Goal: Information Seeking & Learning: Learn about a topic

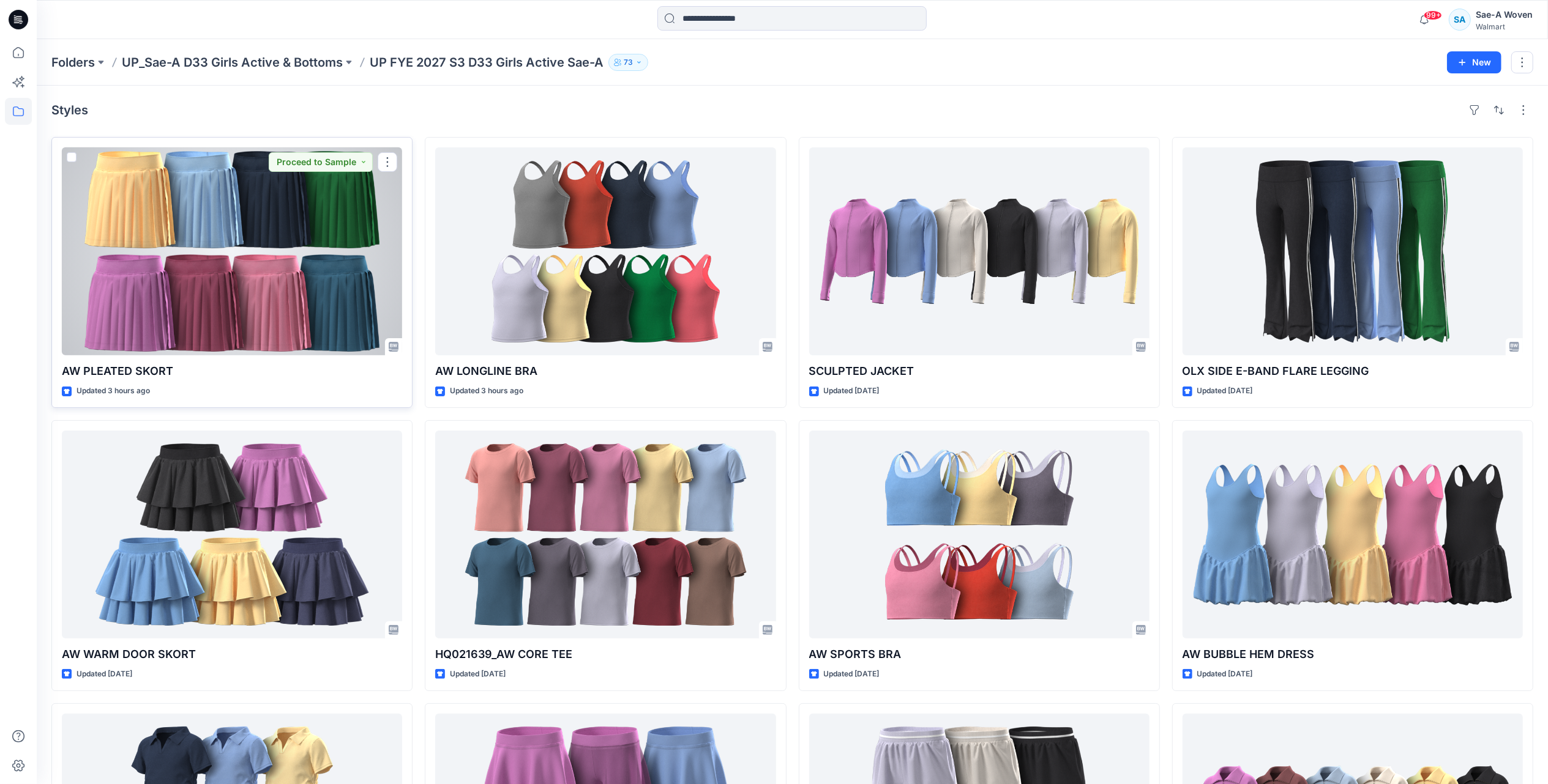
click at [213, 233] on div at bounding box center [231, 251] width 340 height 208
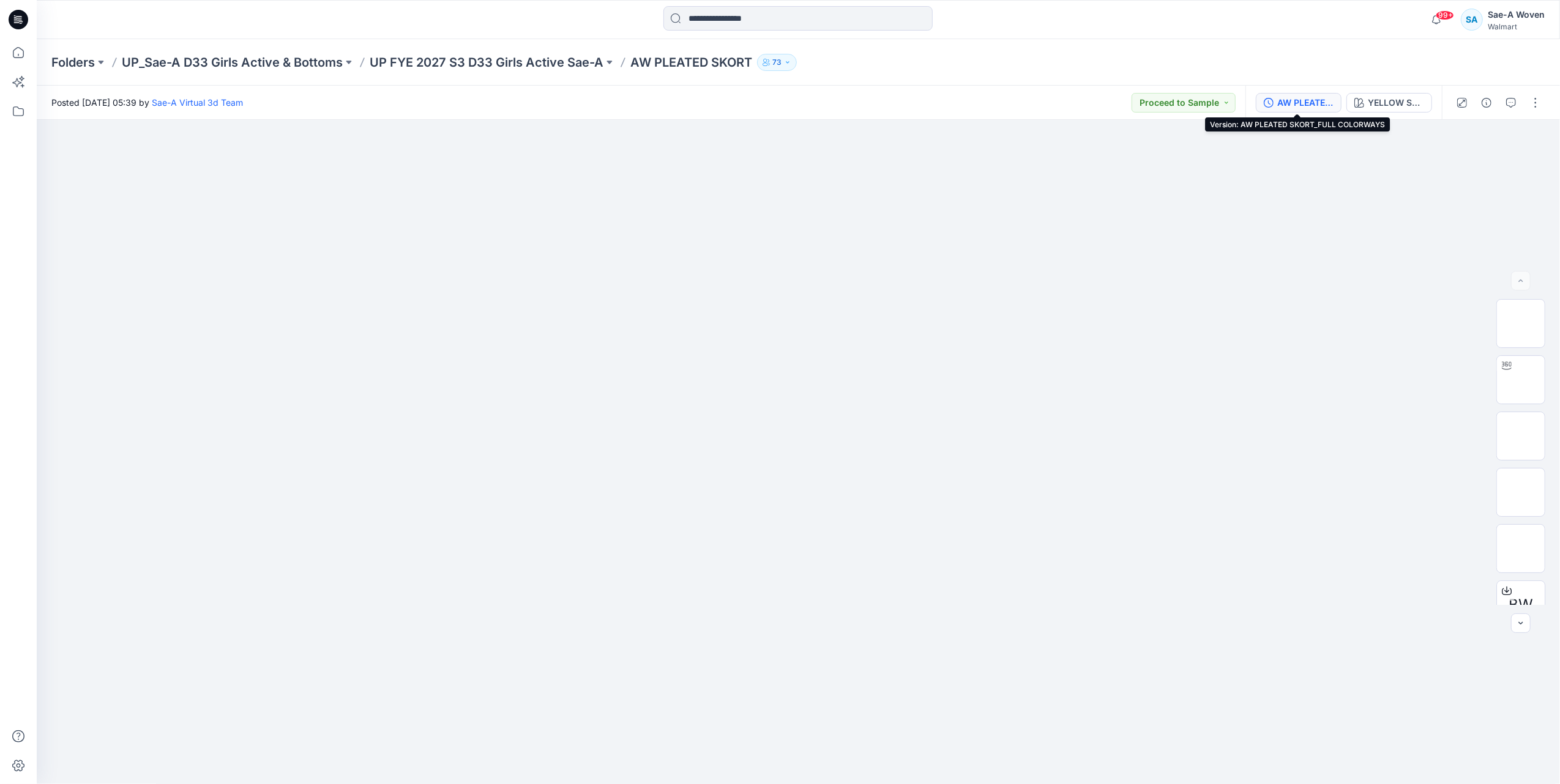
click at [1285, 104] on div "AW PLEATED SKORT_FULL COLORWAYS" at bounding box center [1305, 103] width 56 height 13
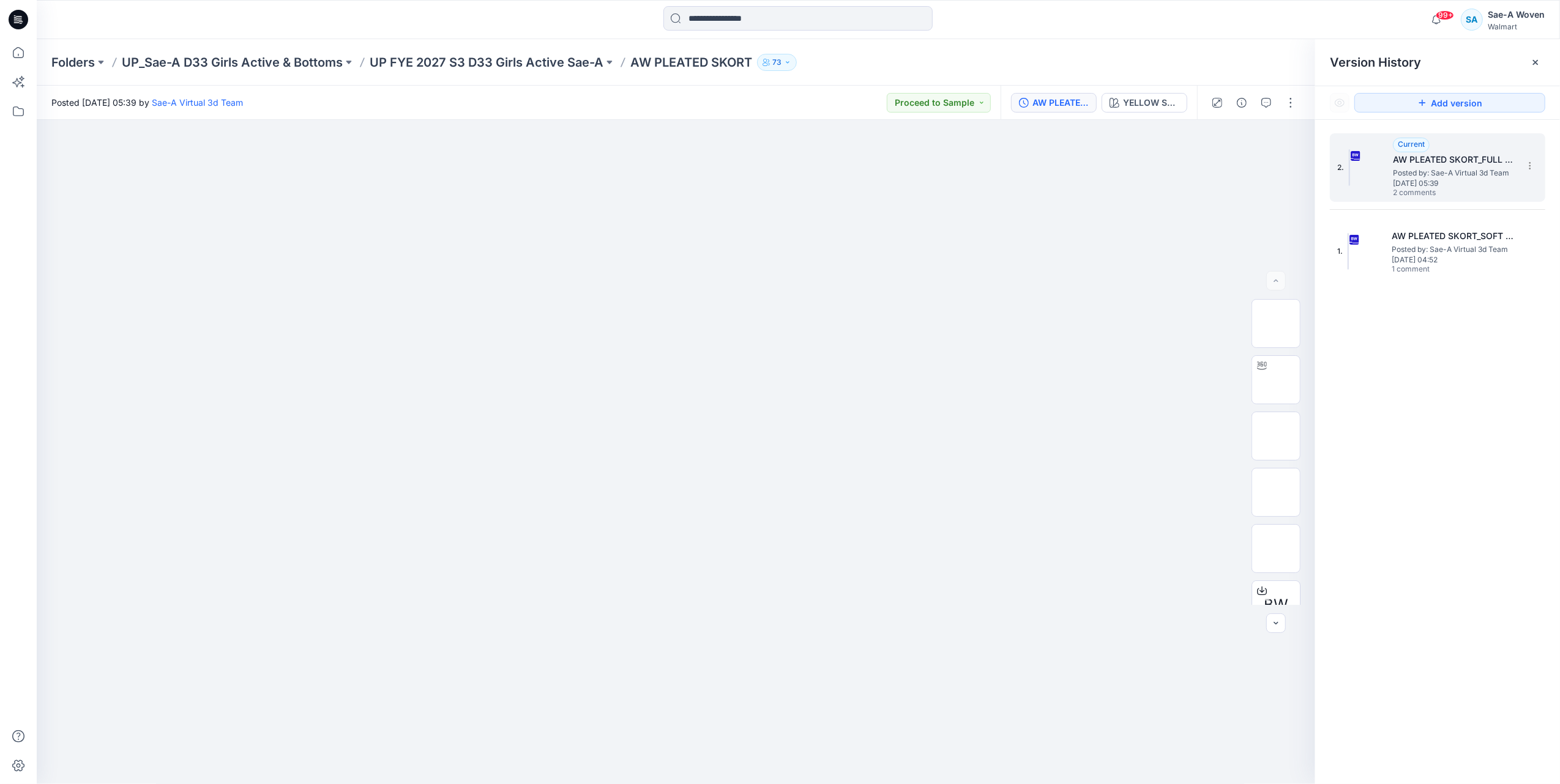
click at [1426, 179] on span "[DATE] 05:39" at bounding box center [1454, 183] width 122 height 9
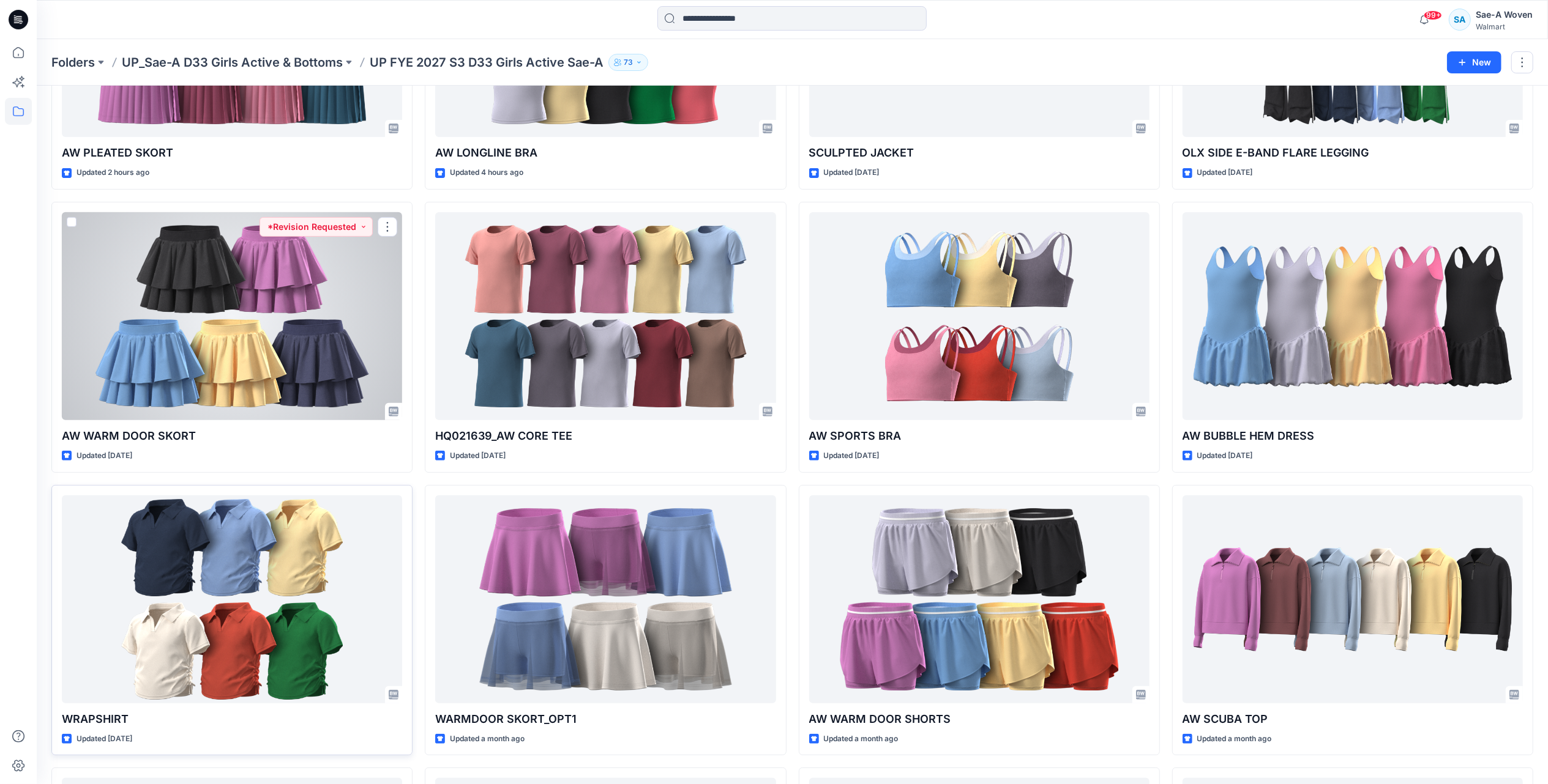
scroll to position [326, 0]
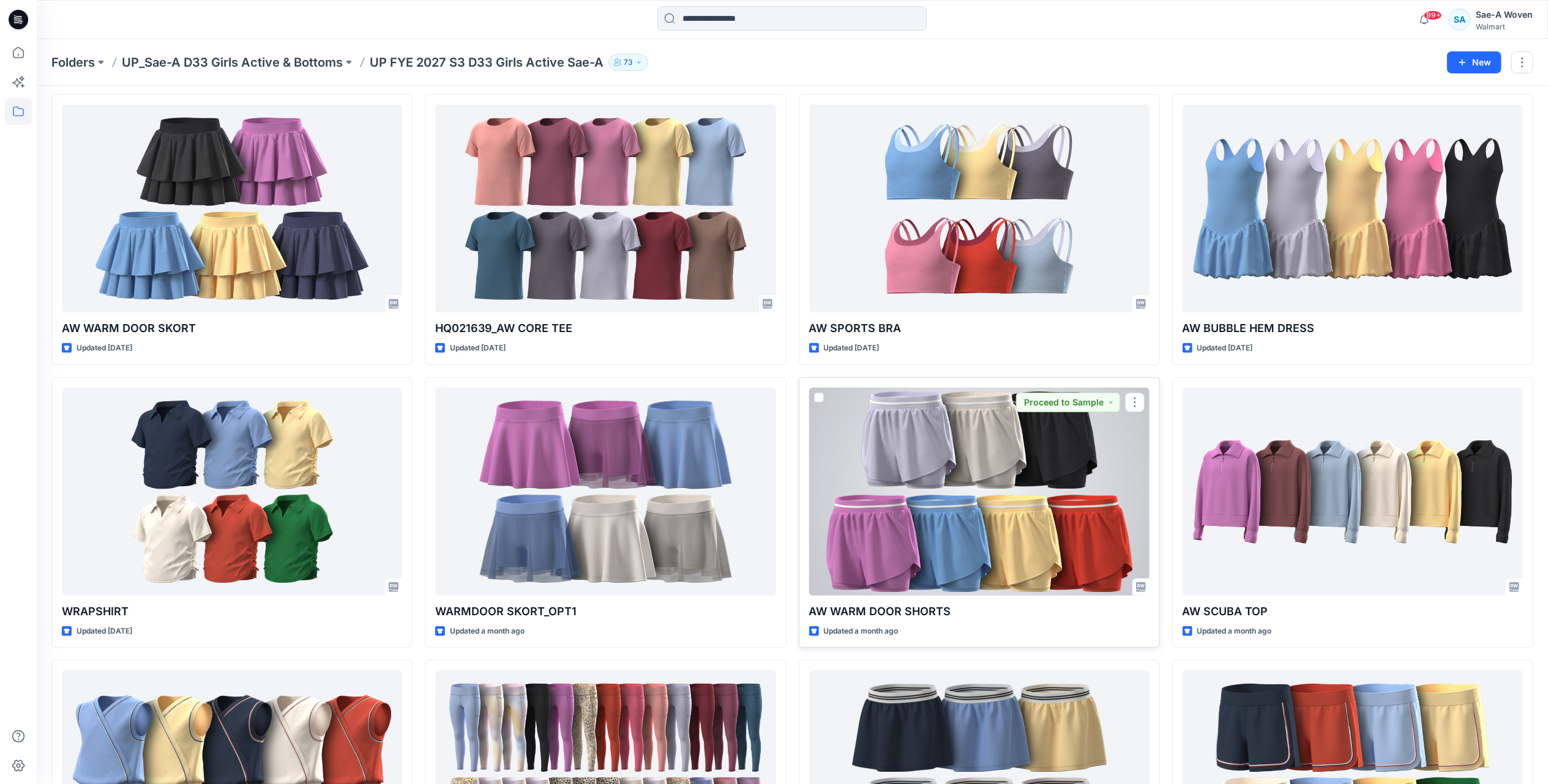
click at [1017, 561] on div at bounding box center [979, 492] width 340 height 208
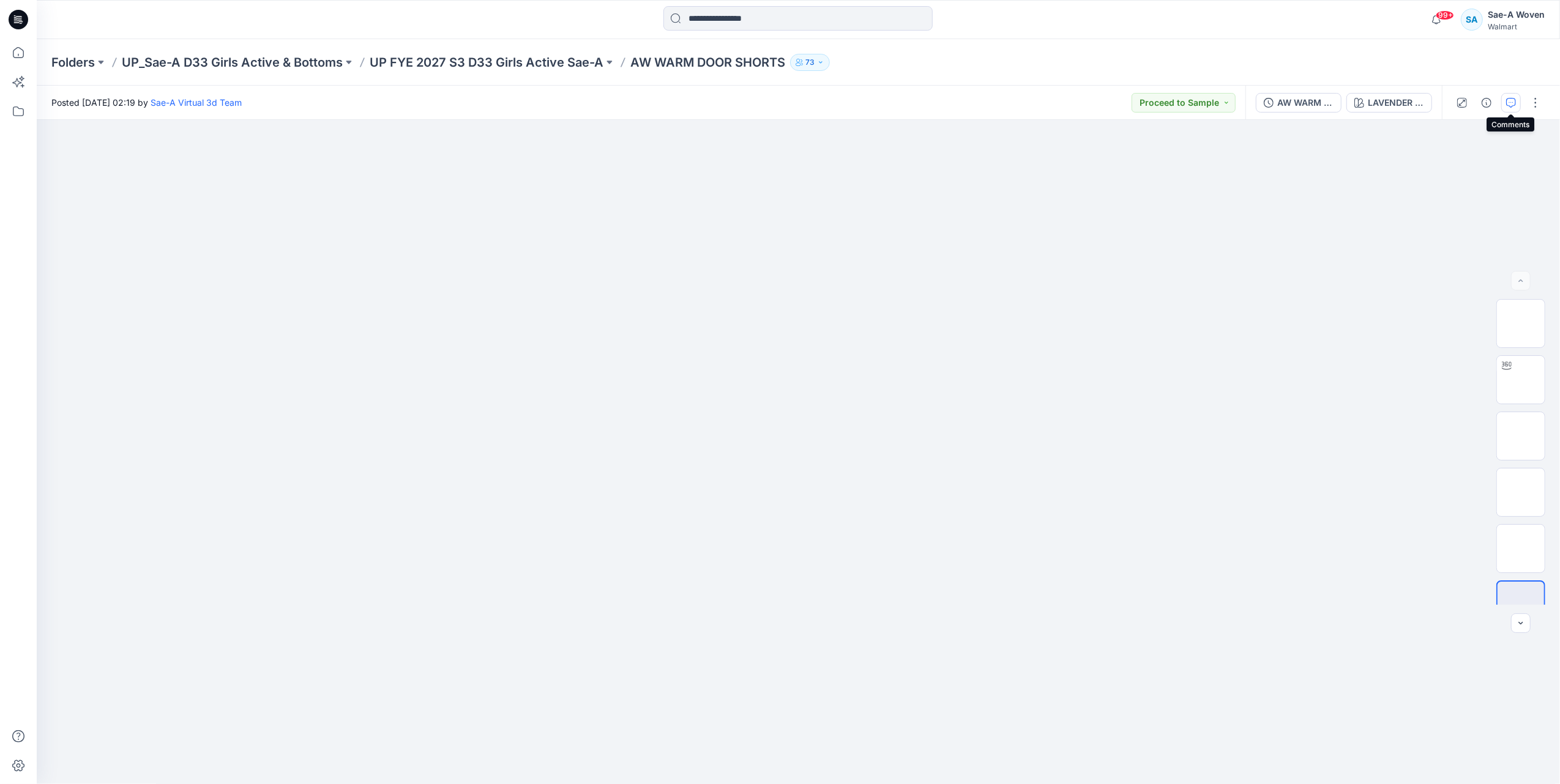
click at [1506, 104] on icon "button" at bounding box center [1510, 103] width 10 height 10
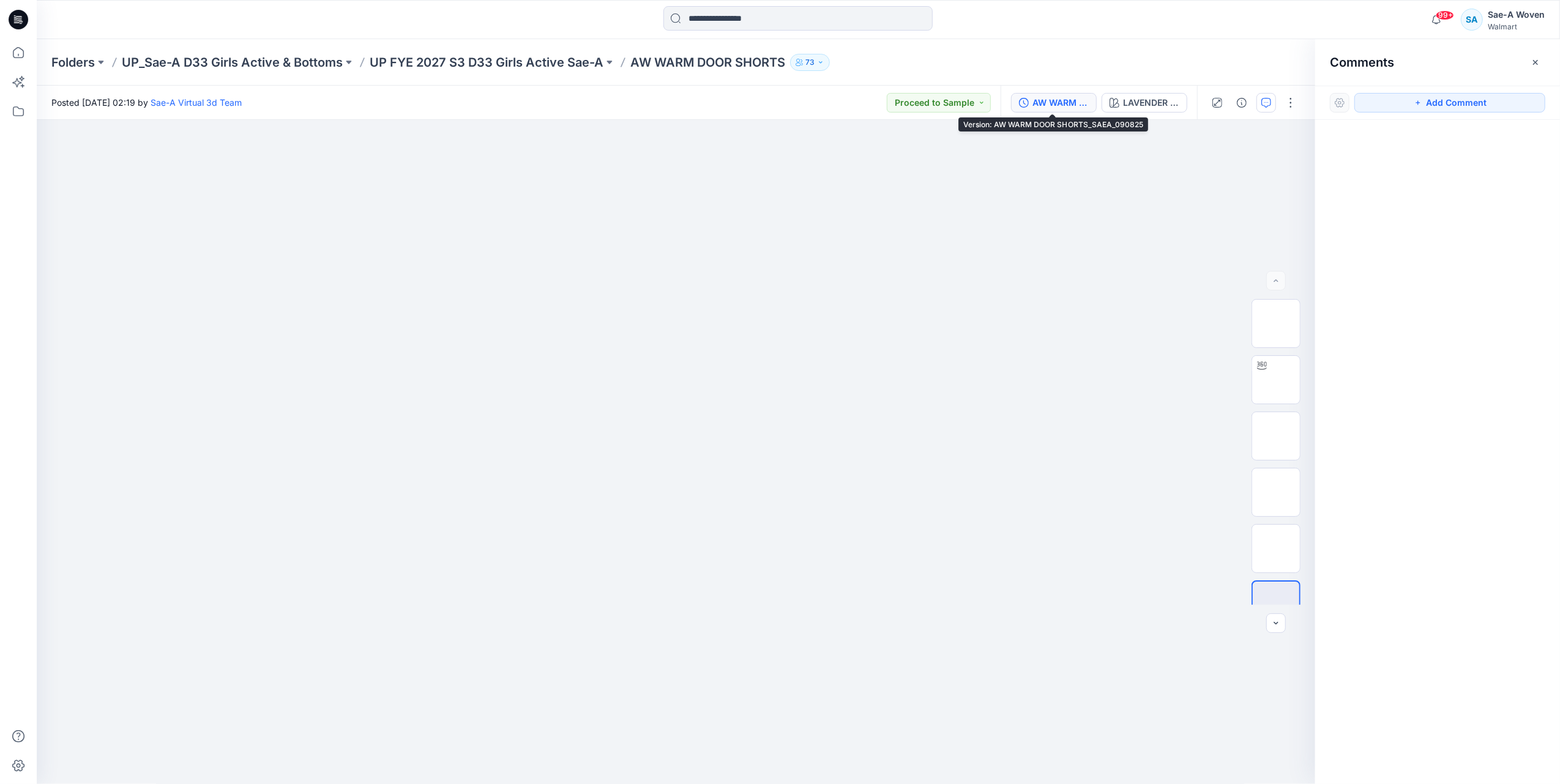
click at [1066, 103] on div "AW WARM DOOR SHORTS_SAEA_090825" at bounding box center [1061, 103] width 56 height 13
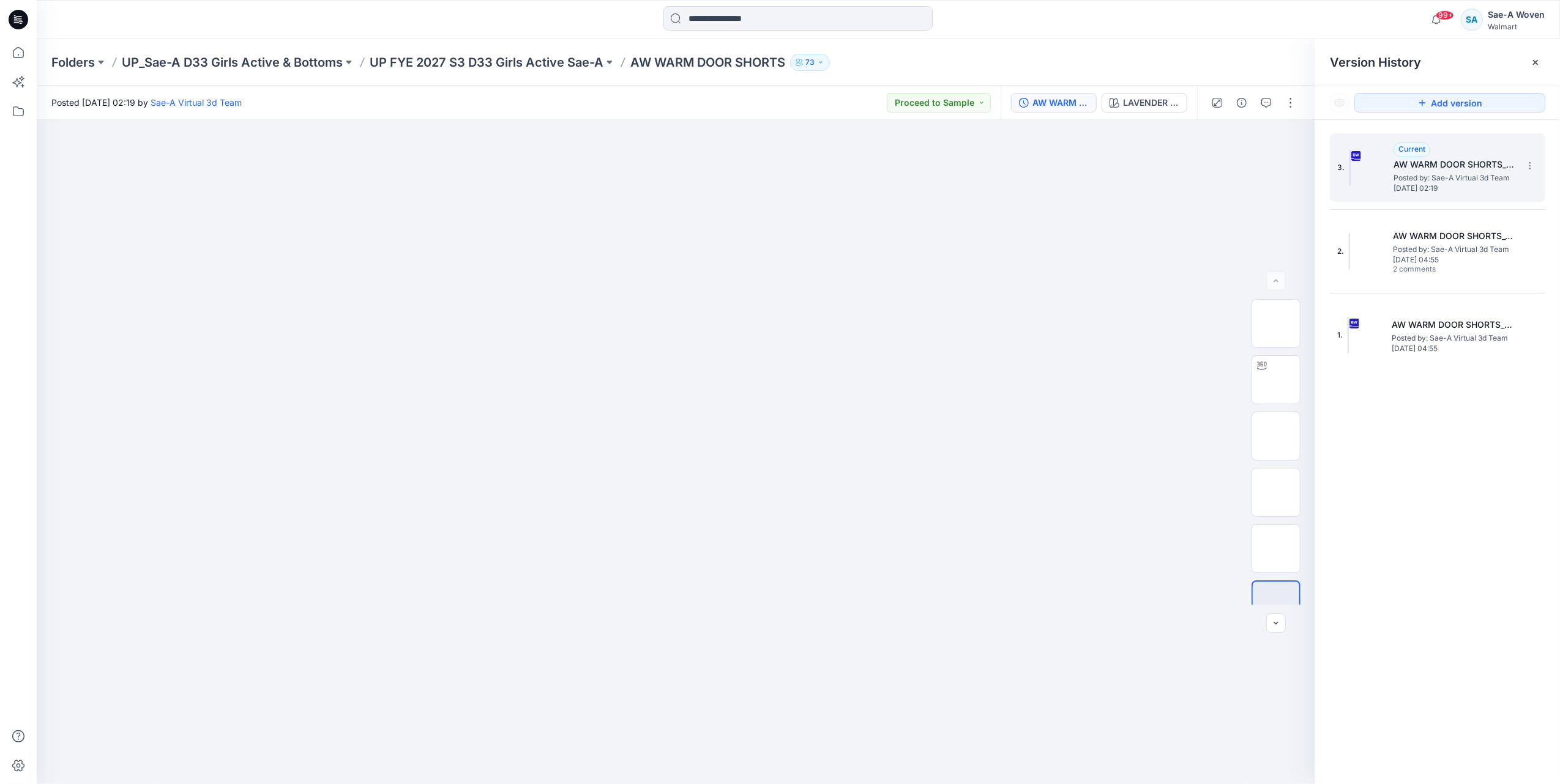
click at [1457, 176] on span "Posted by: Sae-A Virtual 3d Team" at bounding box center [1455, 178] width 122 height 12
click at [1433, 260] on span "[DATE] 04:55" at bounding box center [1454, 260] width 122 height 9
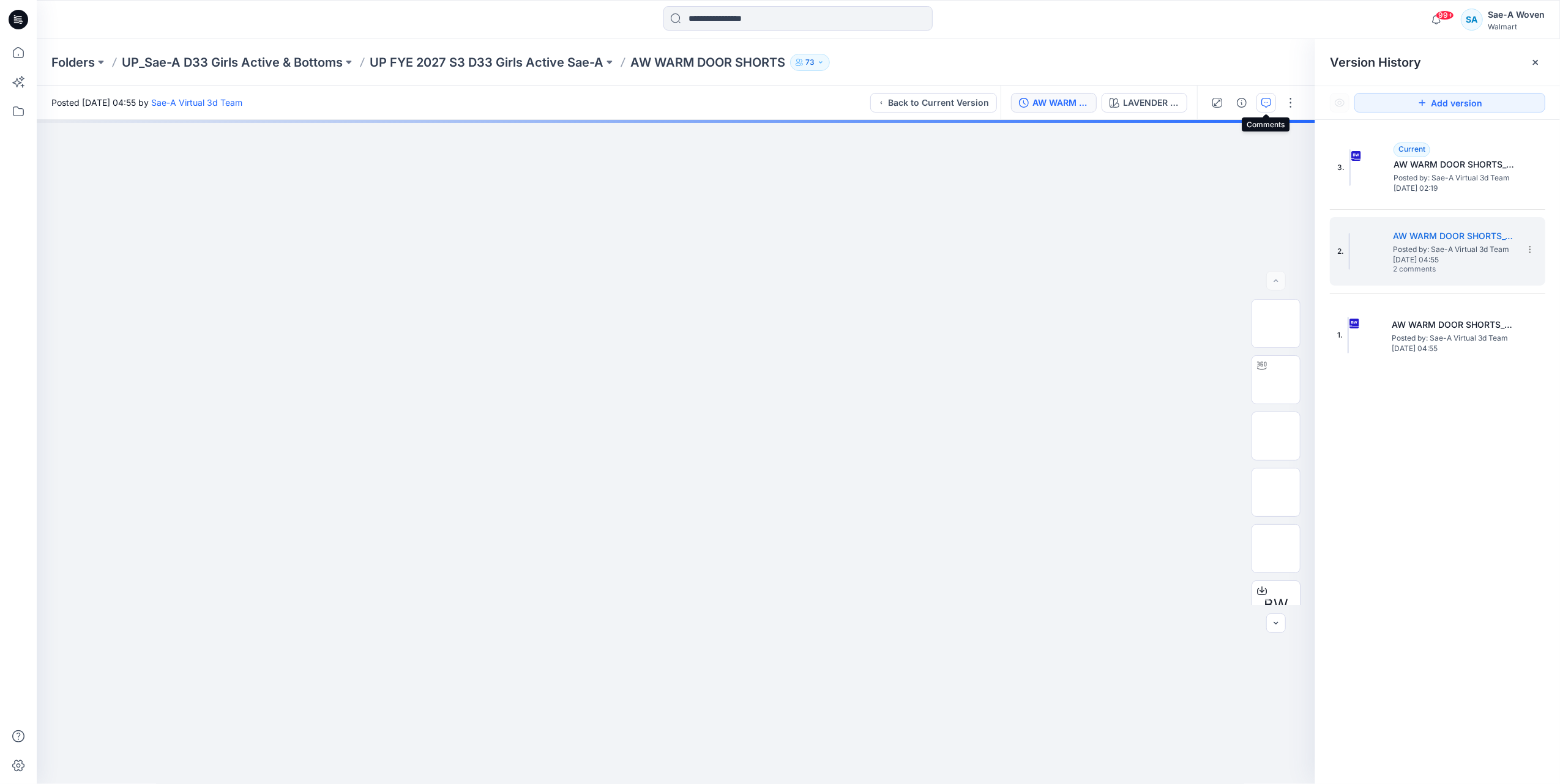
click at [1263, 103] on icon "button" at bounding box center [1266, 103] width 10 height 10
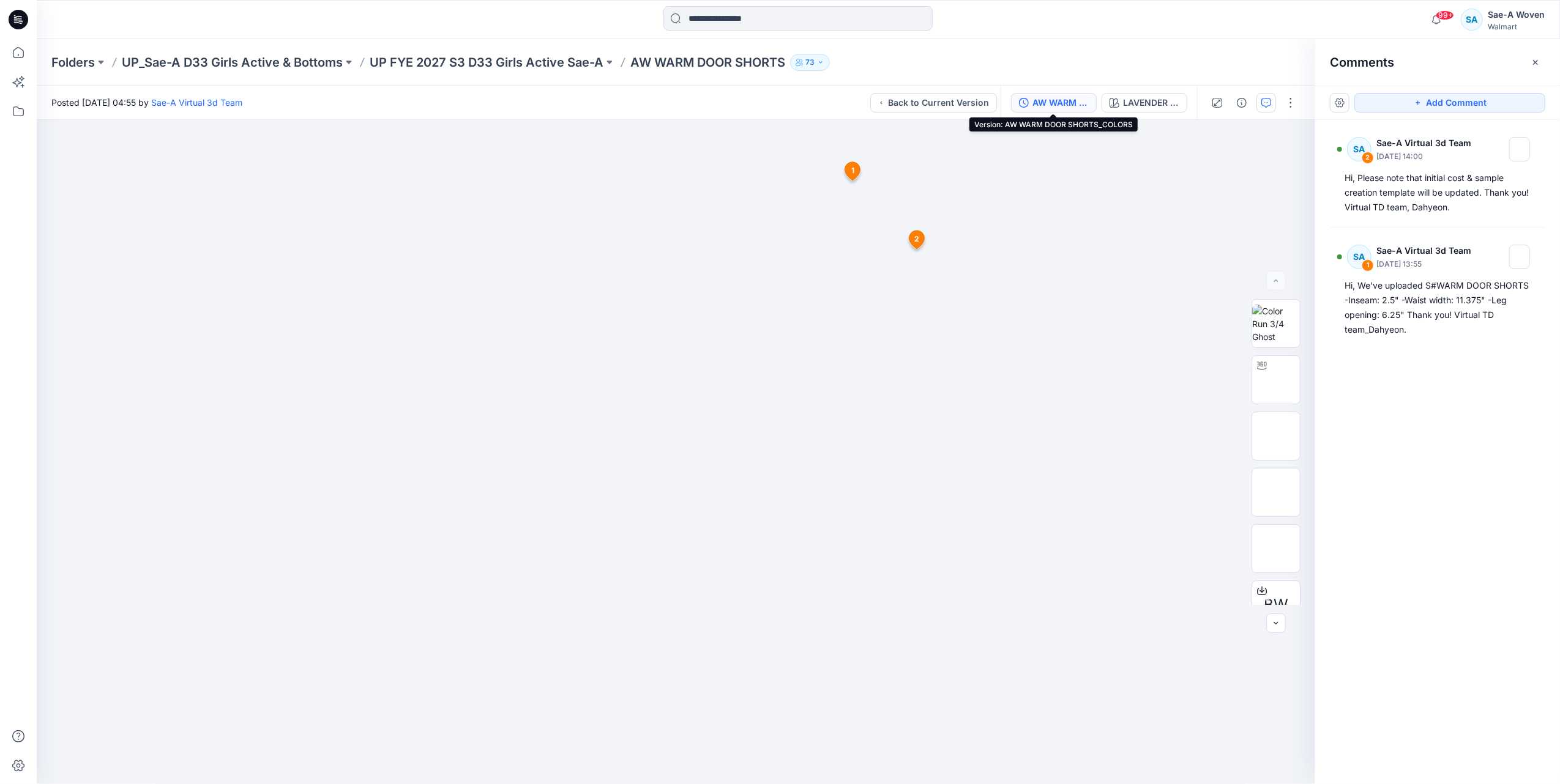
click at [1065, 99] on div "AW WARM DOOR SHORTS_COLORS" at bounding box center [1061, 103] width 56 height 13
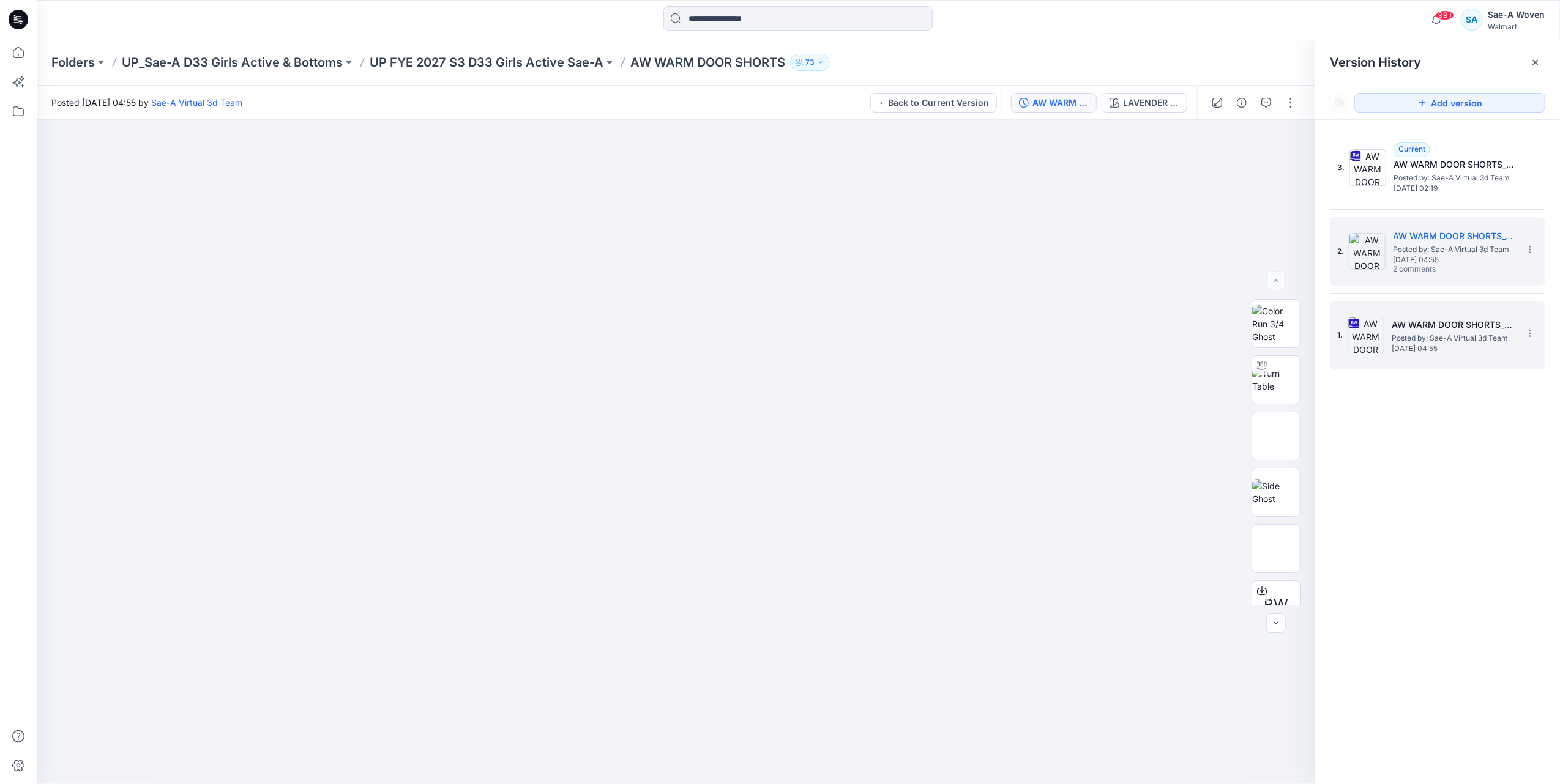
click at [1422, 335] on span "Posted by: Sae-A Virtual 3d Team" at bounding box center [1453, 338] width 122 height 12
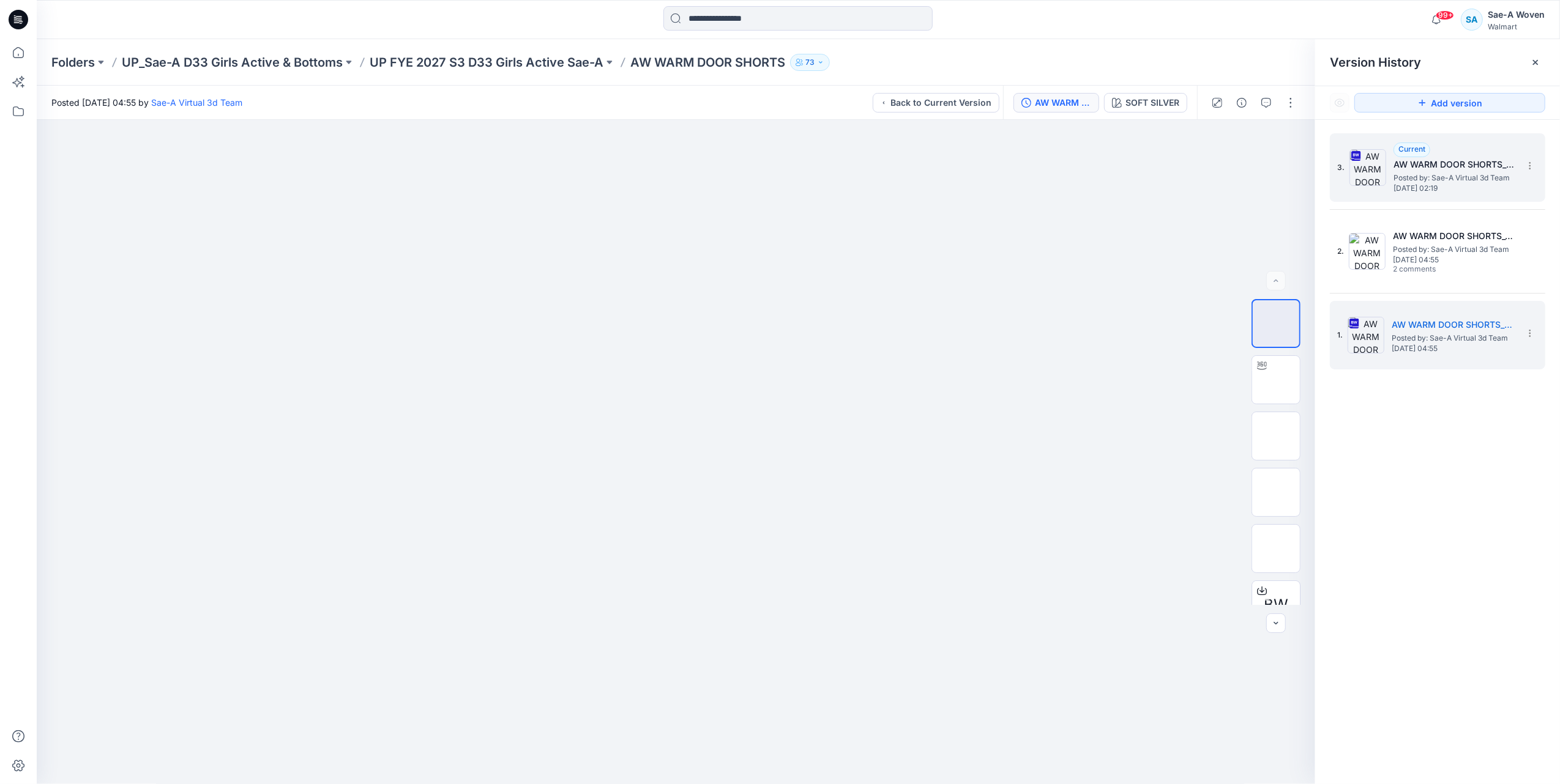
click at [1444, 181] on span "Posted by: Sae-A Virtual 3d Team" at bounding box center [1455, 178] width 122 height 12
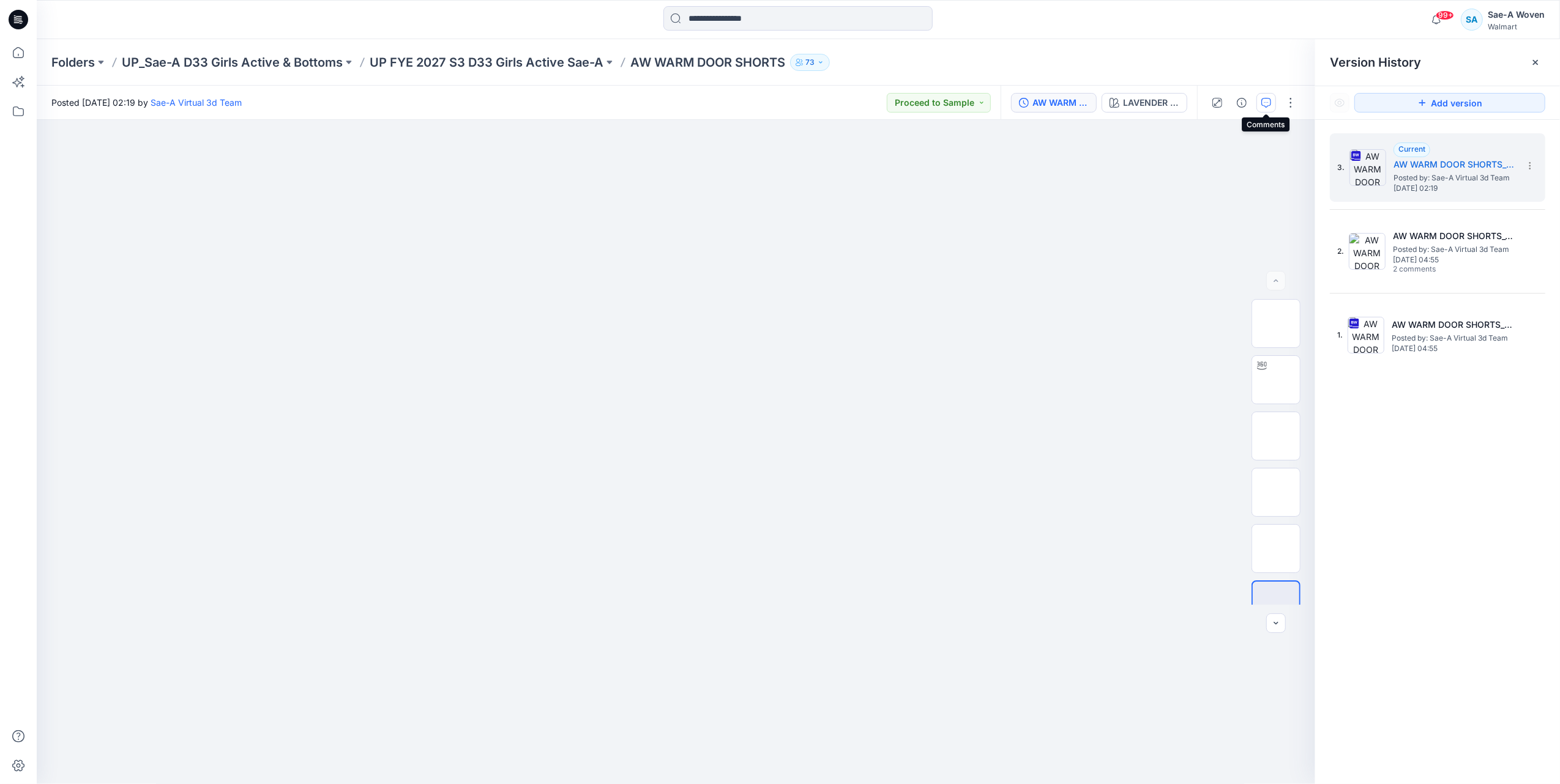
click at [1266, 103] on icon "button" at bounding box center [1266, 103] width 10 height 10
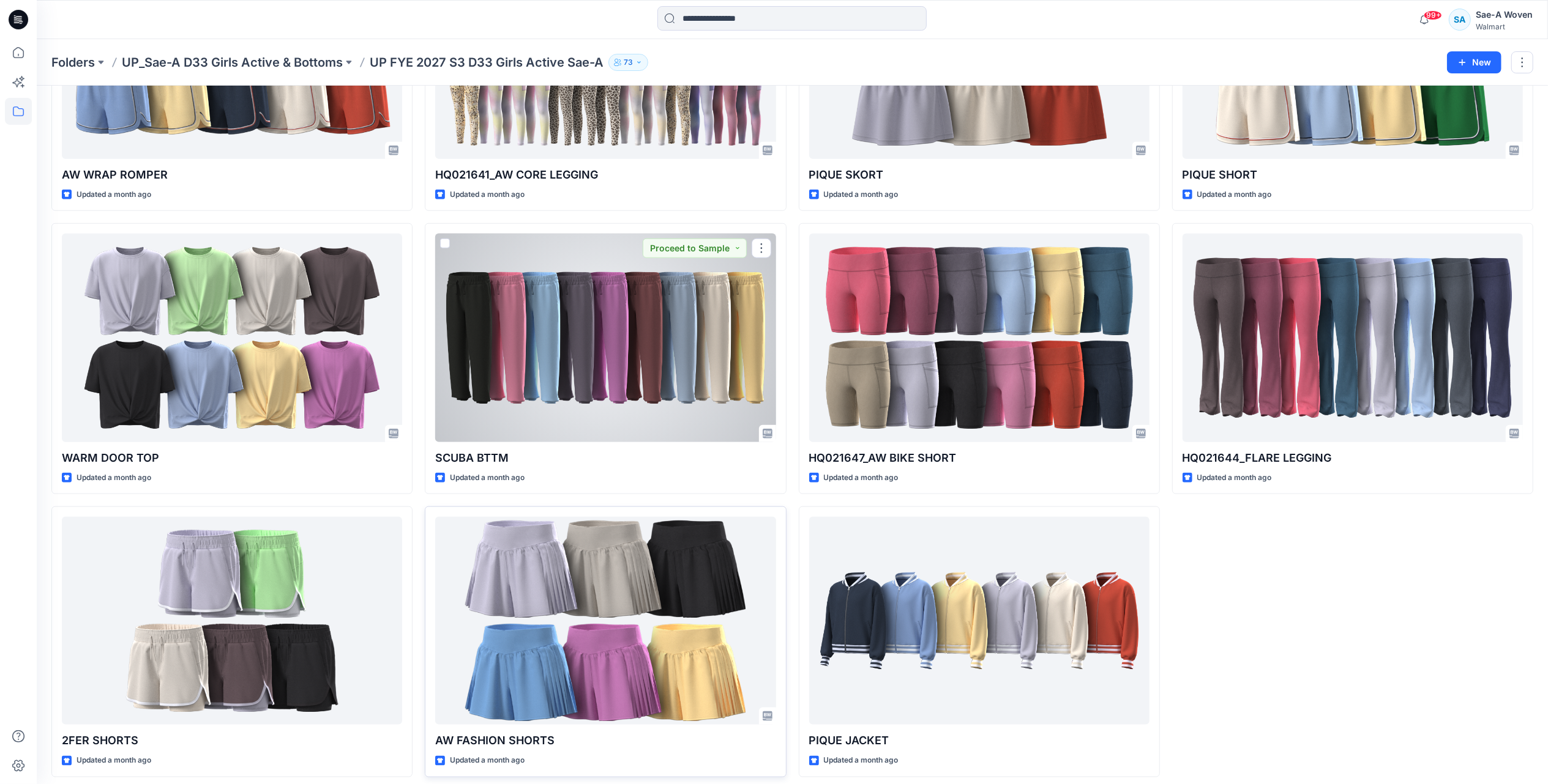
scroll to position [1055, 0]
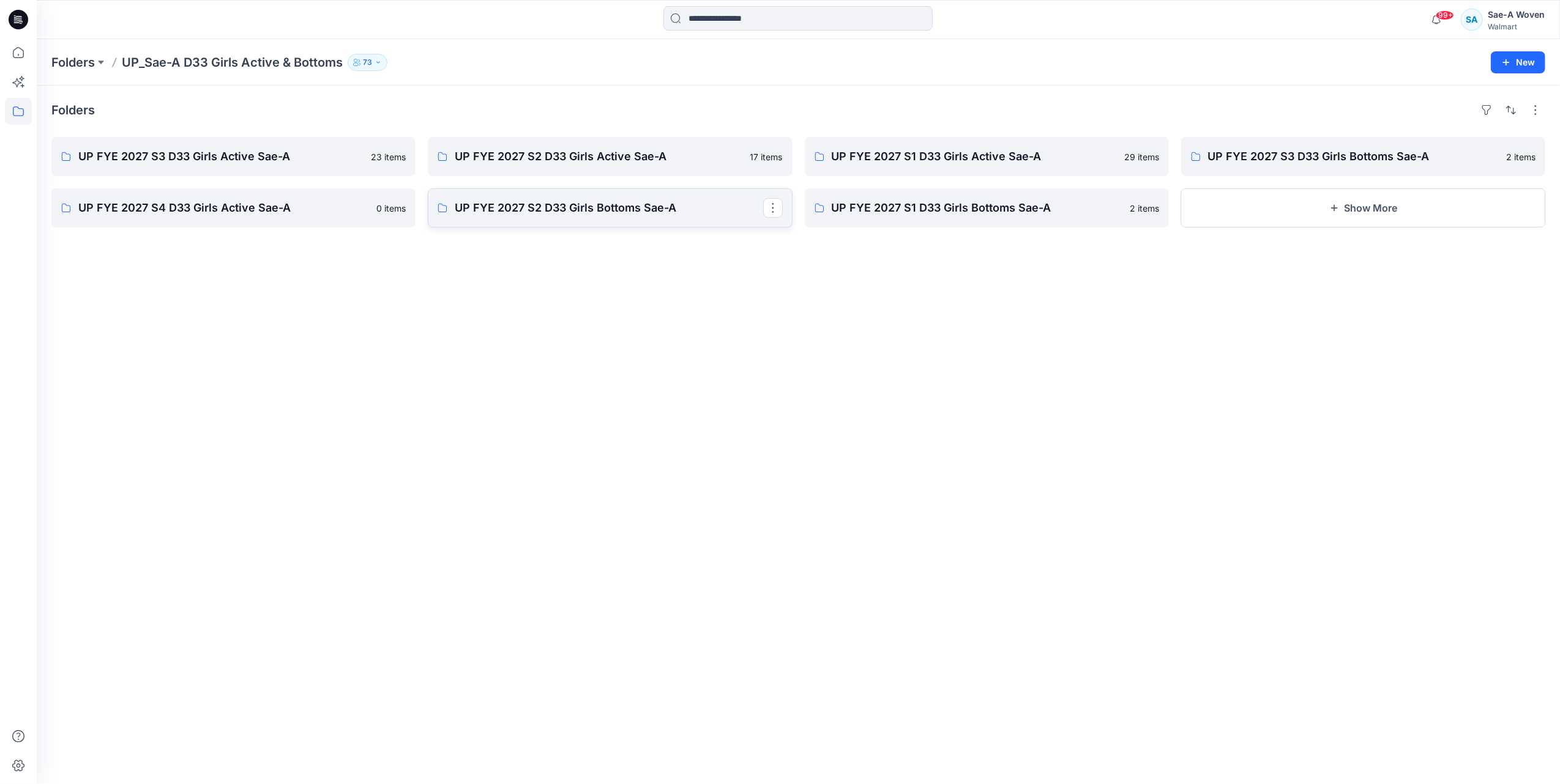
click at [637, 213] on p "UP FYE 2027 S2 D33 Girls Bottoms Sae-A" at bounding box center [609, 208] width 308 height 17
click at [1372, 159] on p "UP FYE 2027 S3 D33 Girls Bottoms Sae-A" at bounding box center [1361, 157] width 308 height 17
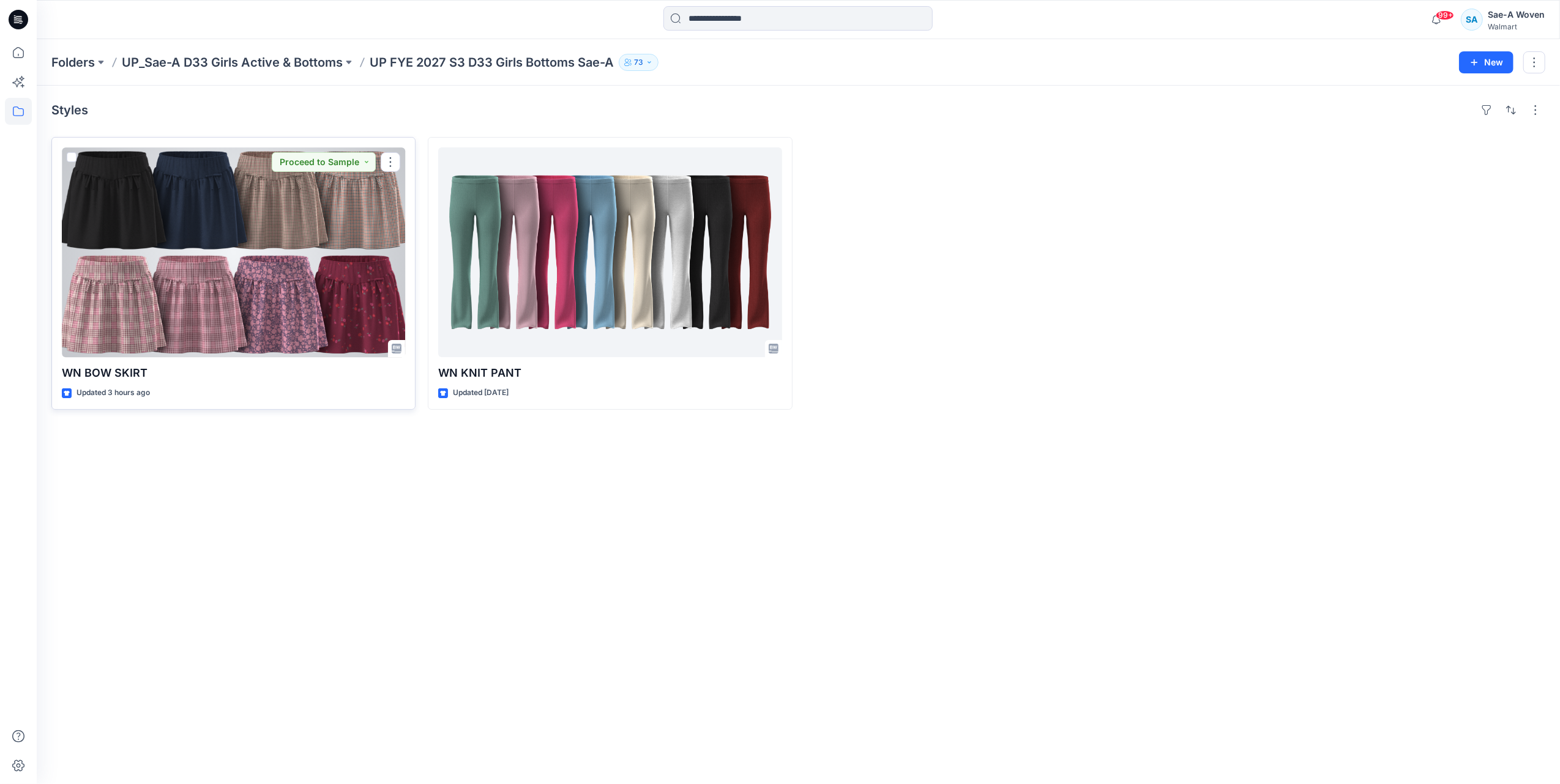
click at [346, 297] on div at bounding box center [233, 252] width 344 height 210
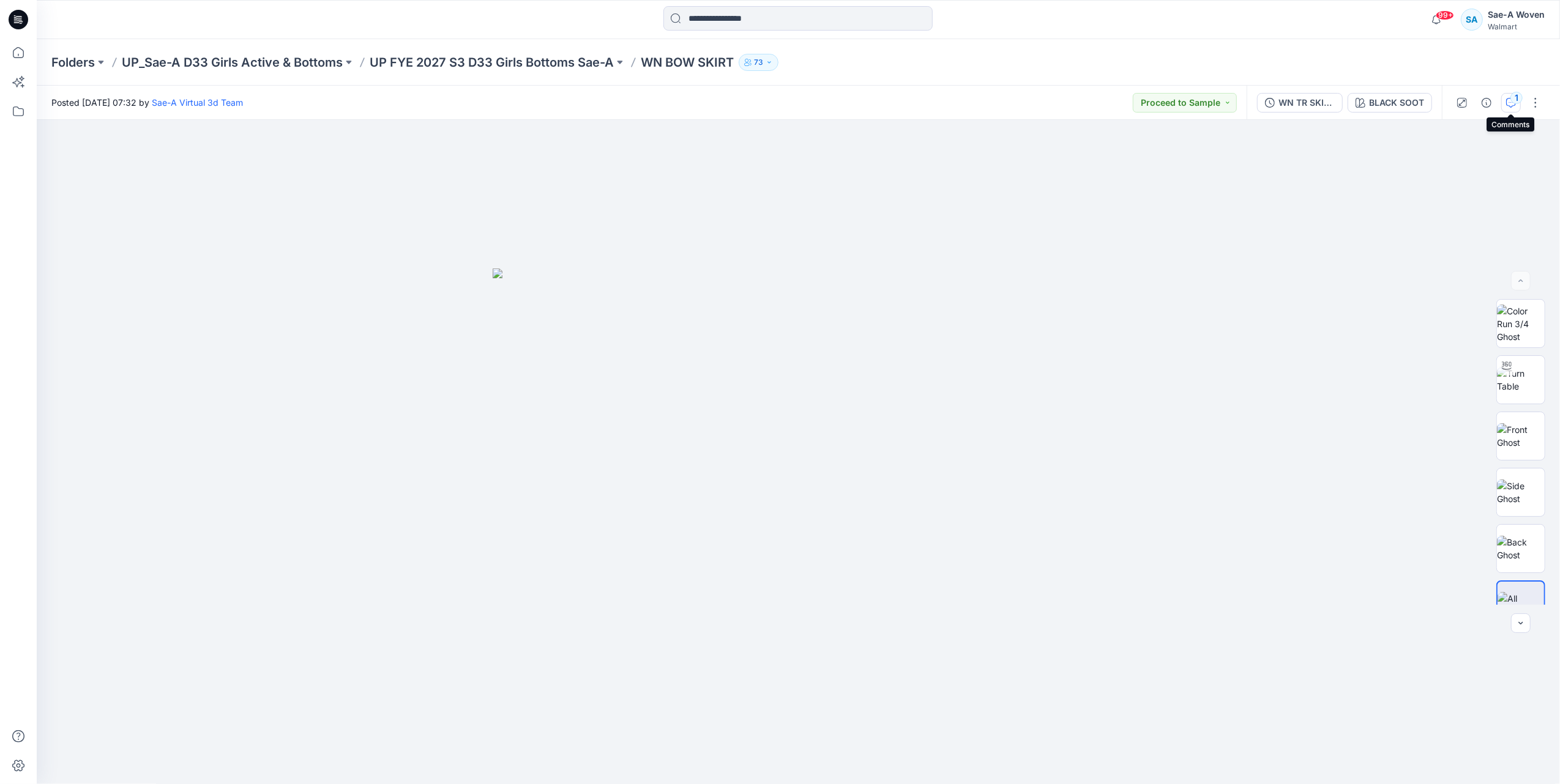
click at [1510, 104] on icon "button" at bounding box center [1510, 103] width 10 height 10
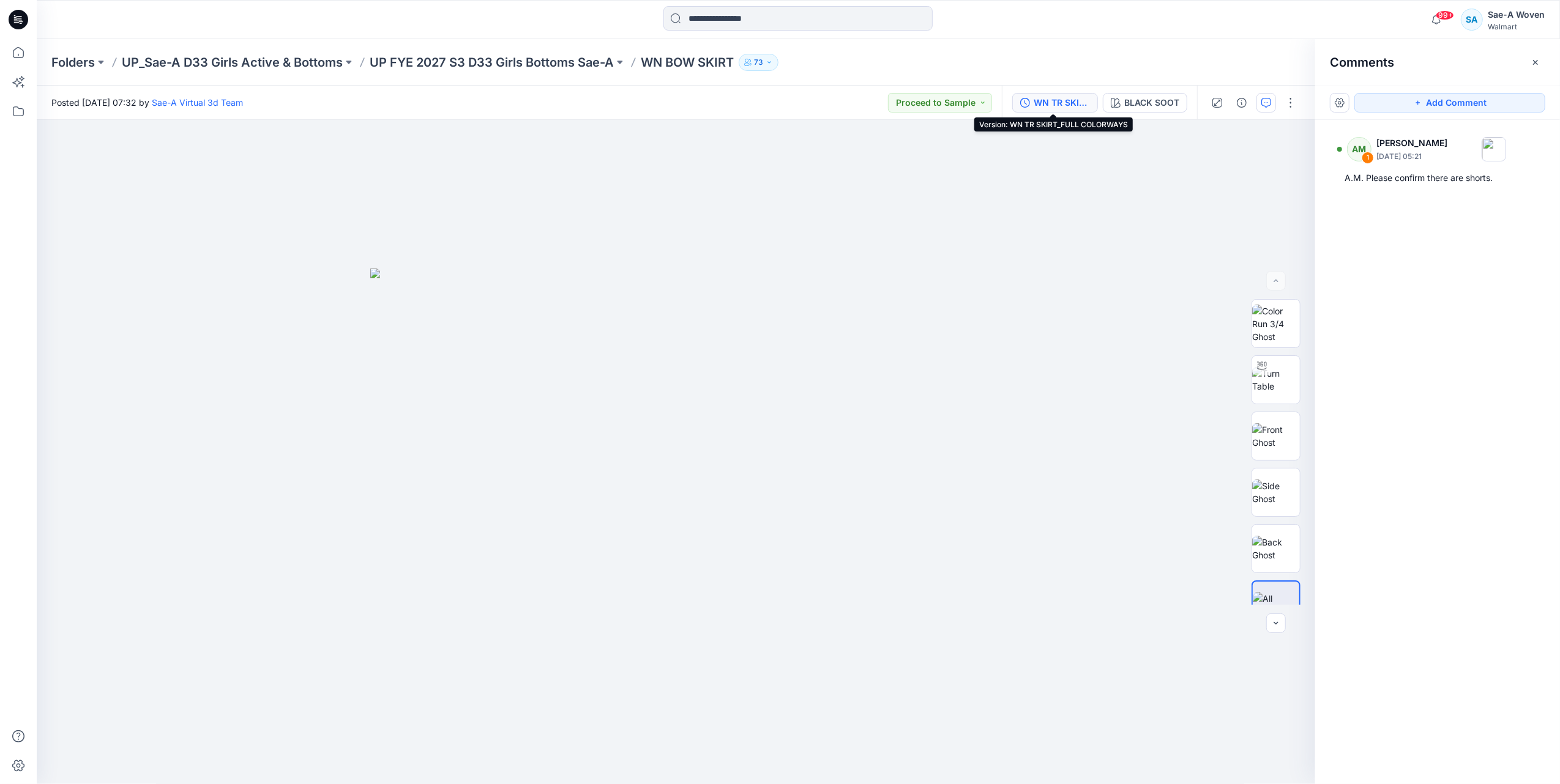
click at [1058, 108] on div "WN TR SKIRT_FULL COLORWAYS" at bounding box center [1061, 103] width 56 height 13
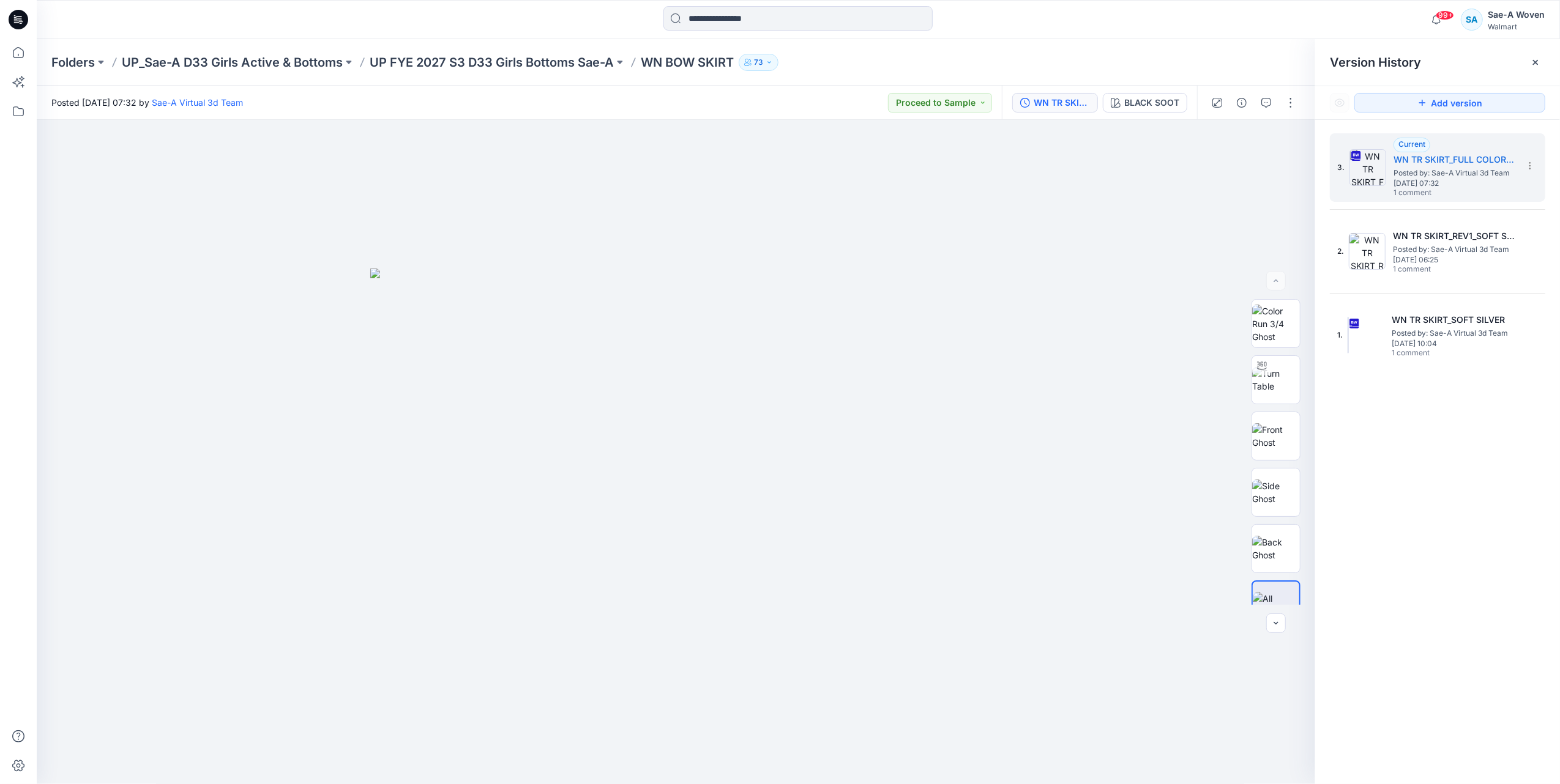
click at [1383, 203] on div "3. Current WN TR SKIRT_FULL COLORWAYS Posted by: Sae-A Virtual 3d Team [DATE] 0…" at bounding box center [1437, 251] width 215 height 236
click at [1459, 261] on span "[DATE] 06:25" at bounding box center [1454, 260] width 122 height 9
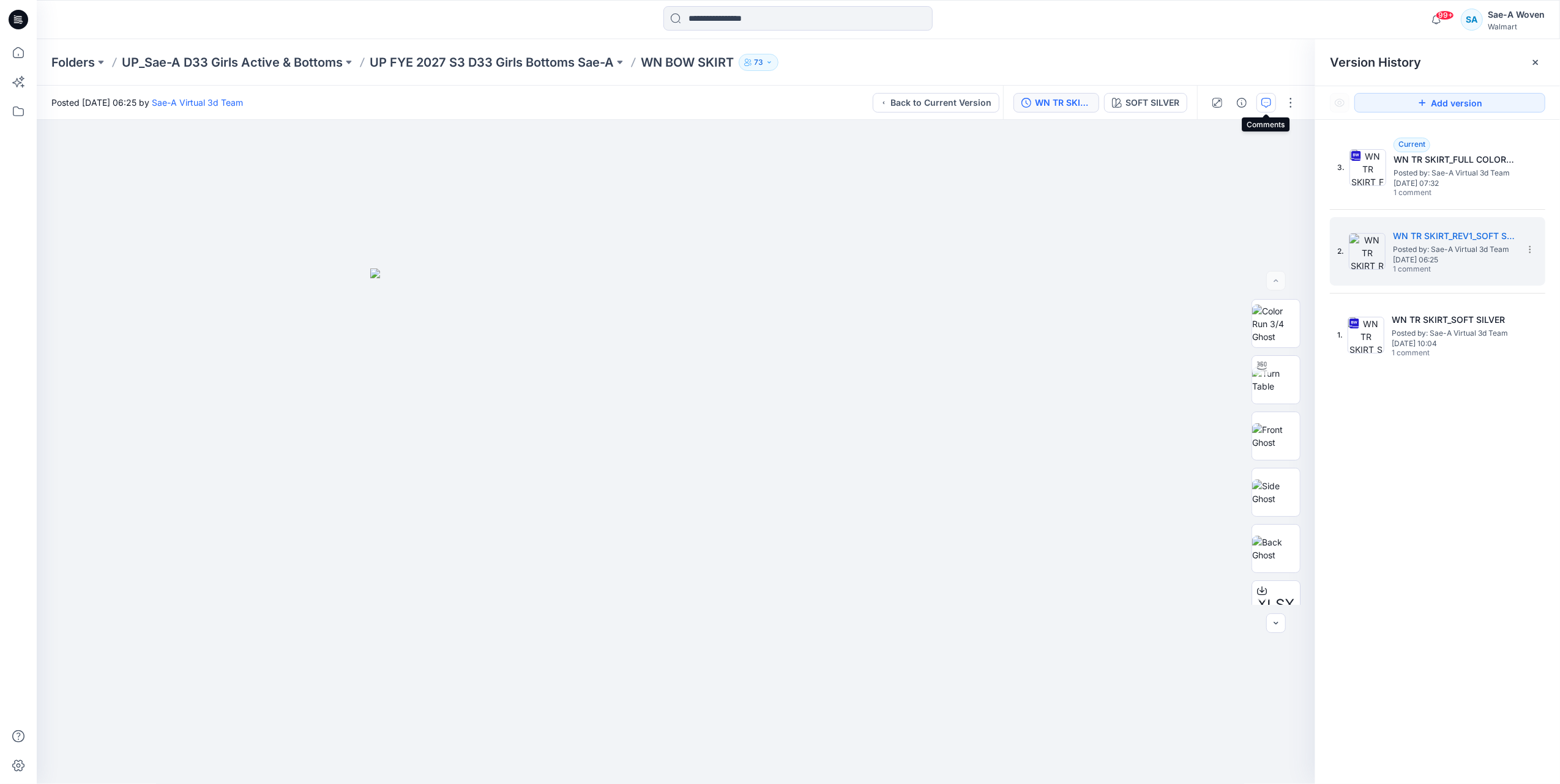
click at [1261, 104] on icon "button" at bounding box center [1266, 103] width 10 height 10
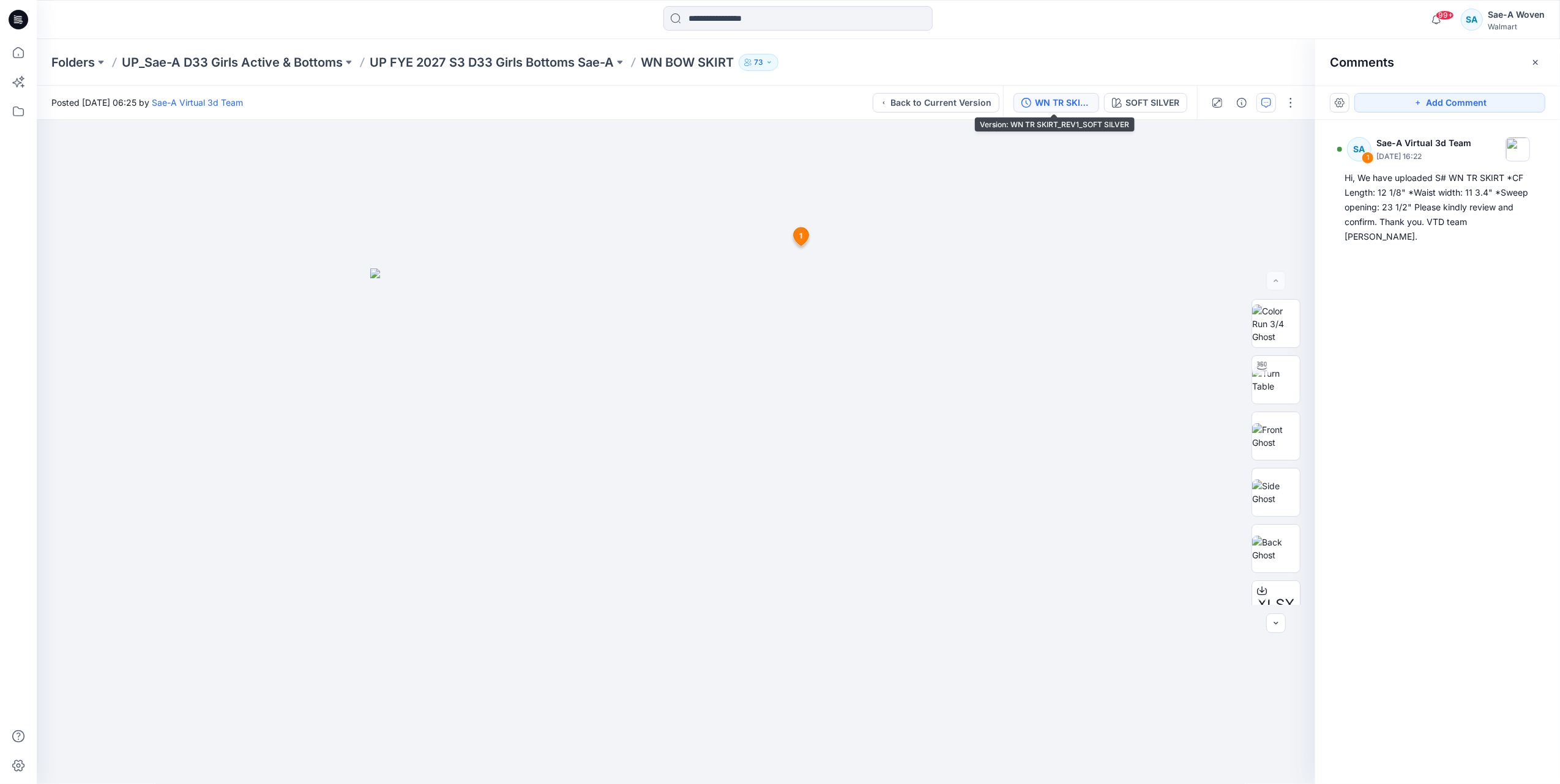
click at [1043, 108] on div "WN TR SKIRT_REV1_SOFT SILVER" at bounding box center [1063, 103] width 56 height 13
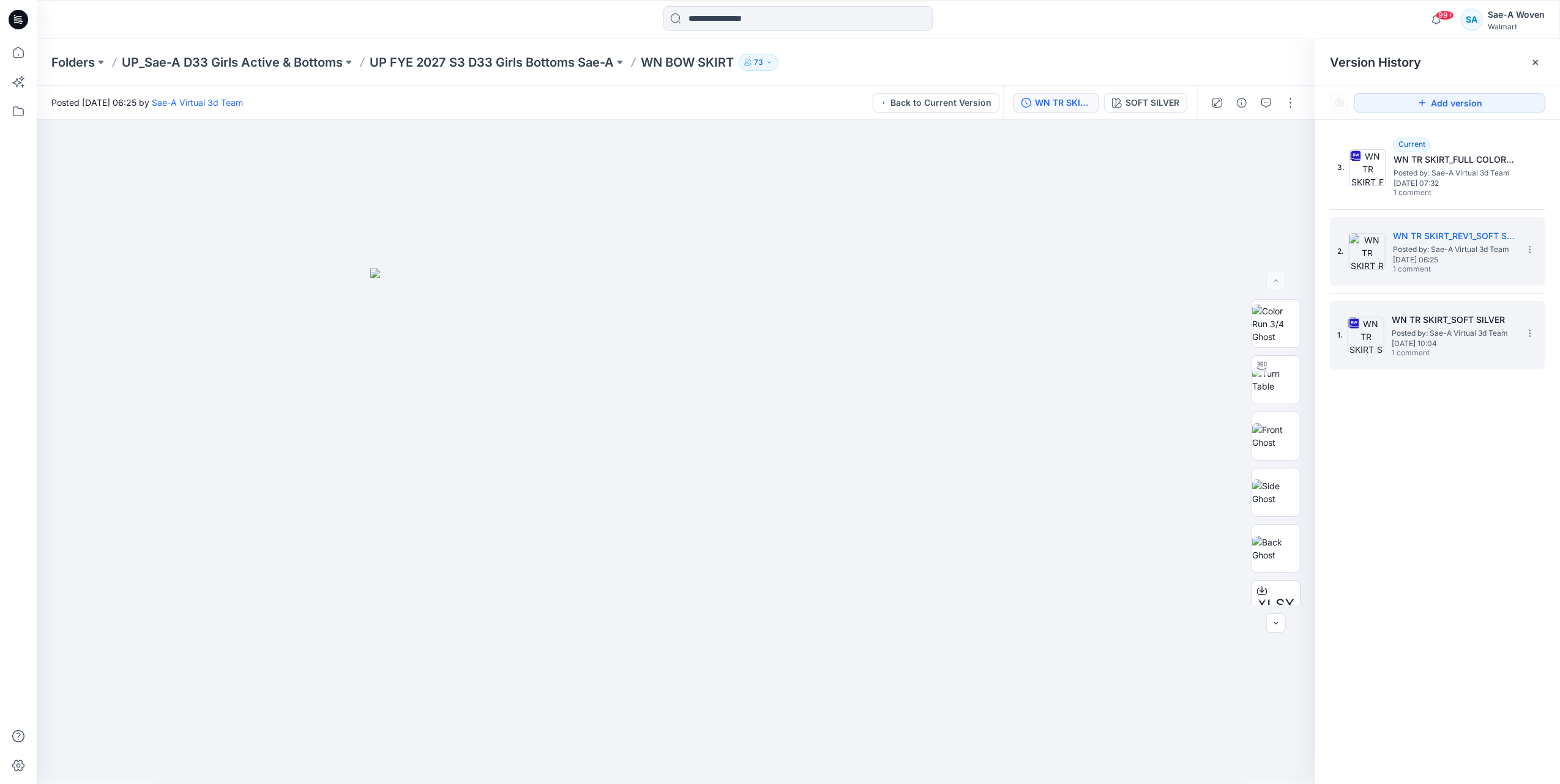
click at [1462, 351] on span "1 comment" at bounding box center [1435, 353] width 86 height 10
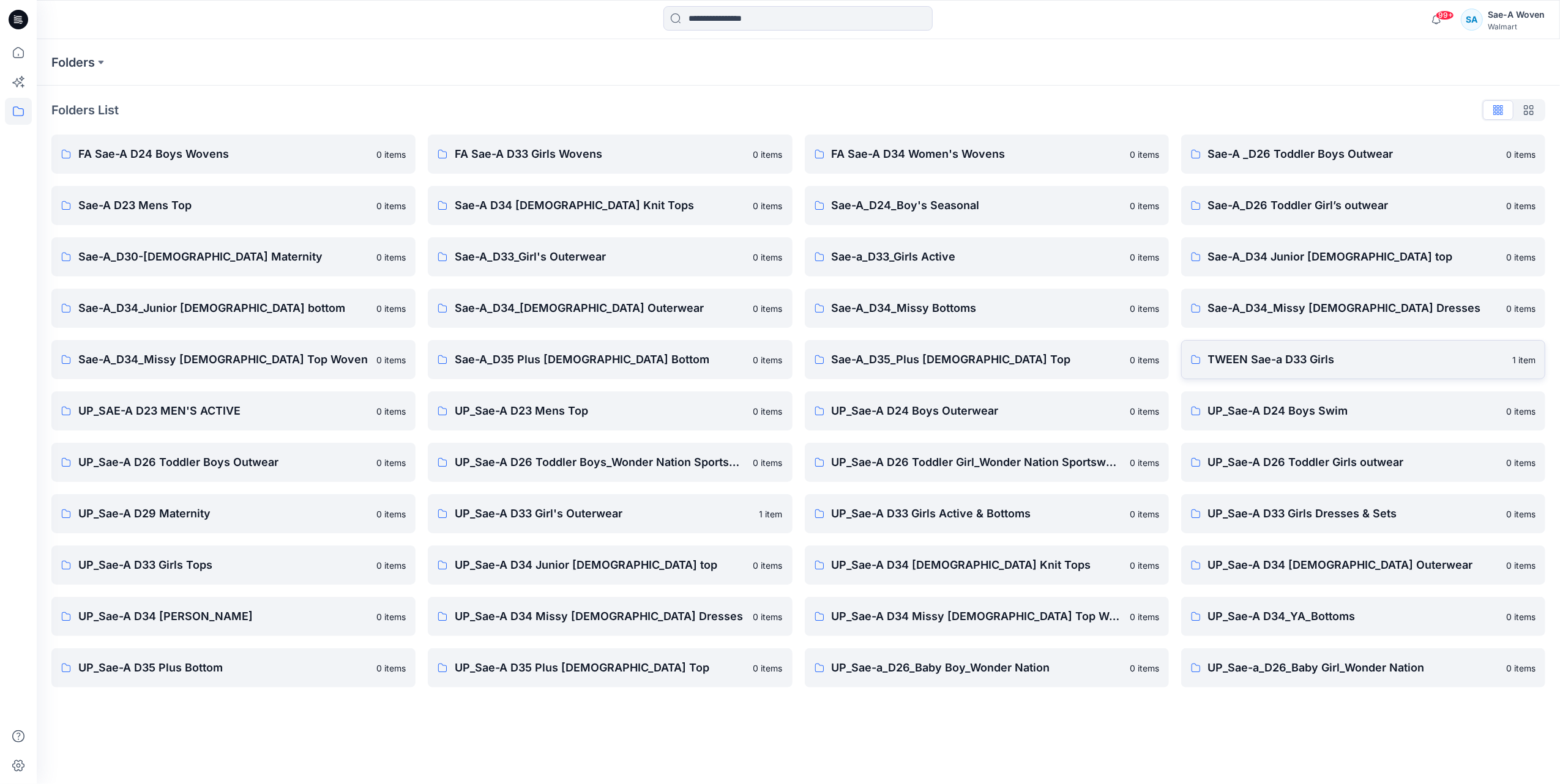
click at [1296, 357] on p "TWEEN Sae-a D33 Girls" at bounding box center [1356, 360] width 297 height 17
click at [1303, 519] on p "UP_Sae-A D33 Girls Dresses & Sets" at bounding box center [1353, 514] width 291 height 17
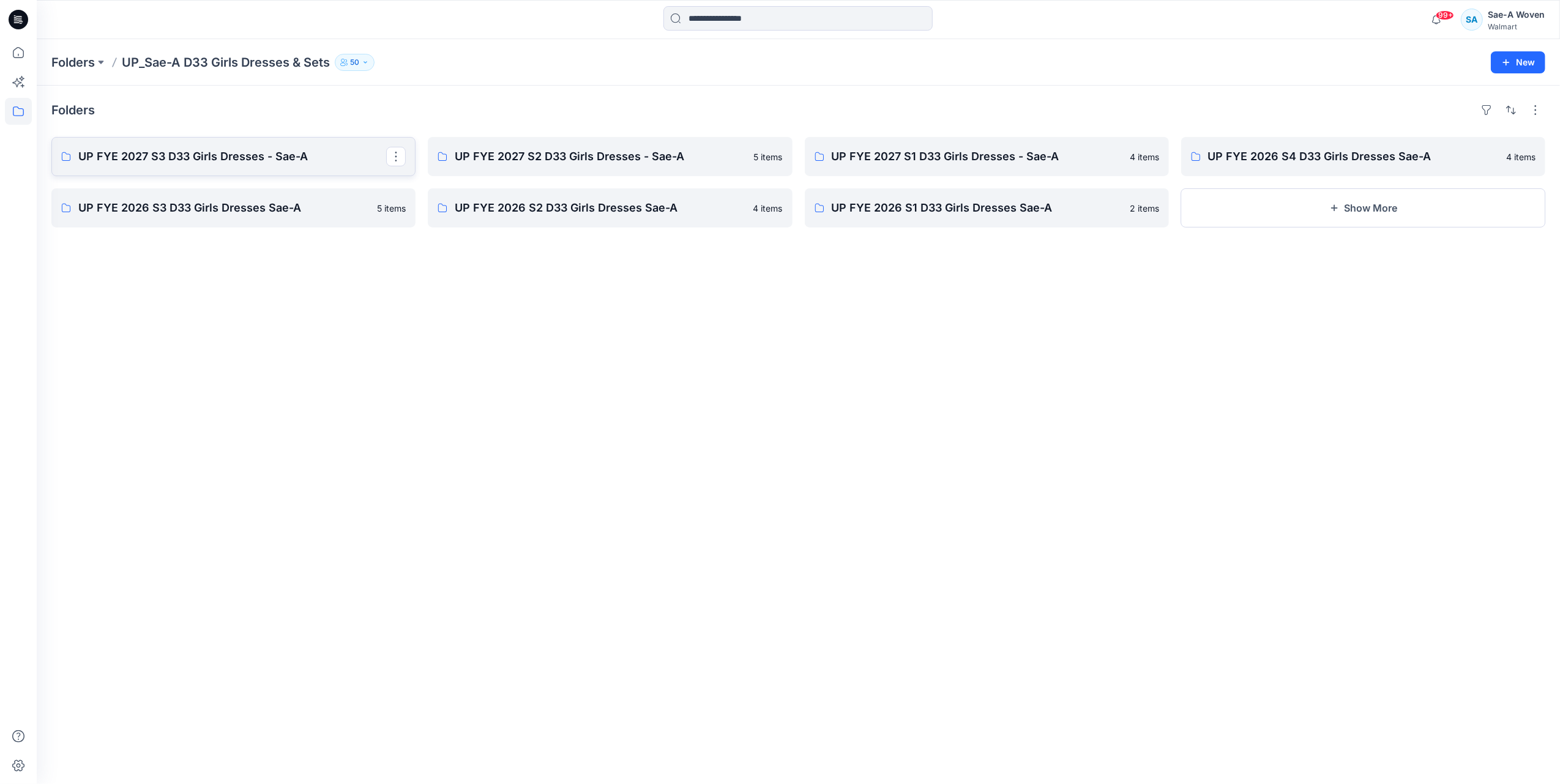
click at [230, 157] on p "UP FYE 2027 S3 D33 Girls Dresses - Sae-A" at bounding box center [232, 157] width 308 height 17
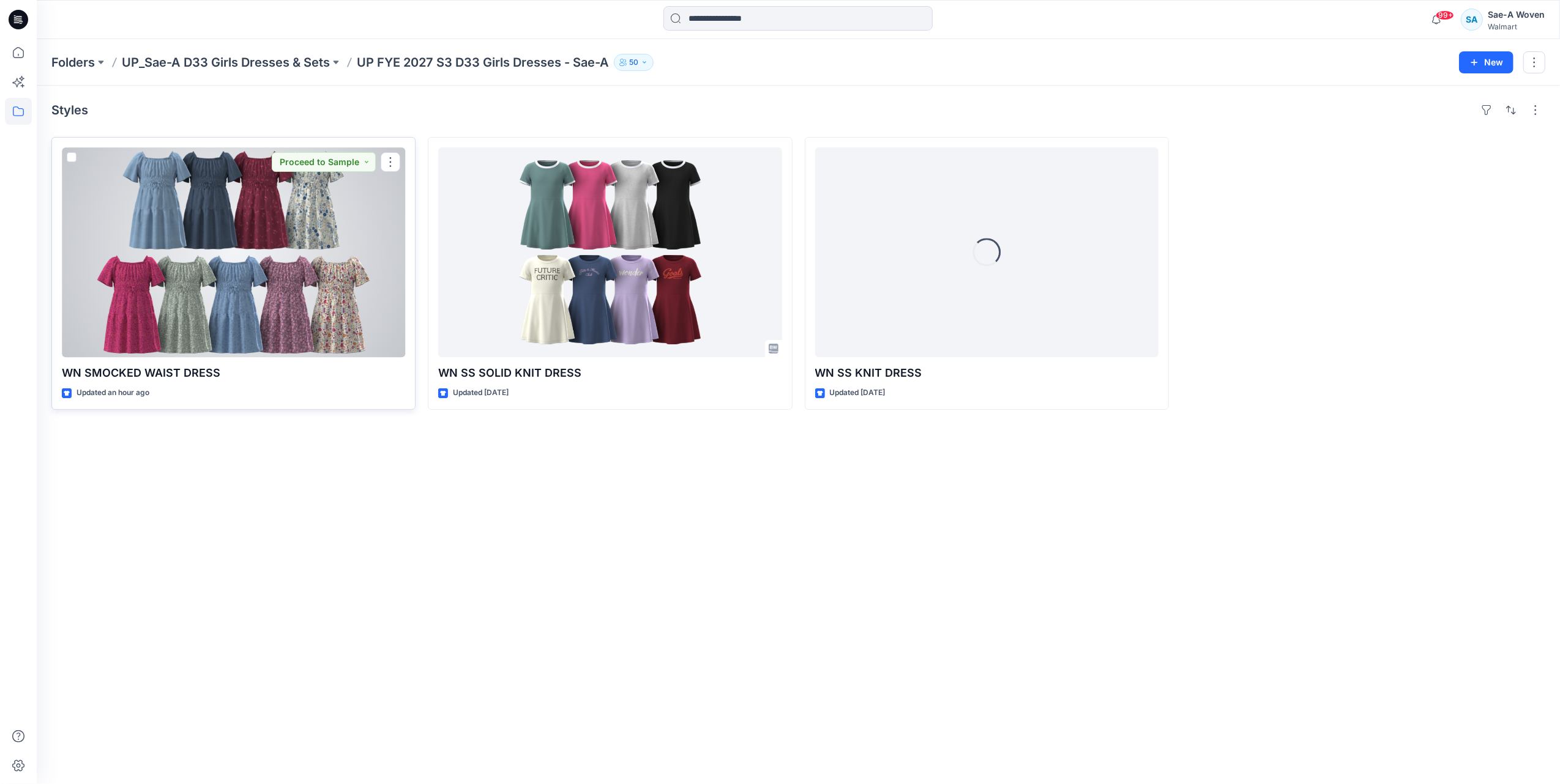
click at [338, 261] on div at bounding box center [233, 252] width 344 height 210
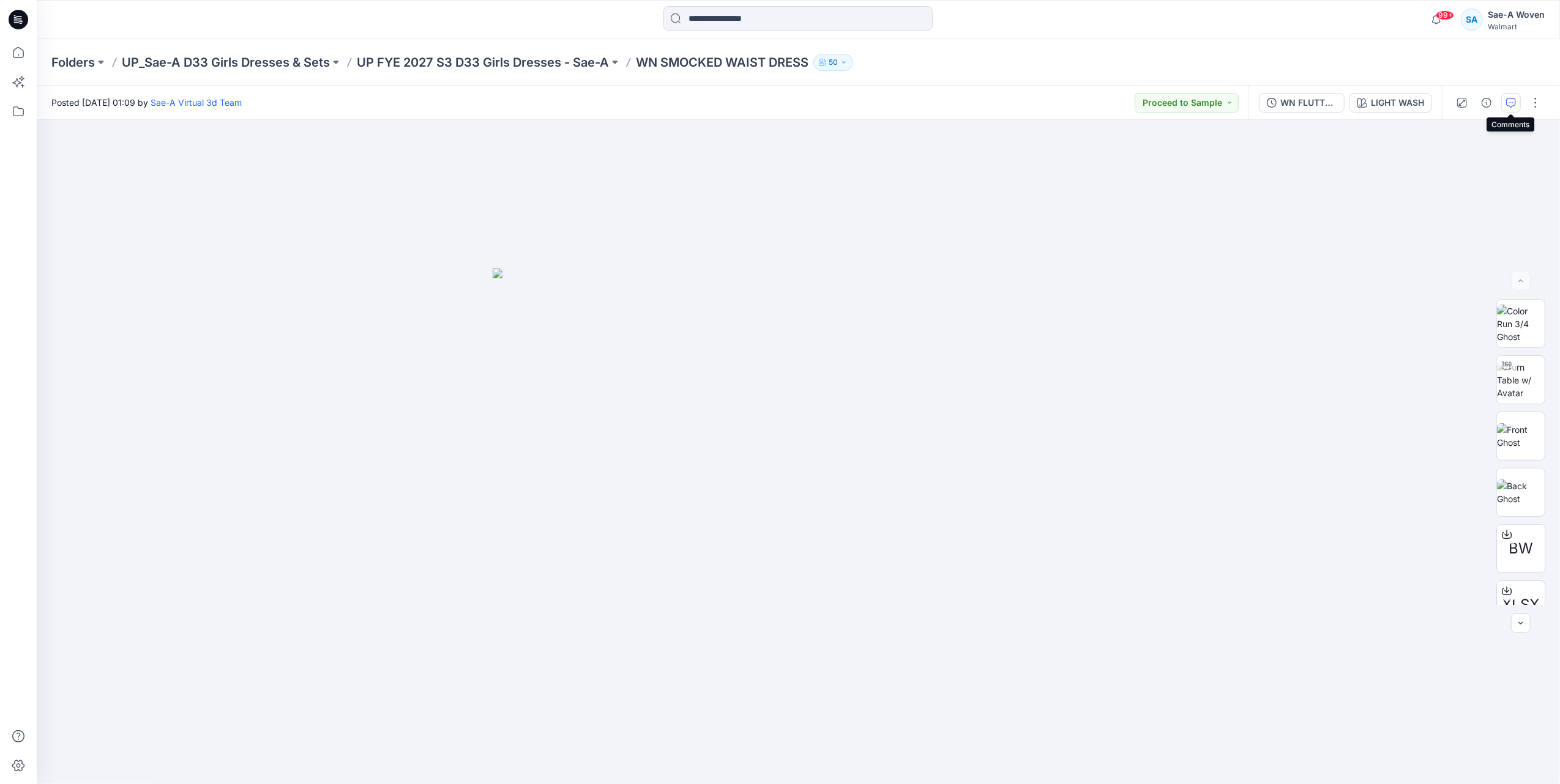
click at [1512, 111] on button "button" at bounding box center [1510, 103] width 19 height 19
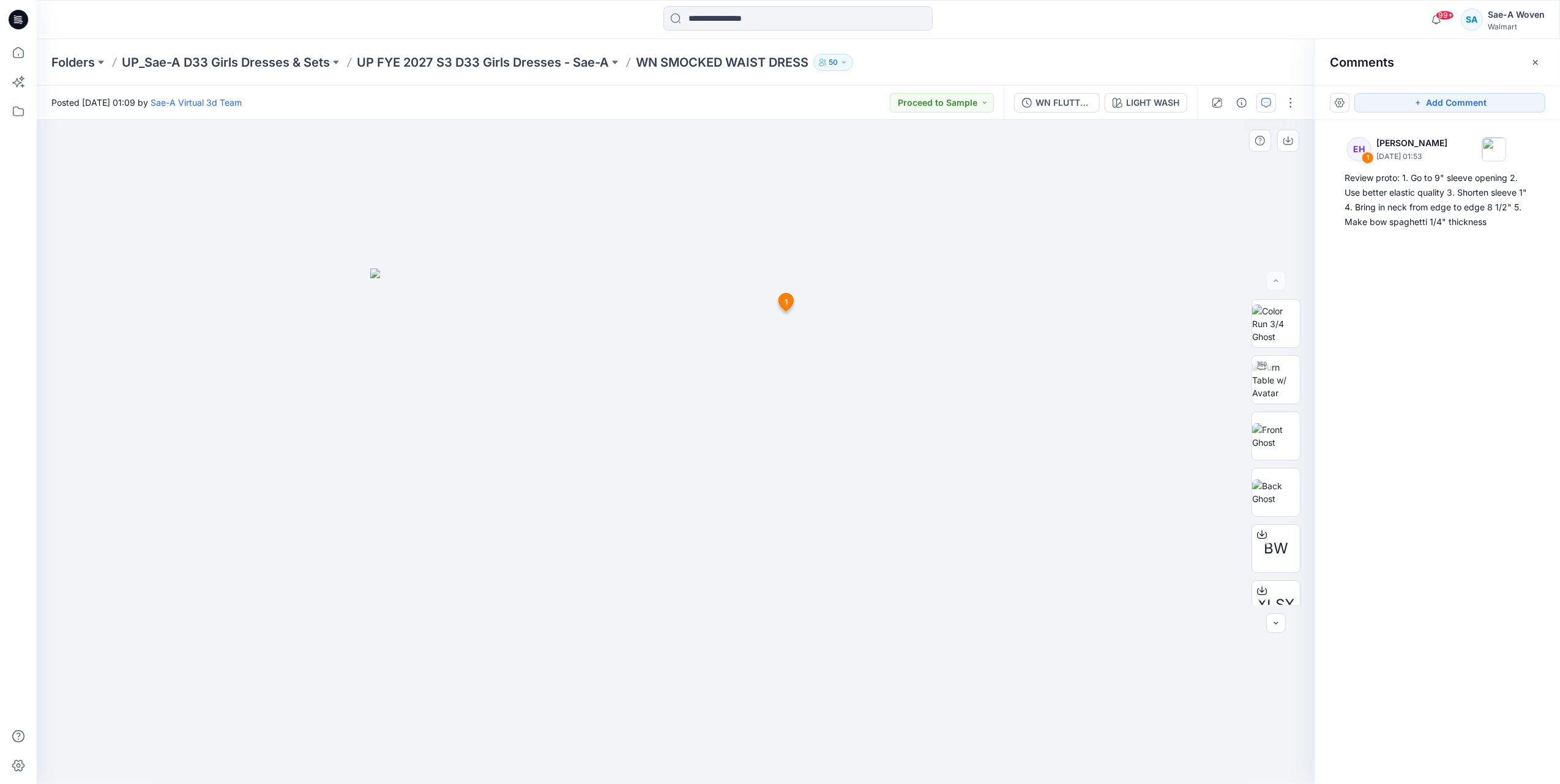
click at [168, 229] on div at bounding box center [676, 452] width 1278 height 665
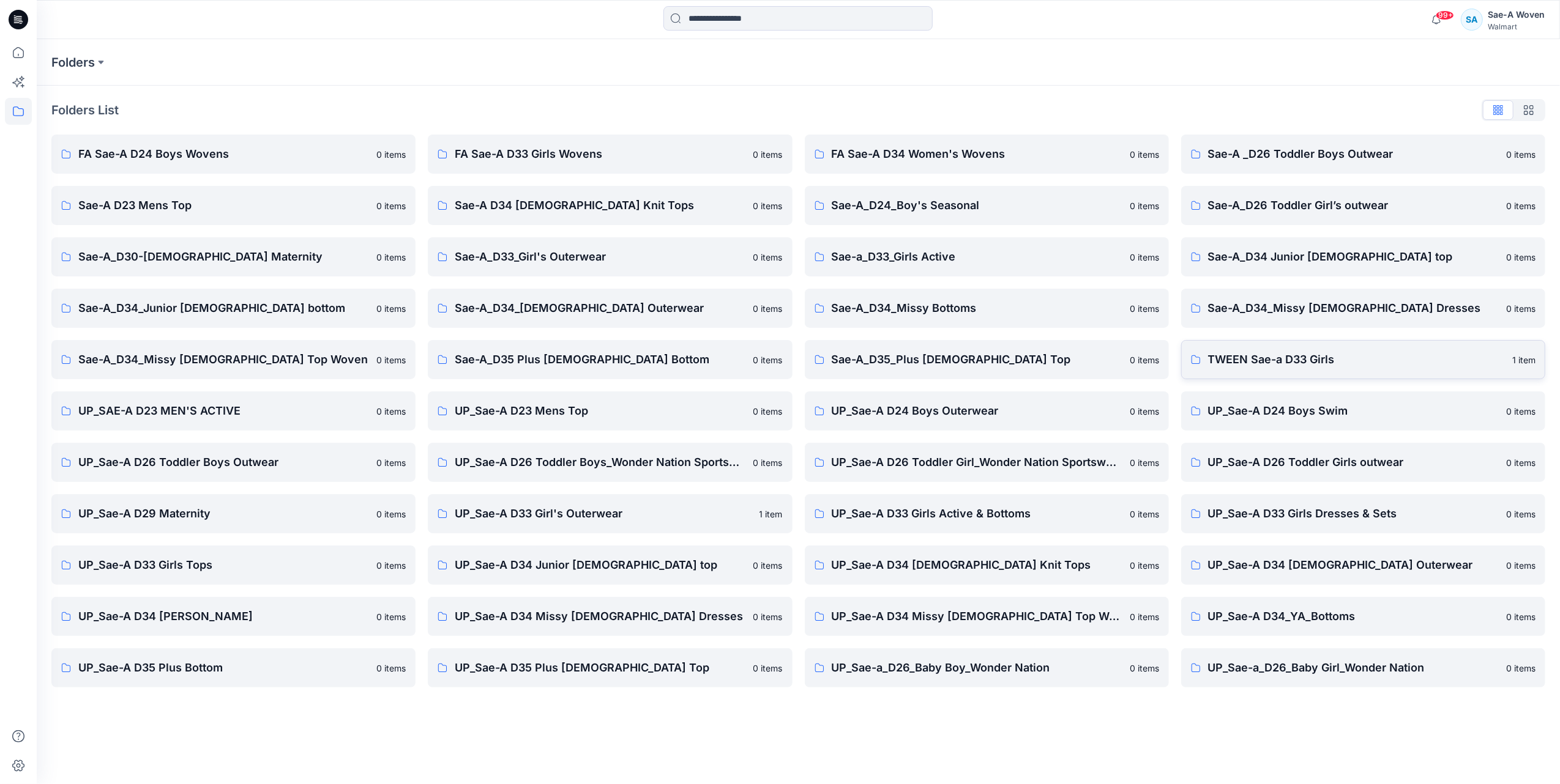
click at [1278, 376] on link "TWEEN Sae-a D33 Girls 1 item" at bounding box center [1363, 359] width 364 height 39
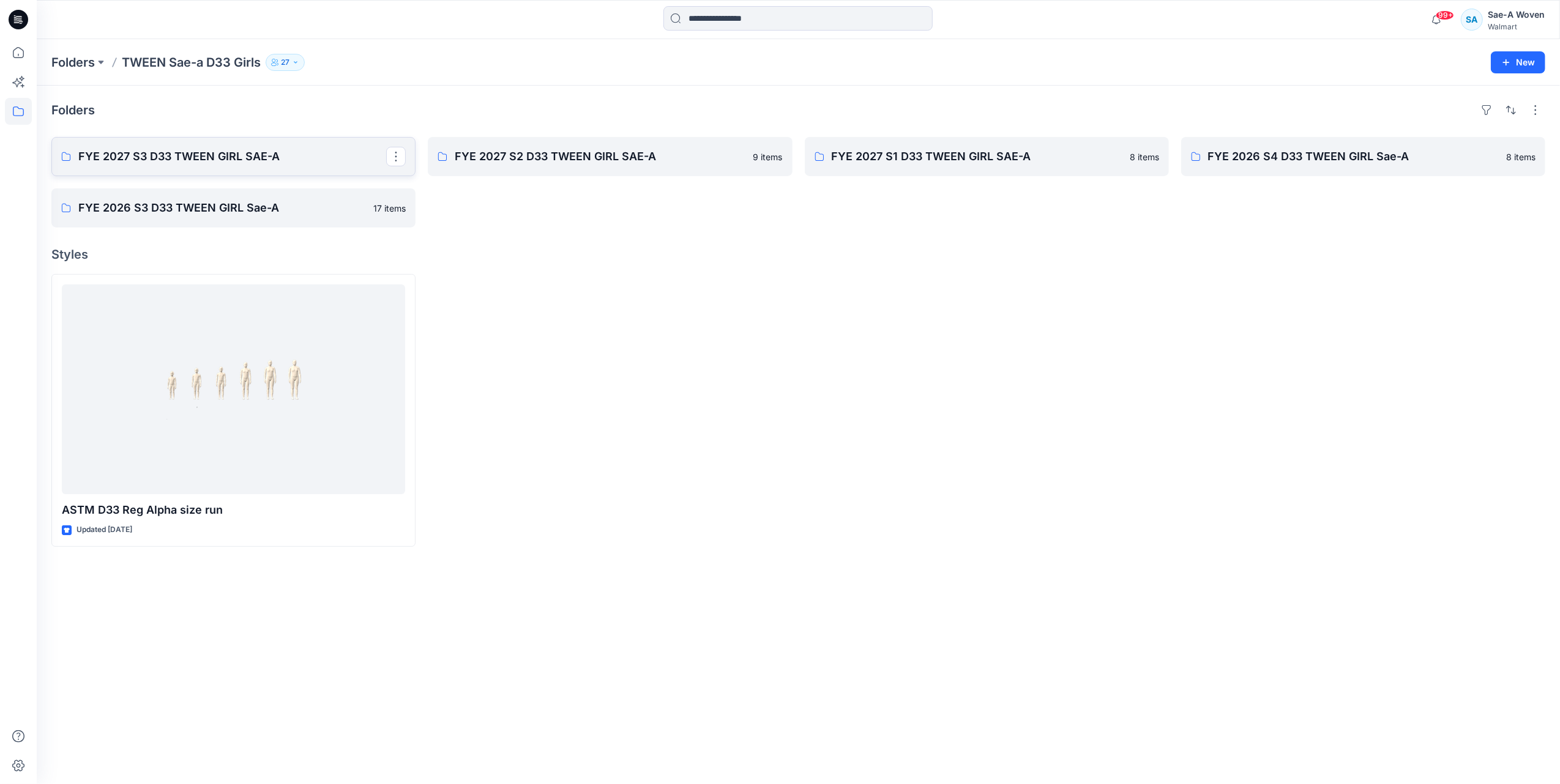
click at [150, 162] on p "FYE 2027 S3 D33 TWEEN GIRL SAE-A" at bounding box center [232, 157] width 308 height 17
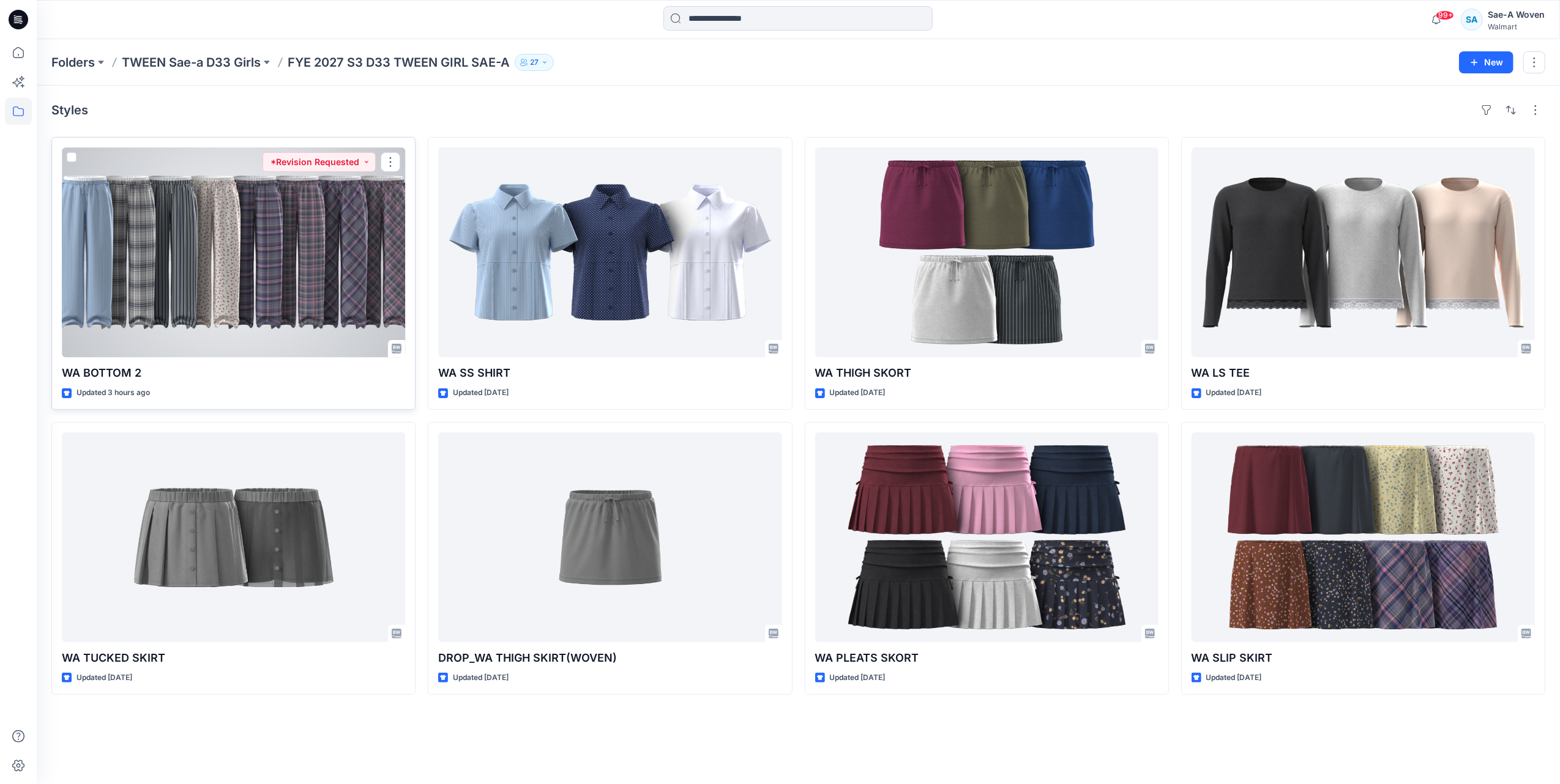
click at [270, 277] on div at bounding box center [233, 252] width 344 height 210
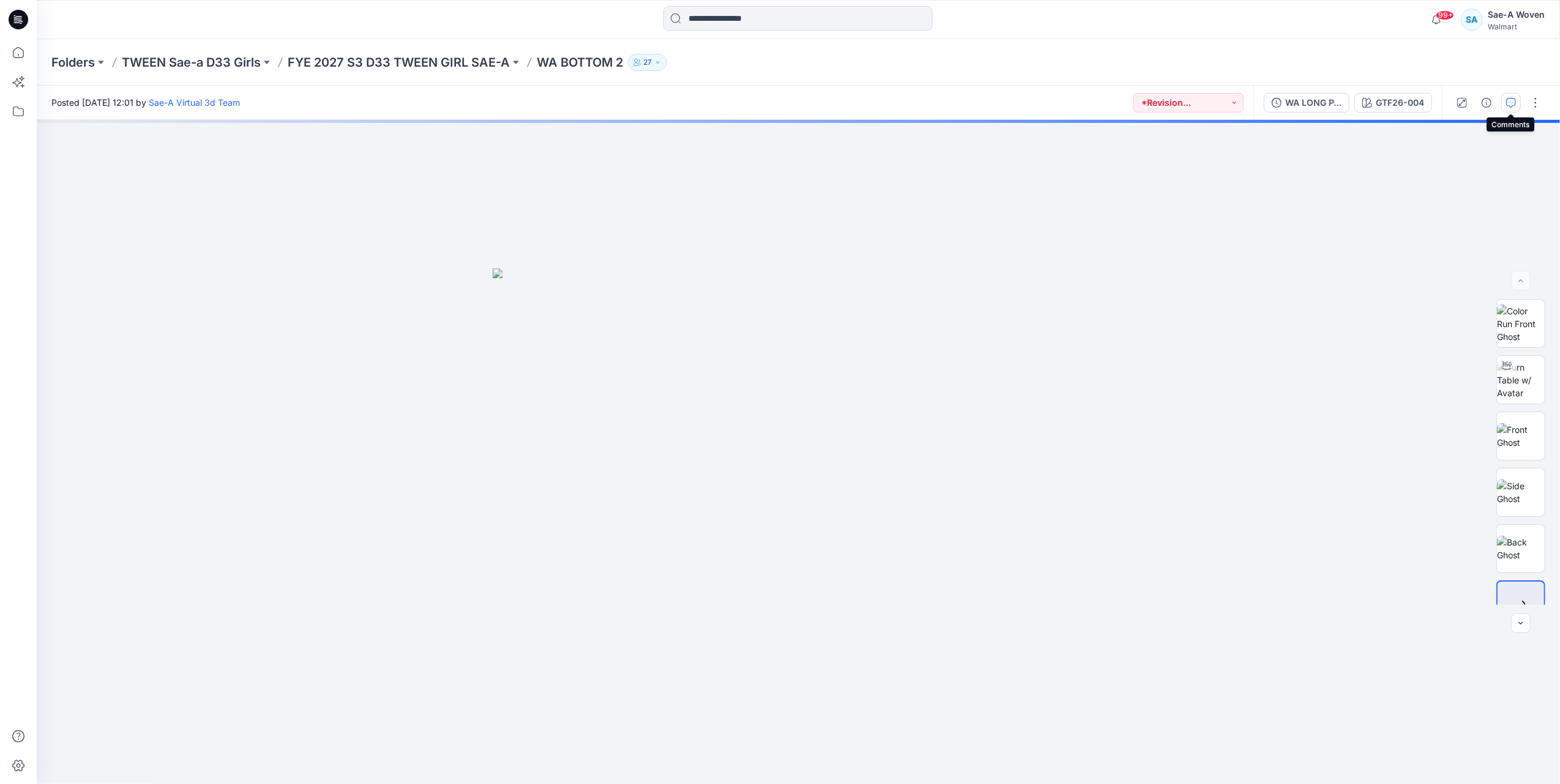
click at [1506, 103] on icon "button" at bounding box center [1510, 103] width 10 height 10
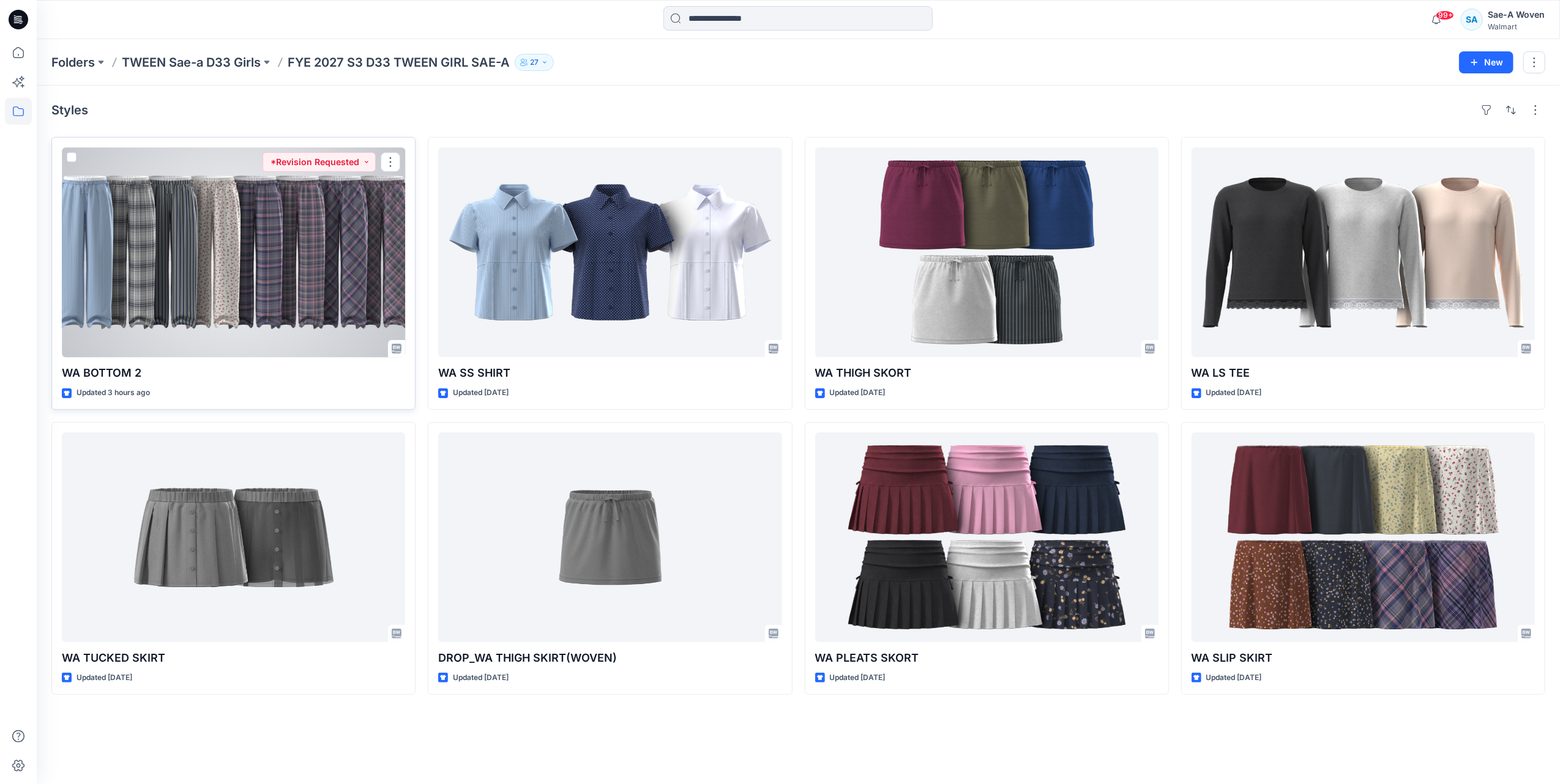
click at [322, 254] on div at bounding box center [233, 252] width 344 height 210
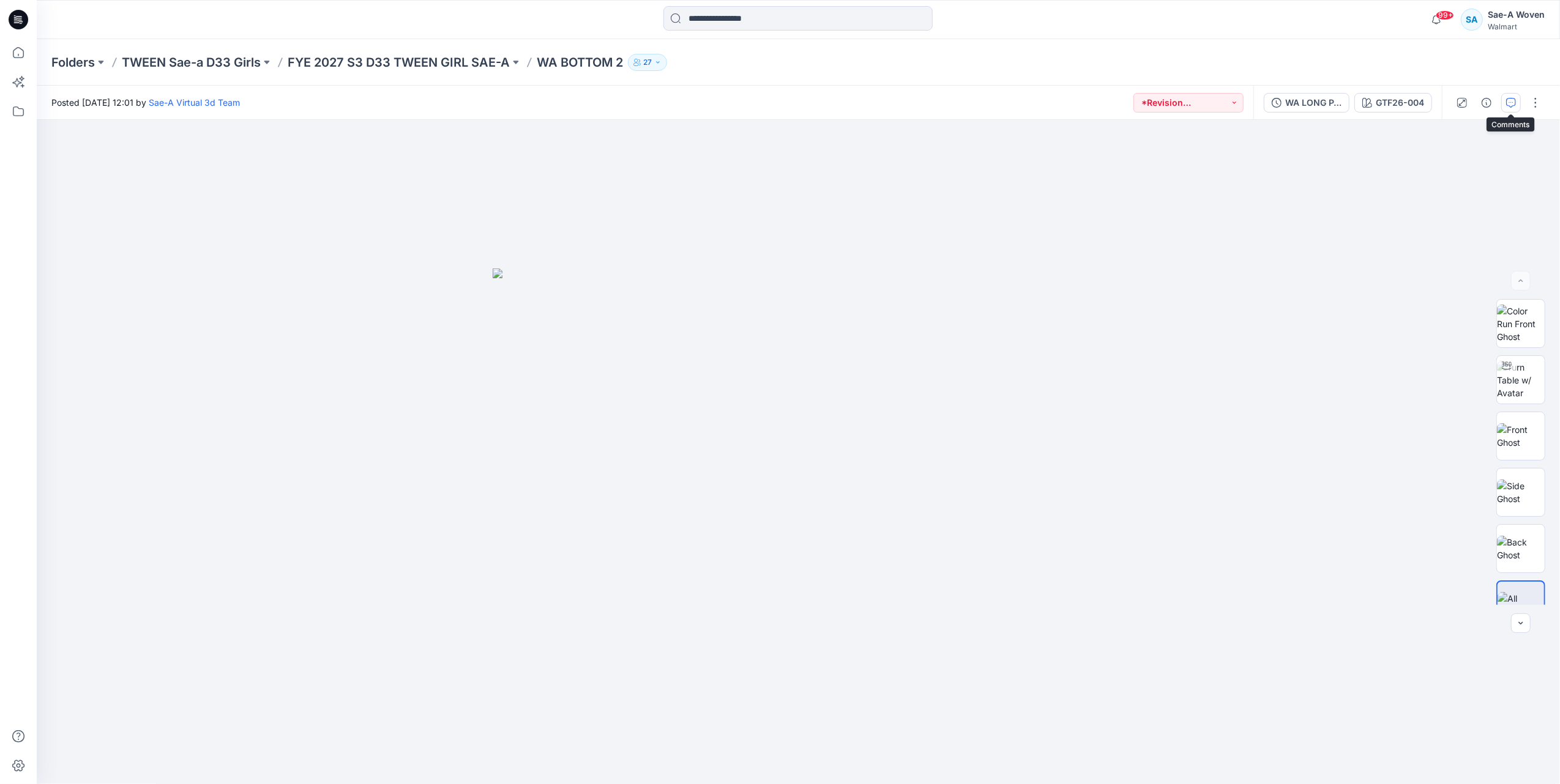
click at [1504, 99] on button "button" at bounding box center [1510, 103] width 19 height 19
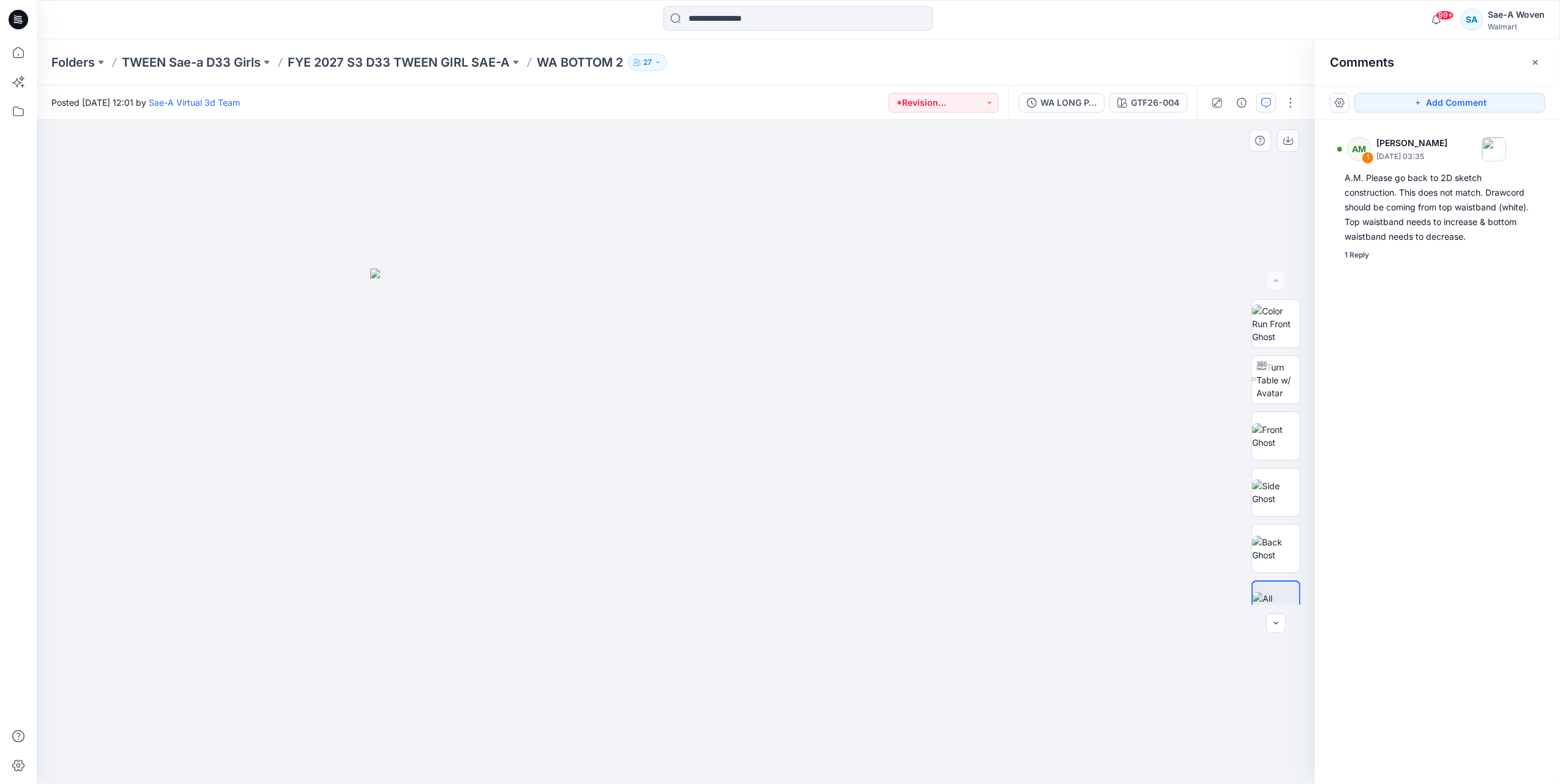
click at [288, 255] on div at bounding box center [676, 452] width 1278 height 665
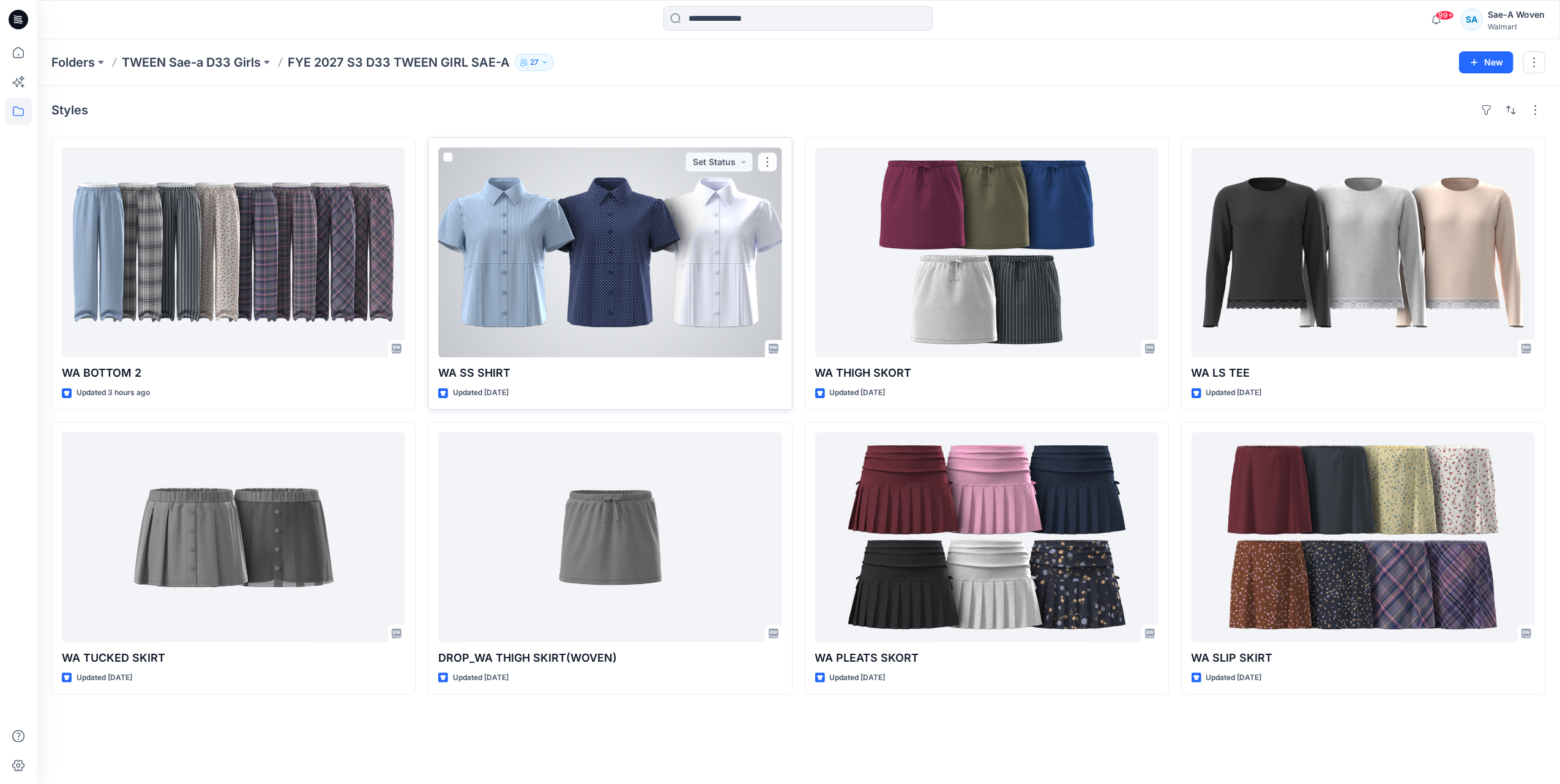
click at [594, 284] on div at bounding box center [610, 252] width 344 height 210
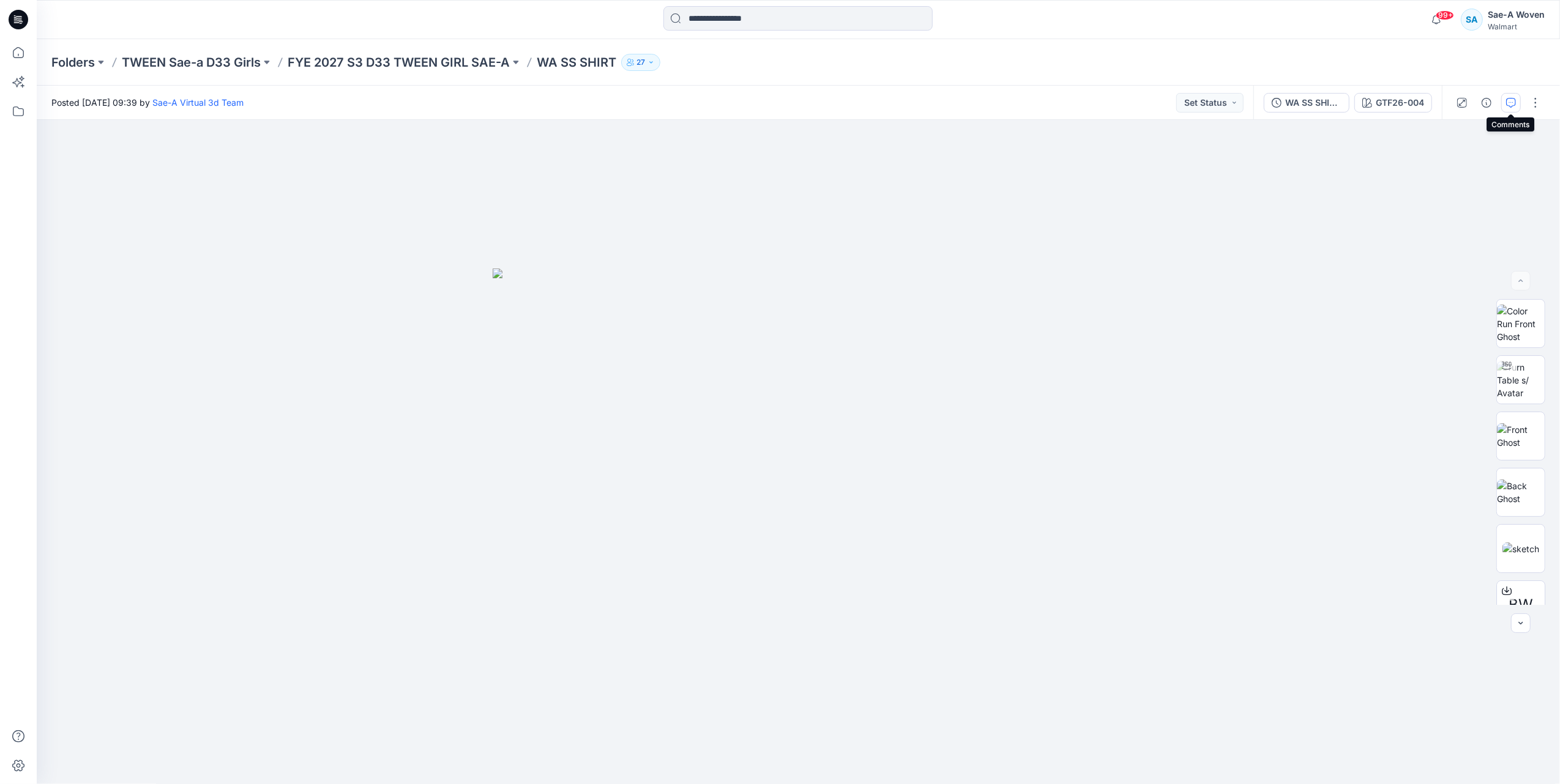
click at [1509, 101] on icon "button" at bounding box center [1511, 101] width 4 height 1
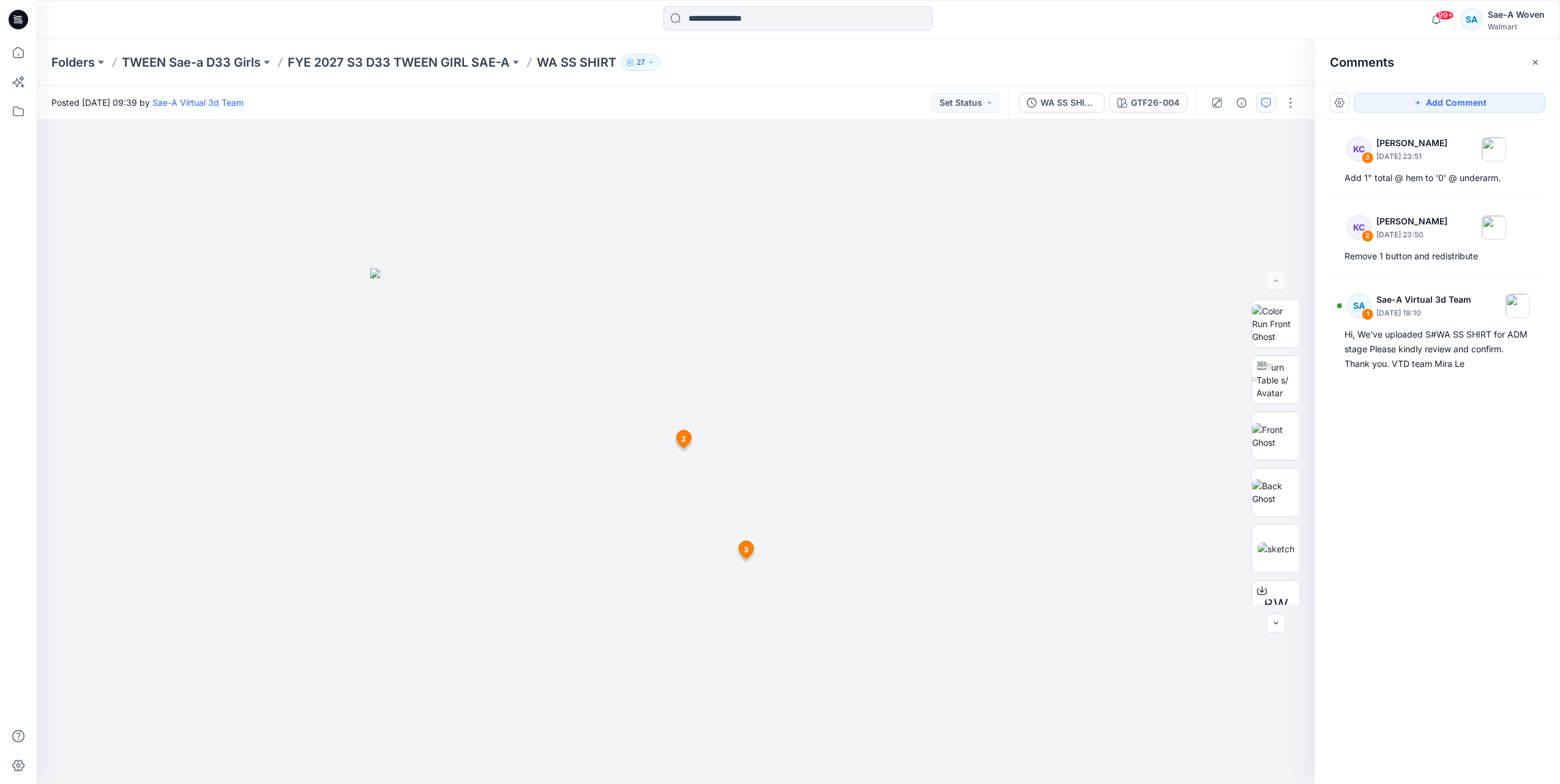
click at [441, 104] on div "Posted [DATE] 09:39 by Sae-A Virtual 3d Team Set Status" at bounding box center [523, 103] width 972 height 34
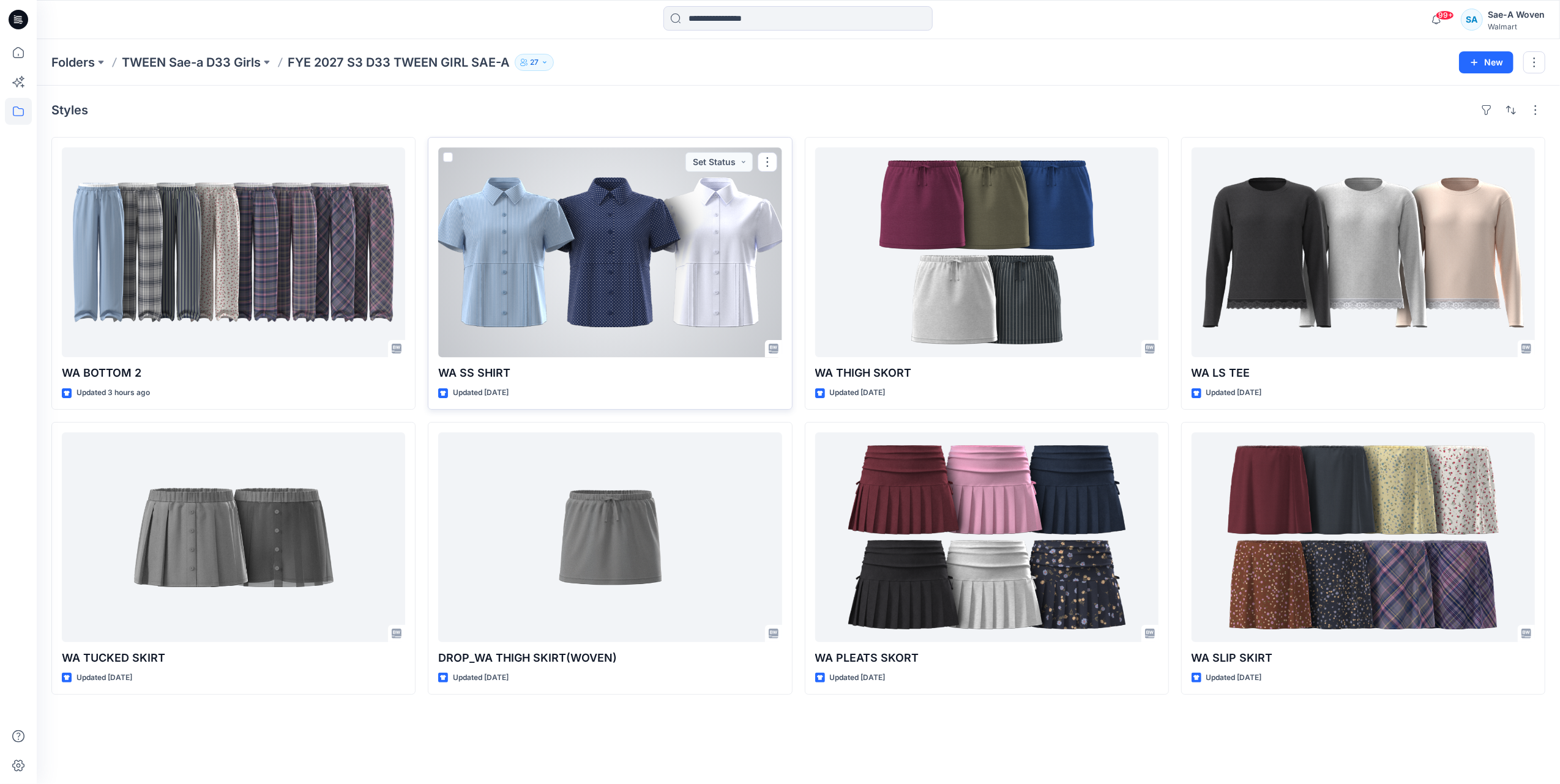
click at [611, 290] on div at bounding box center [610, 252] width 344 height 210
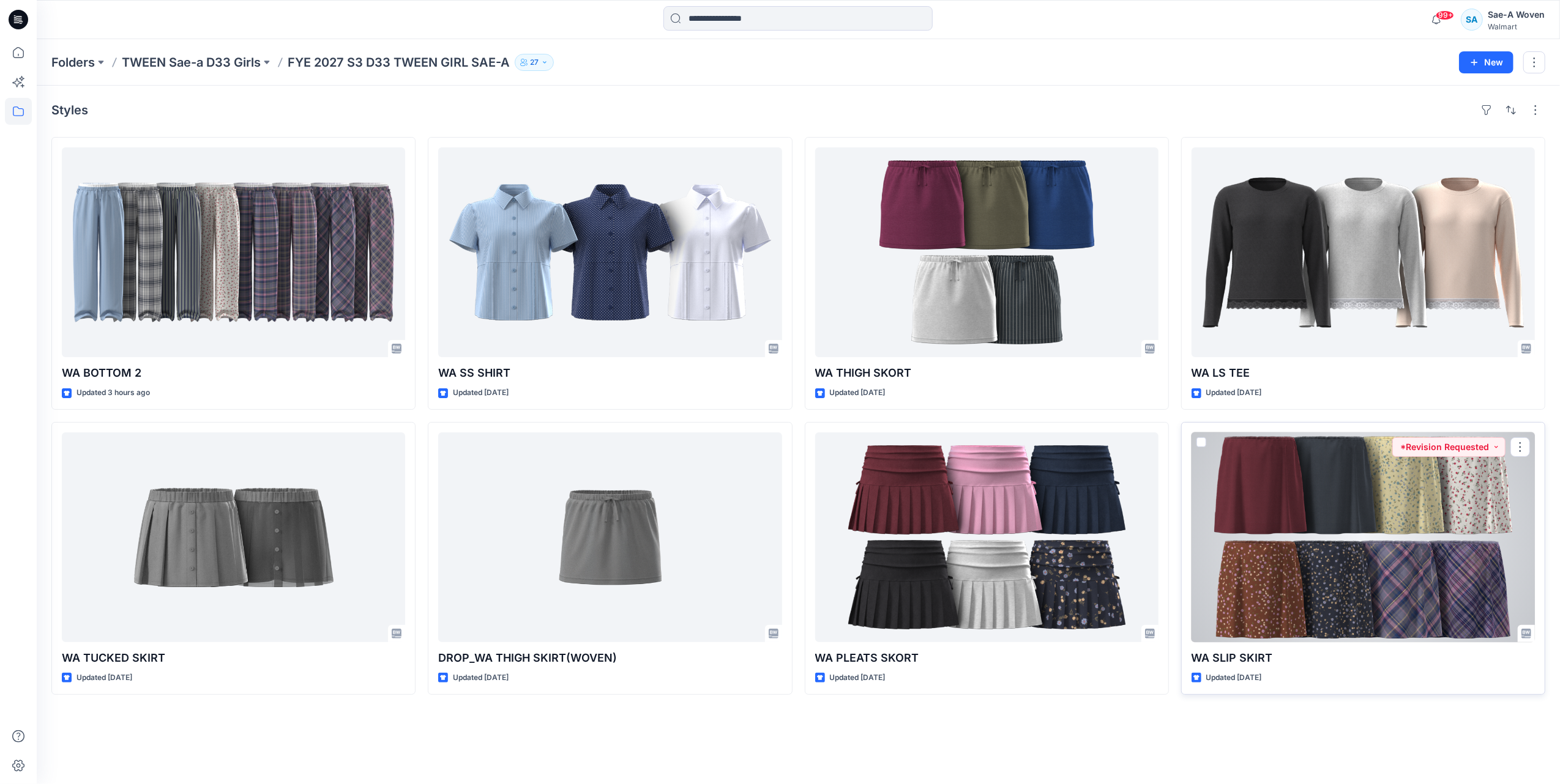
click at [1335, 466] on div at bounding box center [1363, 537] width 344 height 210
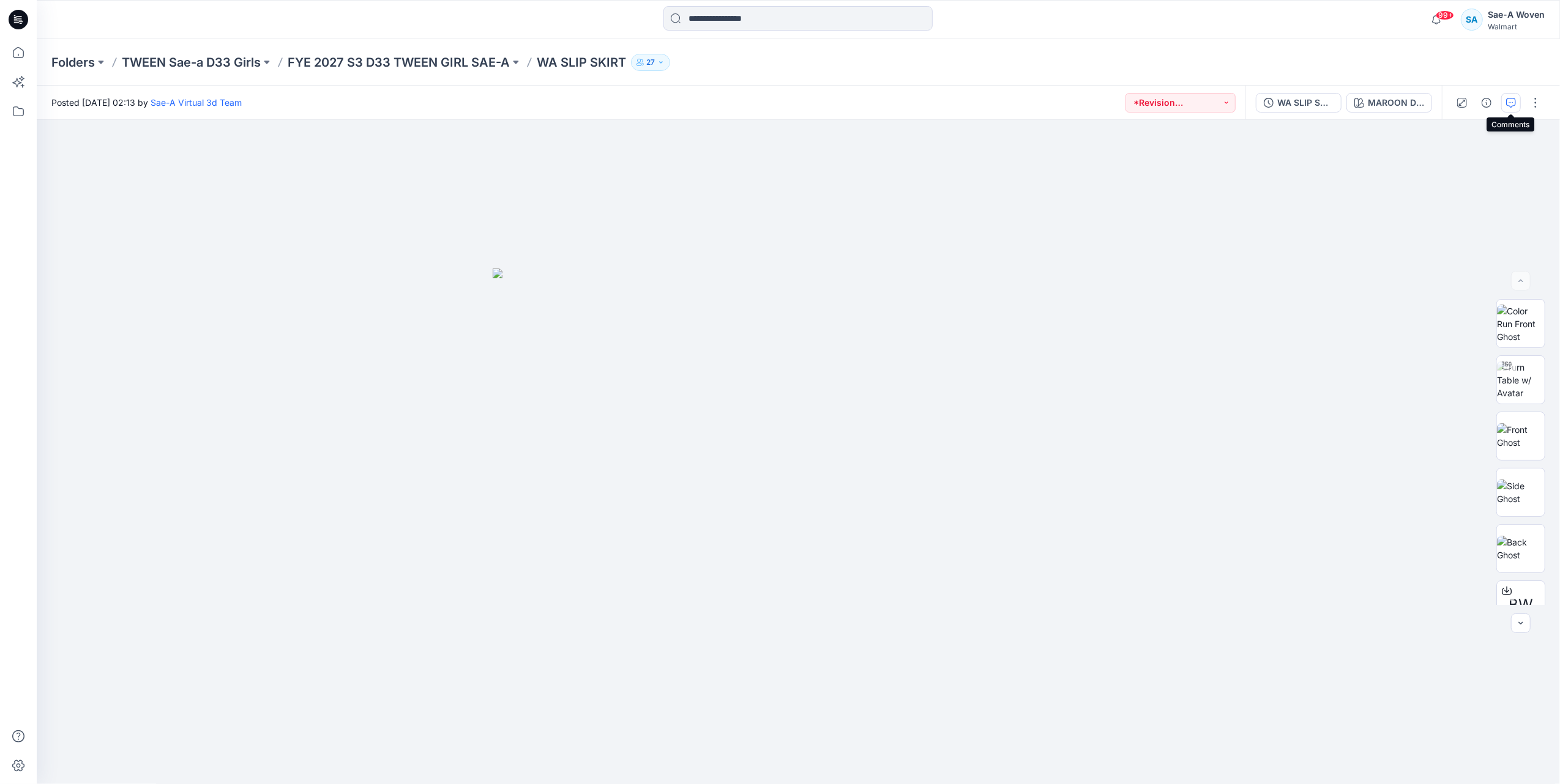
click at [1511, 101] on icon "button" at bounding box center [1510, 103] width 10 height 10
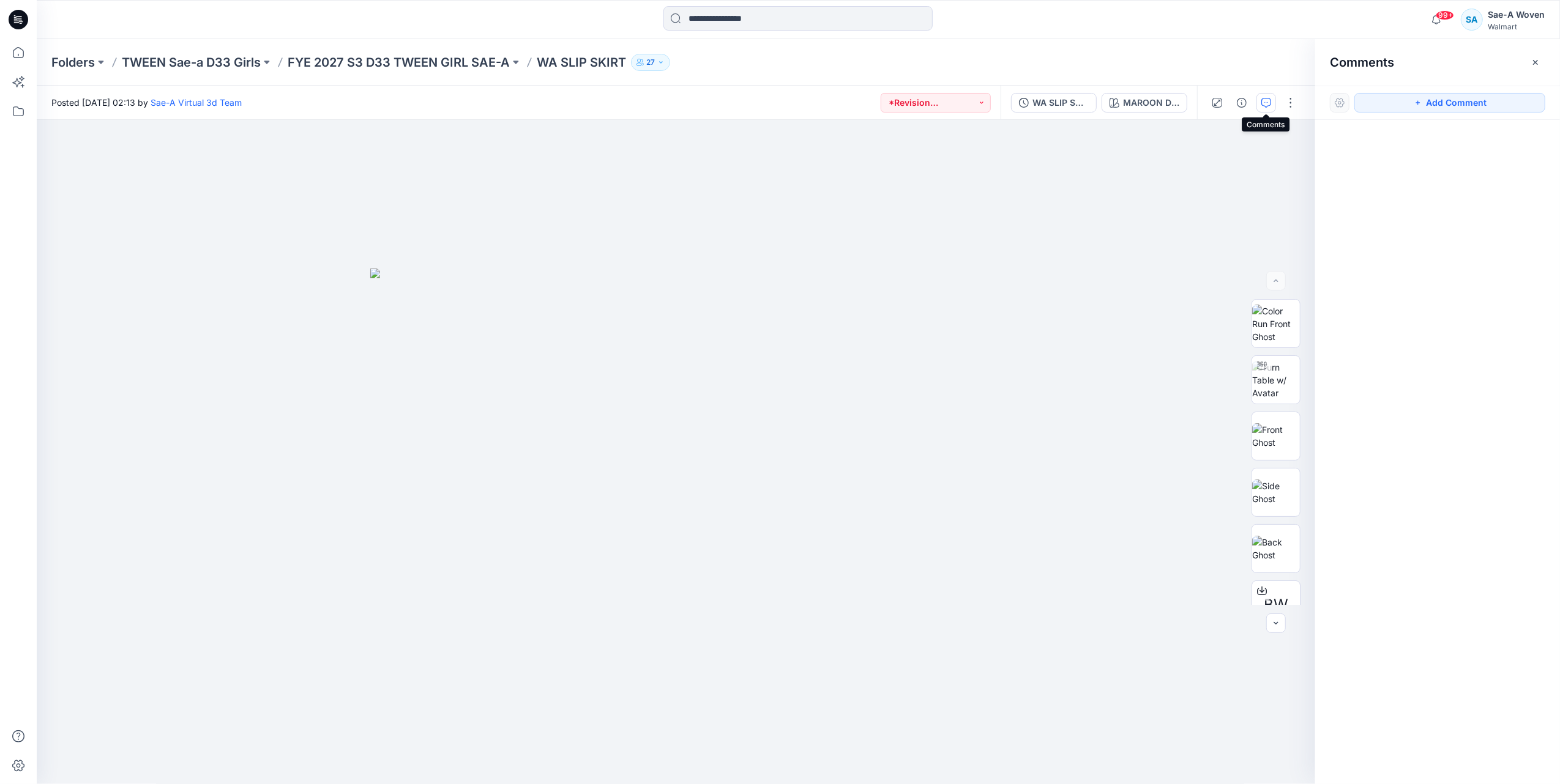
click at [1270, 101] on icon "button" at bounding box center [1266, 103] width 10 height 10
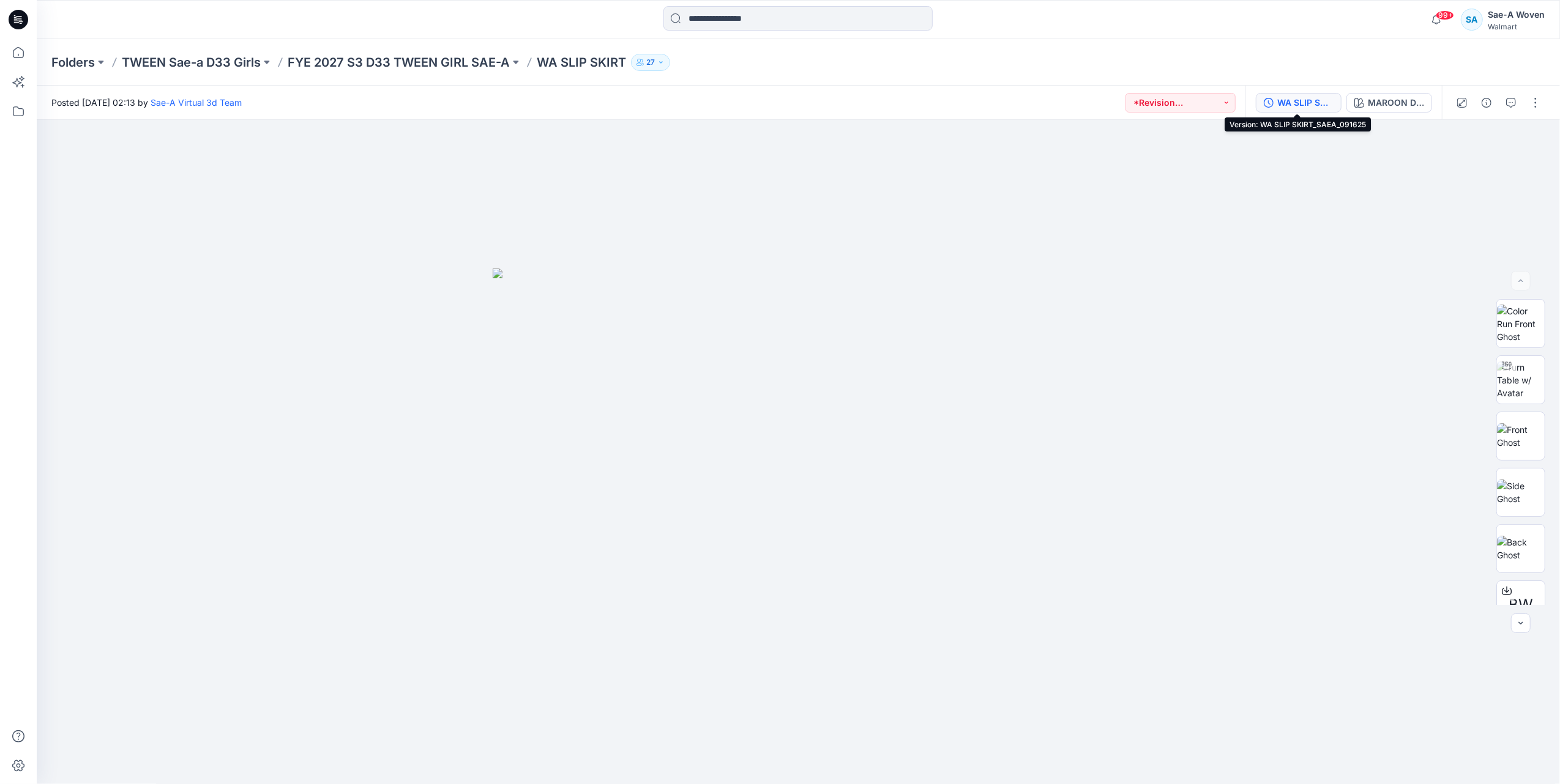
click at [1308, 96] on div "WA SLIP SKIRT_SAEA_091625" at bounding box center [1305, 103] width 56 height 13
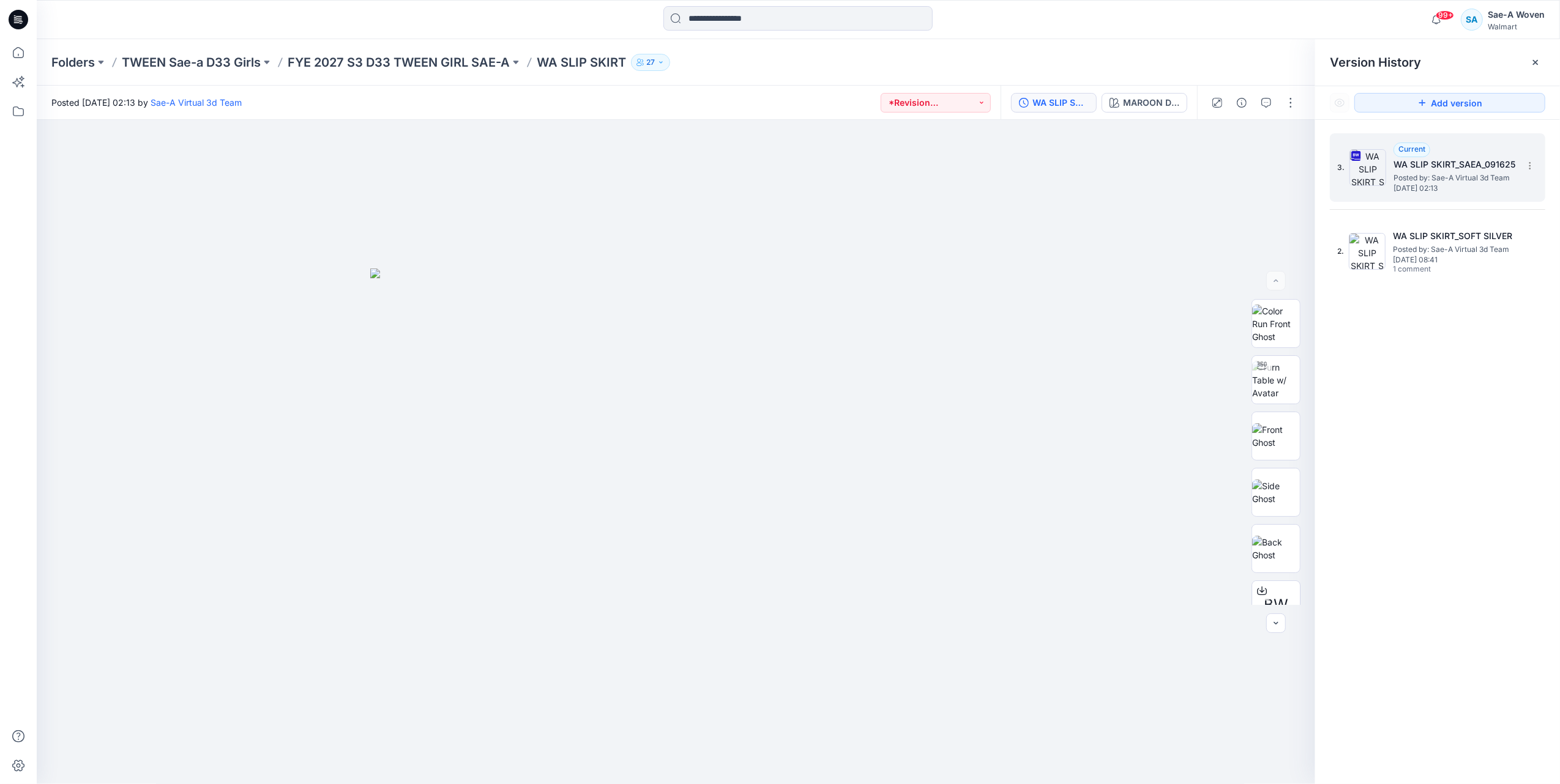
click at [1406, 147] on div "Current" at bounding box center [1412, 150] width 37 height 15
drag, startPoint x: 1406, startPoint y: 147, endPoint x: 1431, endPoint y: 181, distance: 42.2
click at [1431, 181] on span "Posted by: Sae-A Virtual 3d Team" at bounding box center [1455, 178] width 122 height 12
click at [1429, 249] on span "Posted by: Sae-A Virtual 3d Team" at bounding box center [1454, 249] width 122 height 12
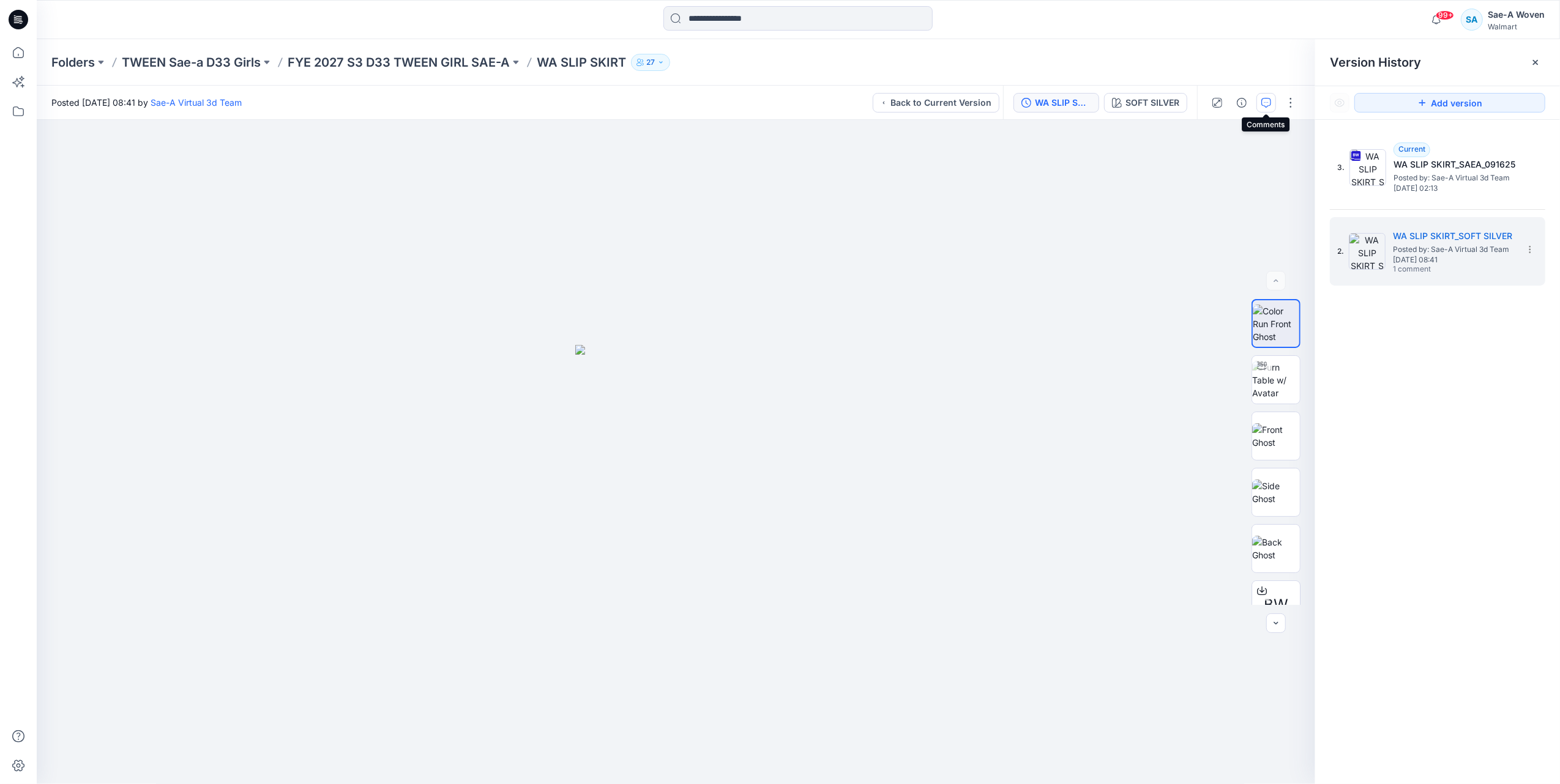
click at [1264, 103] on icon "button" at bounding box center [1266, 103] width 10 height 10
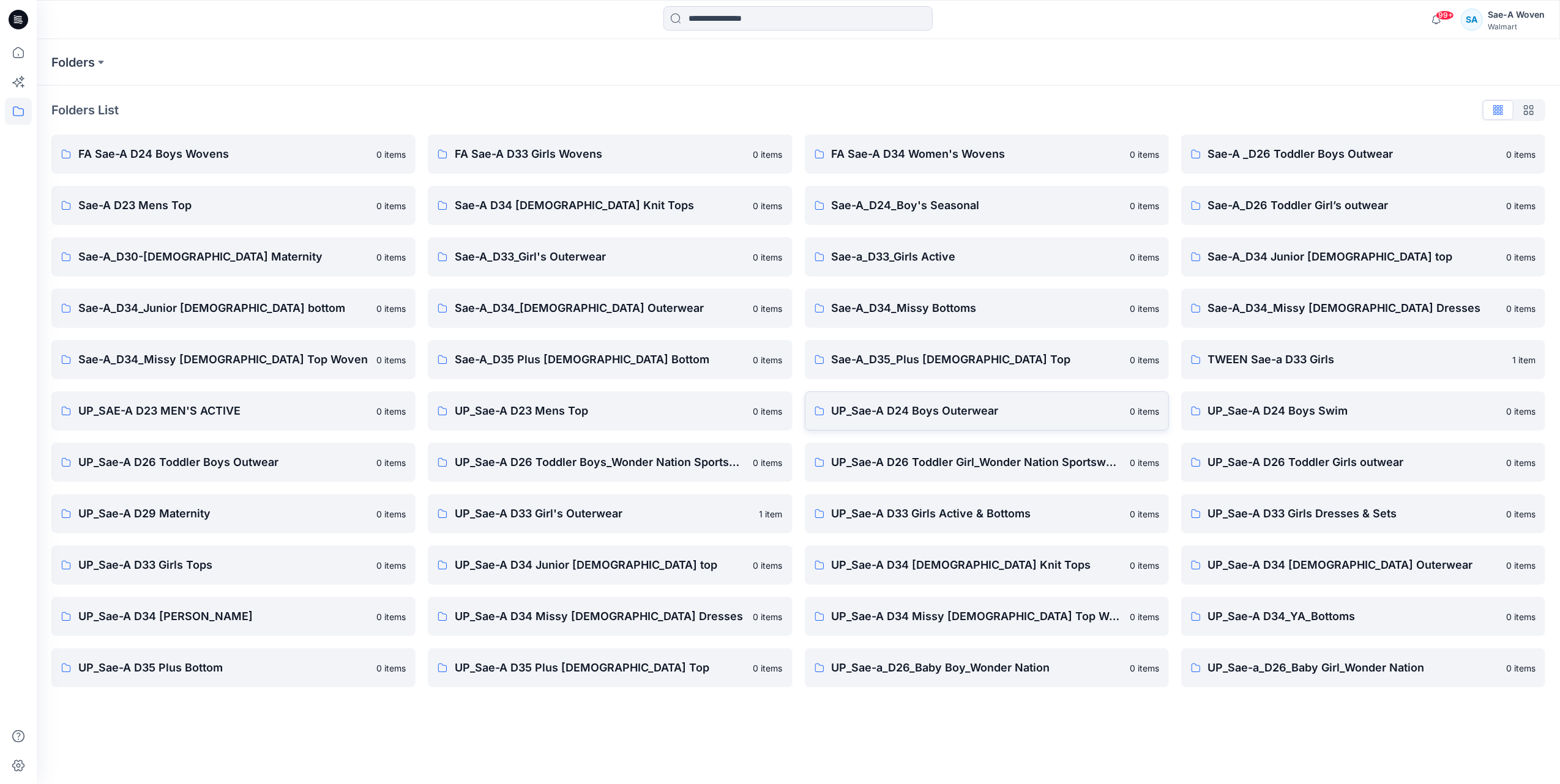
click at [935, 417] on p "UP_Sae-A D24 Boys Outerwear" at bounding box center [976, 411] width 291 height 17
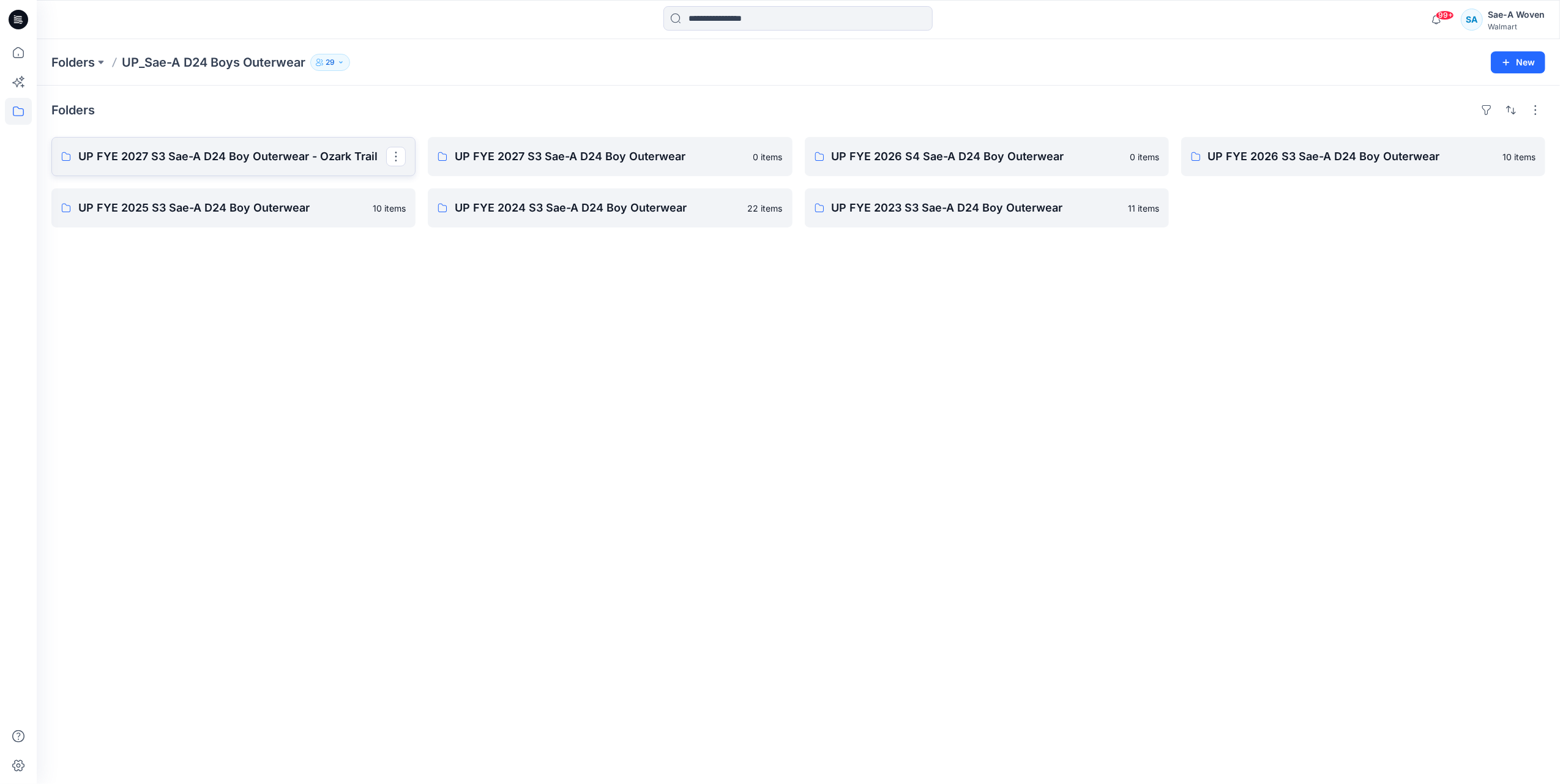
click at [243, 152] on p "UP FYE 2027 S3 Sae-A D24 Boy Outerwear - Ozark Trail" at bounding box center [232, 157] width 308 height 17
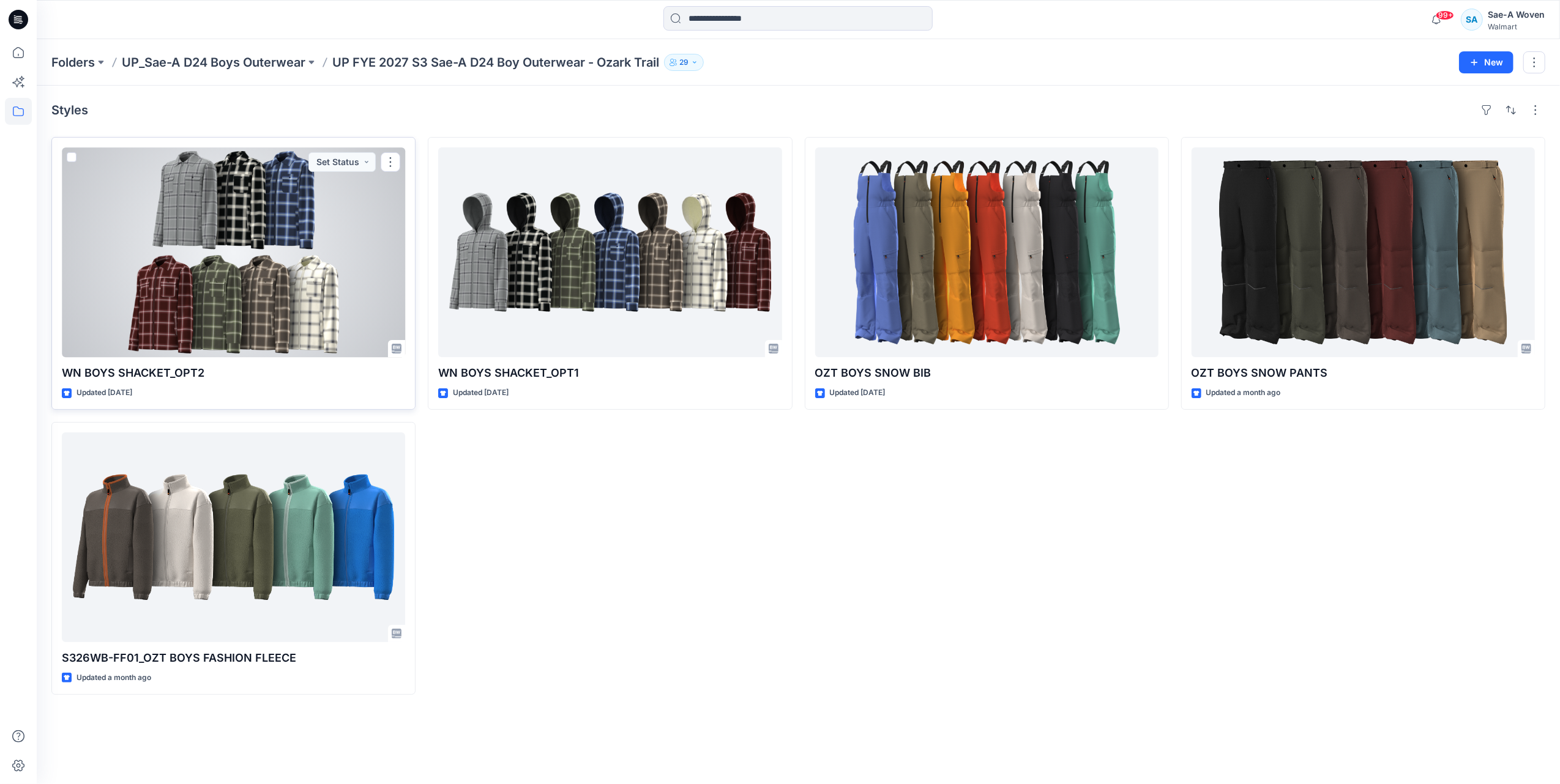
click at [282, 292] on div at bounding box center [233, 252] width 344 height 210
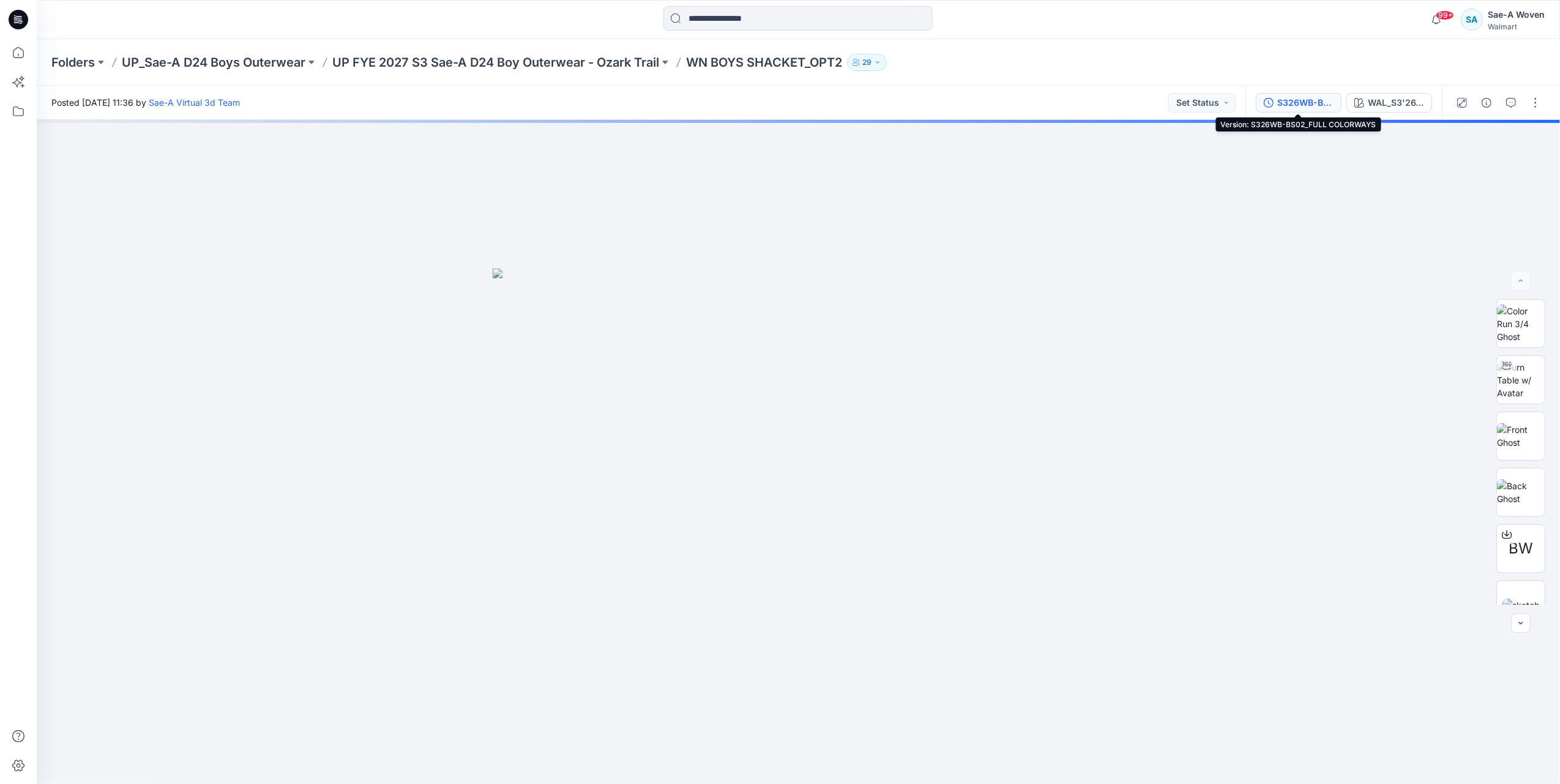
click at [1298, 107] on div "S326WB-BS02_FULL COLORWAYS" at bounding box center [1305, 103] width 56 height 13
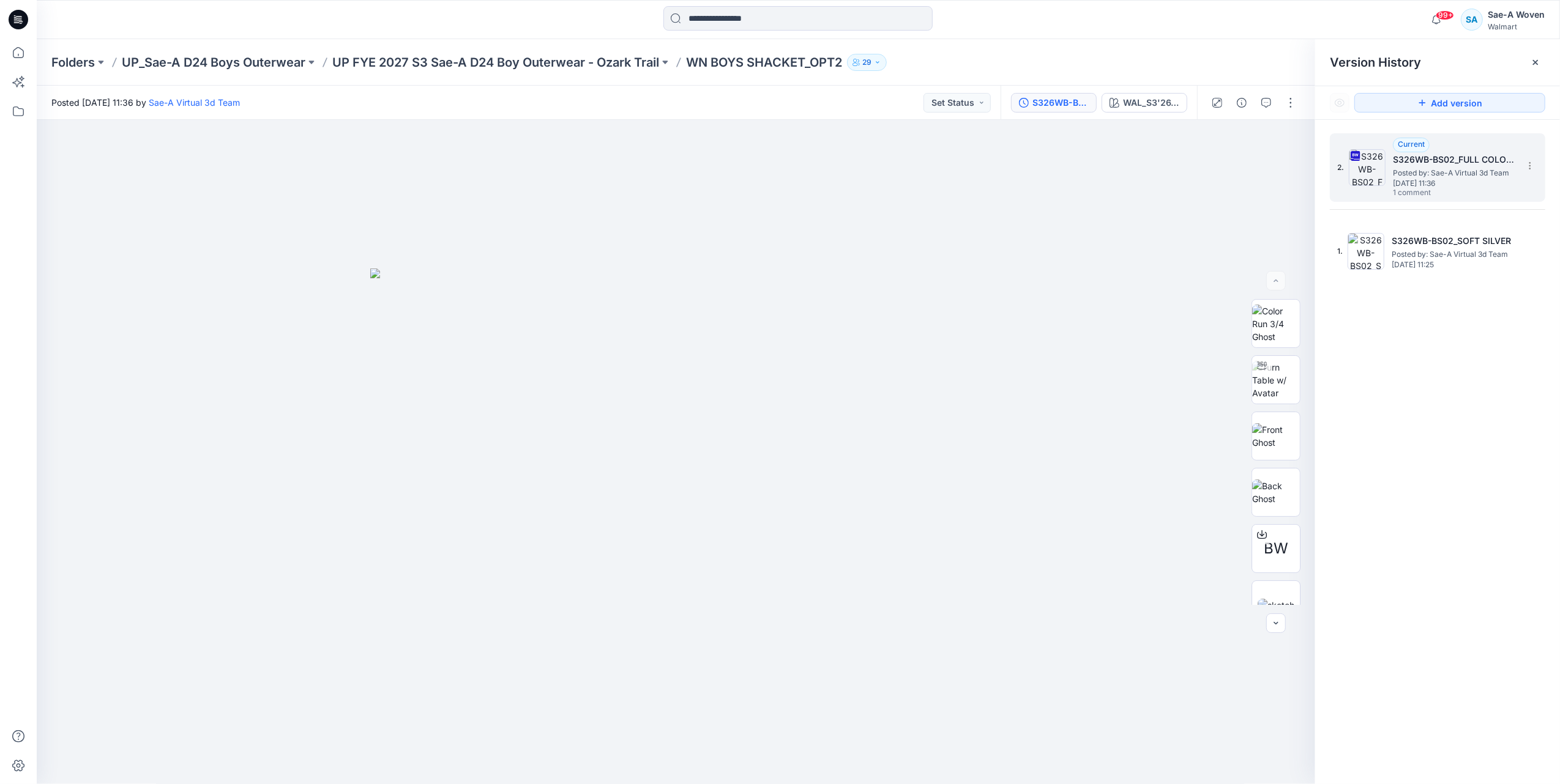
click at [1450, 159] on h5 "S326WB-BS02_FULL COLORWAYS" at bounding box center [1454, 160] width 122 height 15
click at [1165, 108] on div "WAL_S3'26_BOY_PLAID_03A" at bounding box center [1151, 103] width 56 height 13
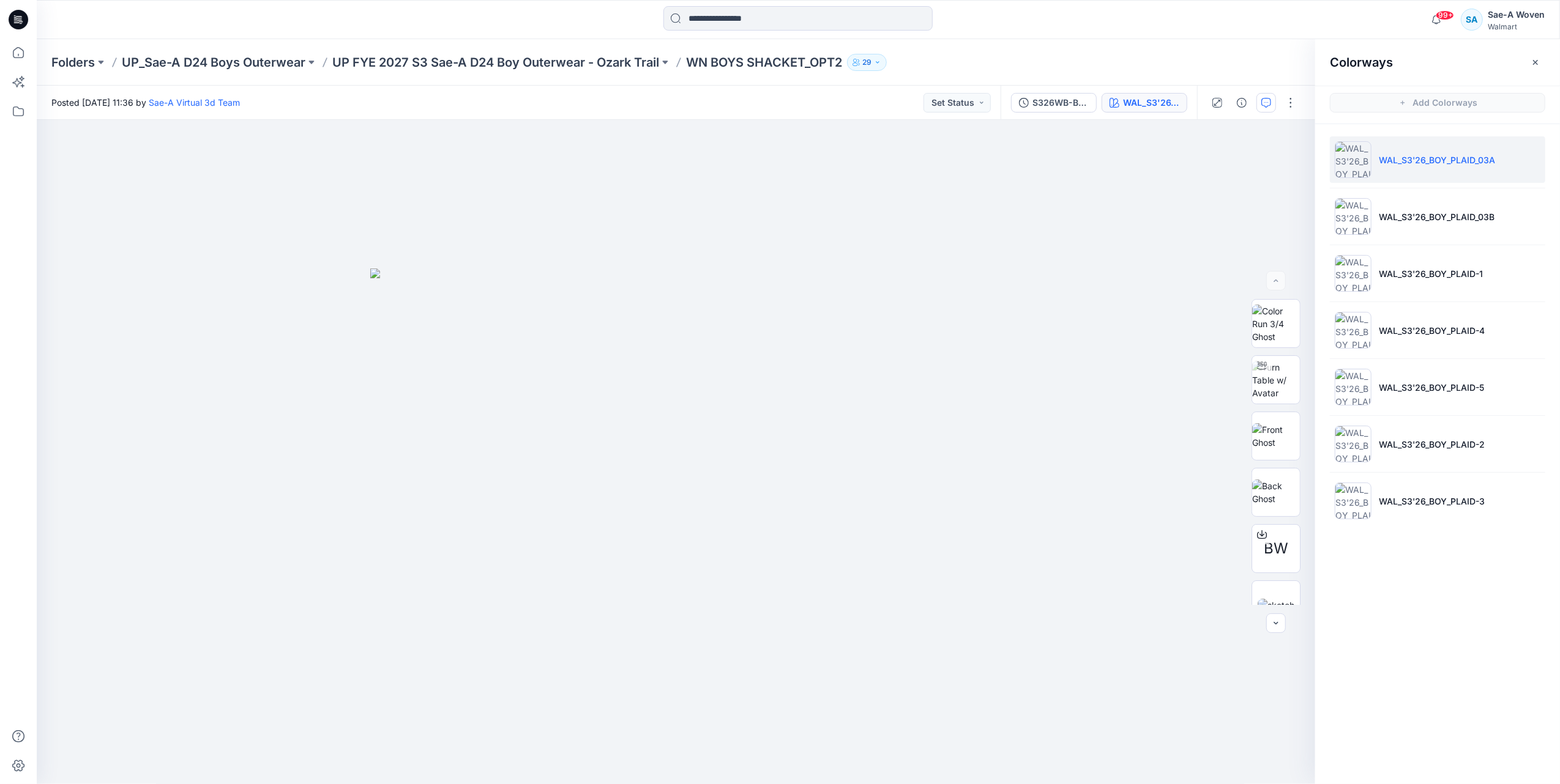
click at [1263, 106] on icon "button" at bounding box center [1266, 103] width 10 height 10
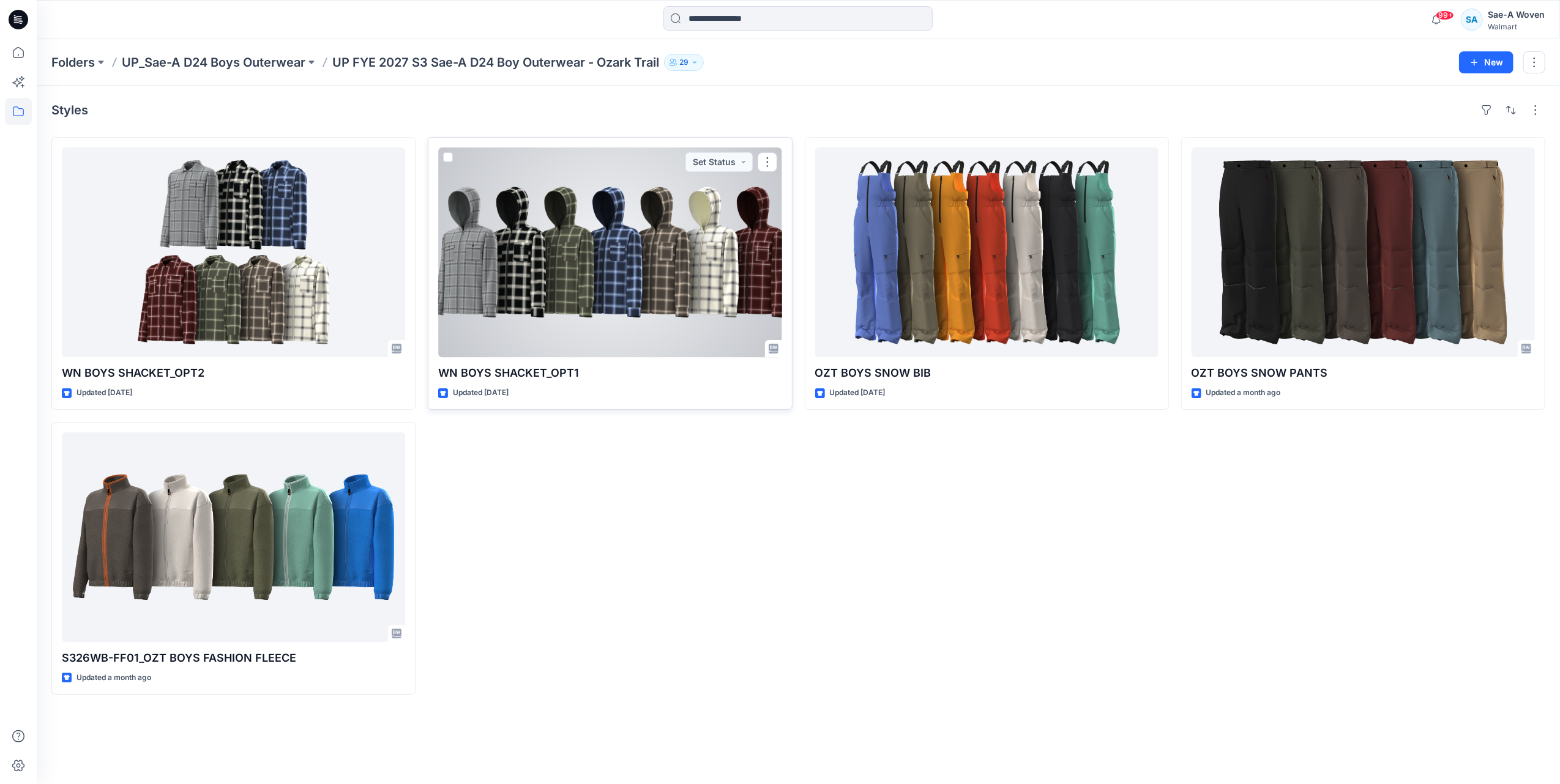
click at [649, 206] on div at bounding box center [610, 252] width 344 height 210
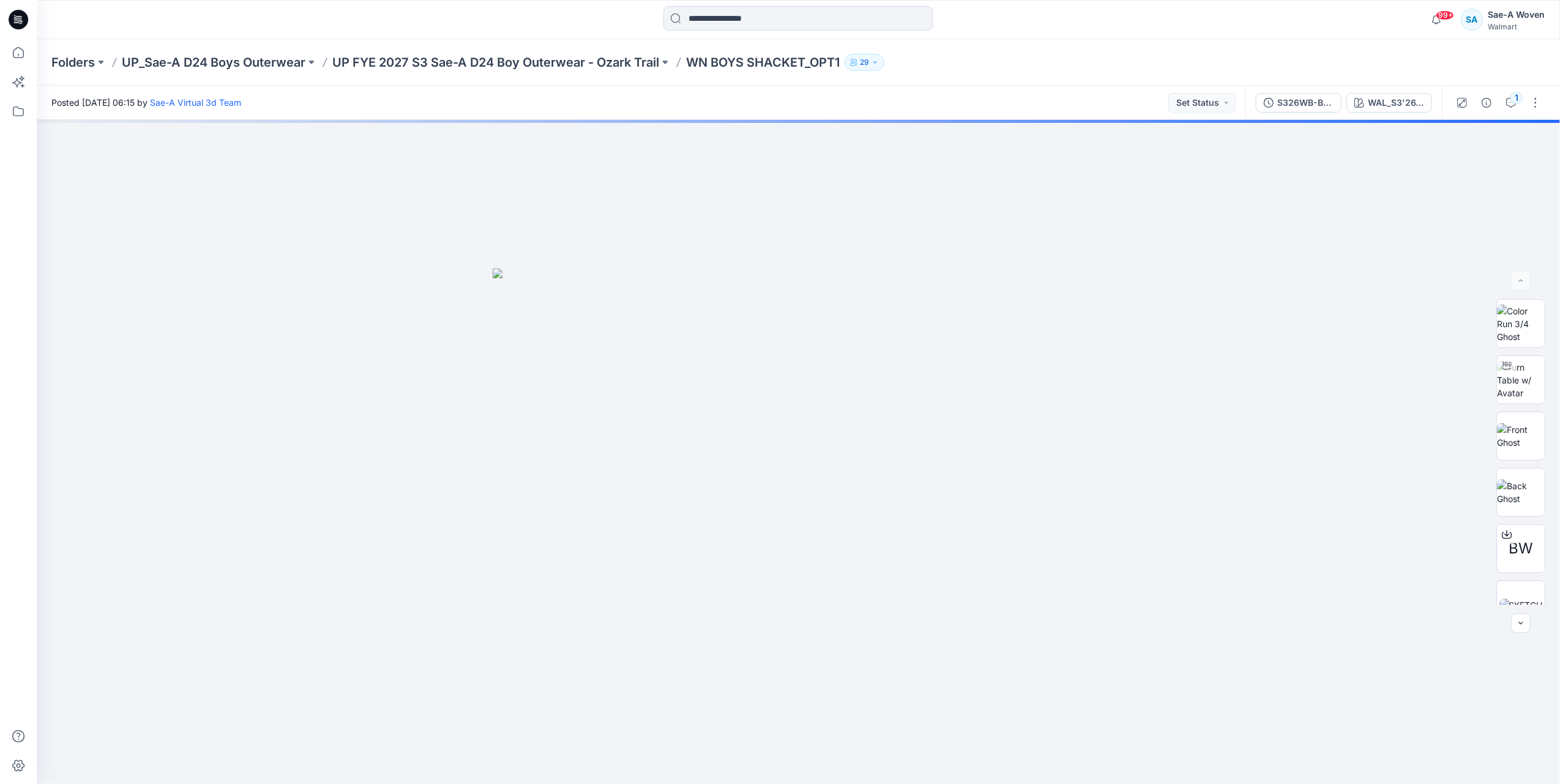
click at [1512, 113] on div "1" at bounding box center [1498, 103] width 113 height 34
click at [1511, 101] on icon "button" at bounding box center [1511, 101] width 4 height 1
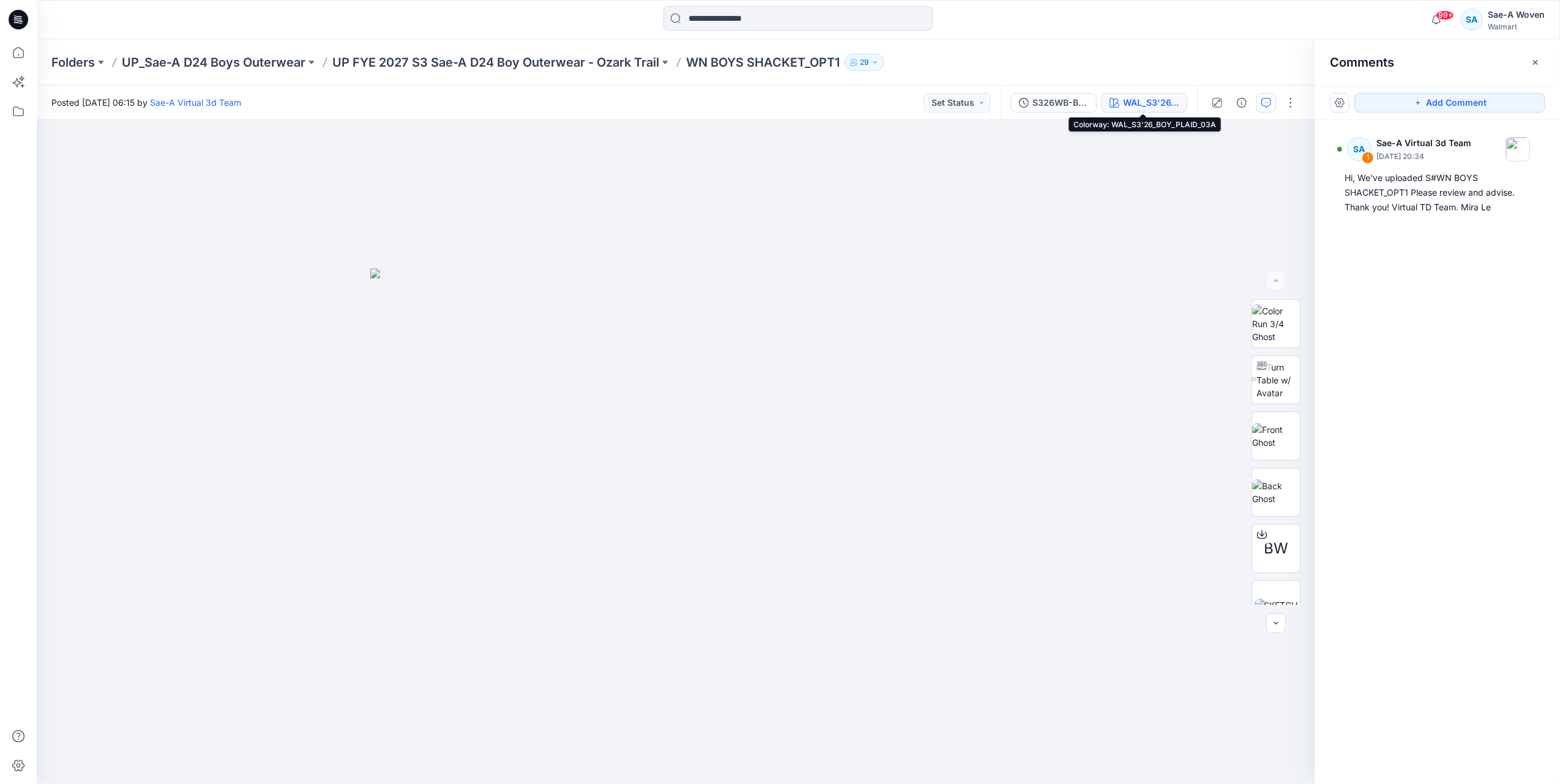
click at [1143, 96] on div "WAL_S3'26_BOY_PLAID_03A" at bounding box center [1151, 103] width 56 height 13
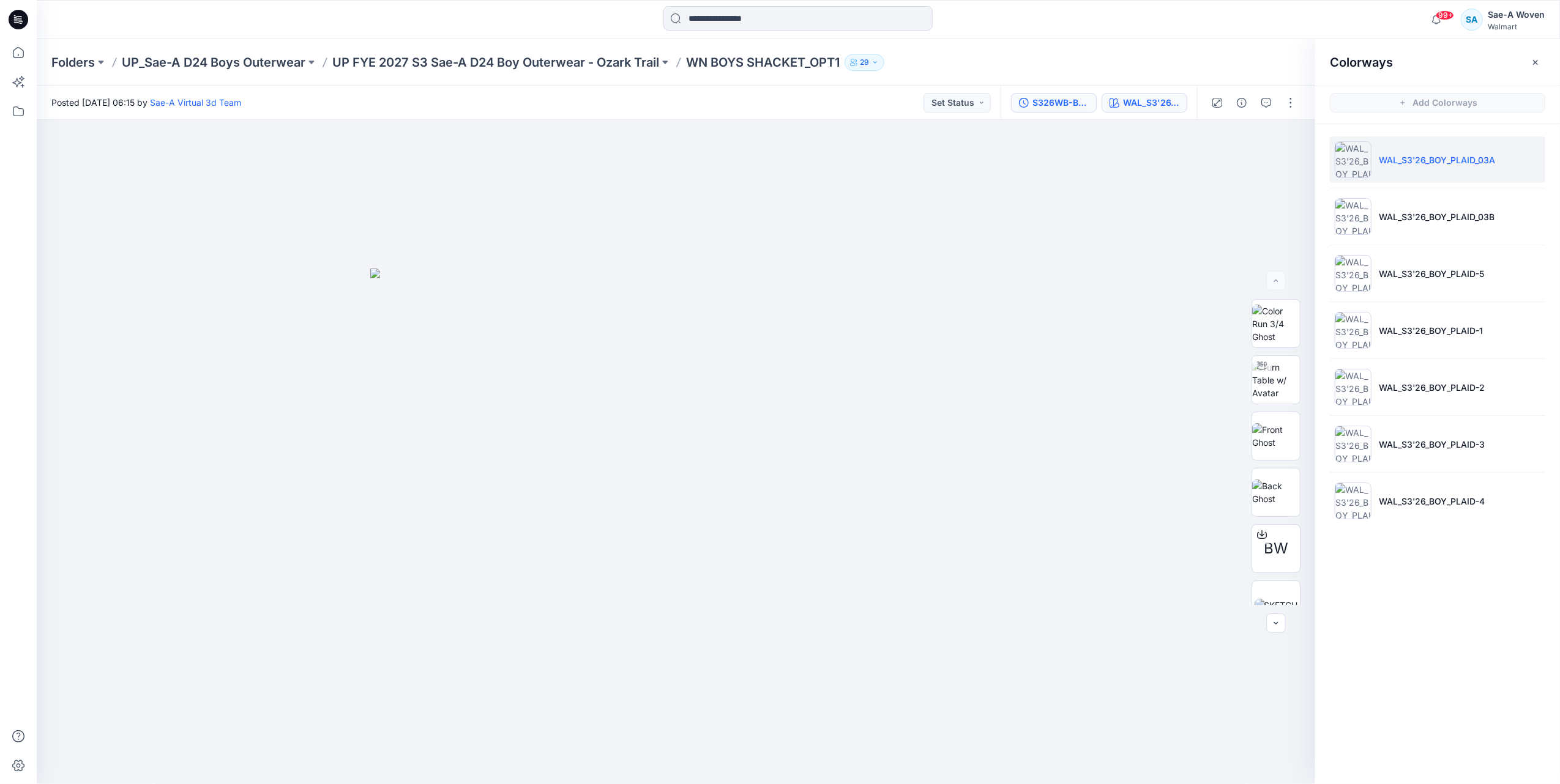
click at [1039, 109] on button "S326WB-BS01_FULL COLORWAYS" at bounding box center [1054, 103] width 86 height 19
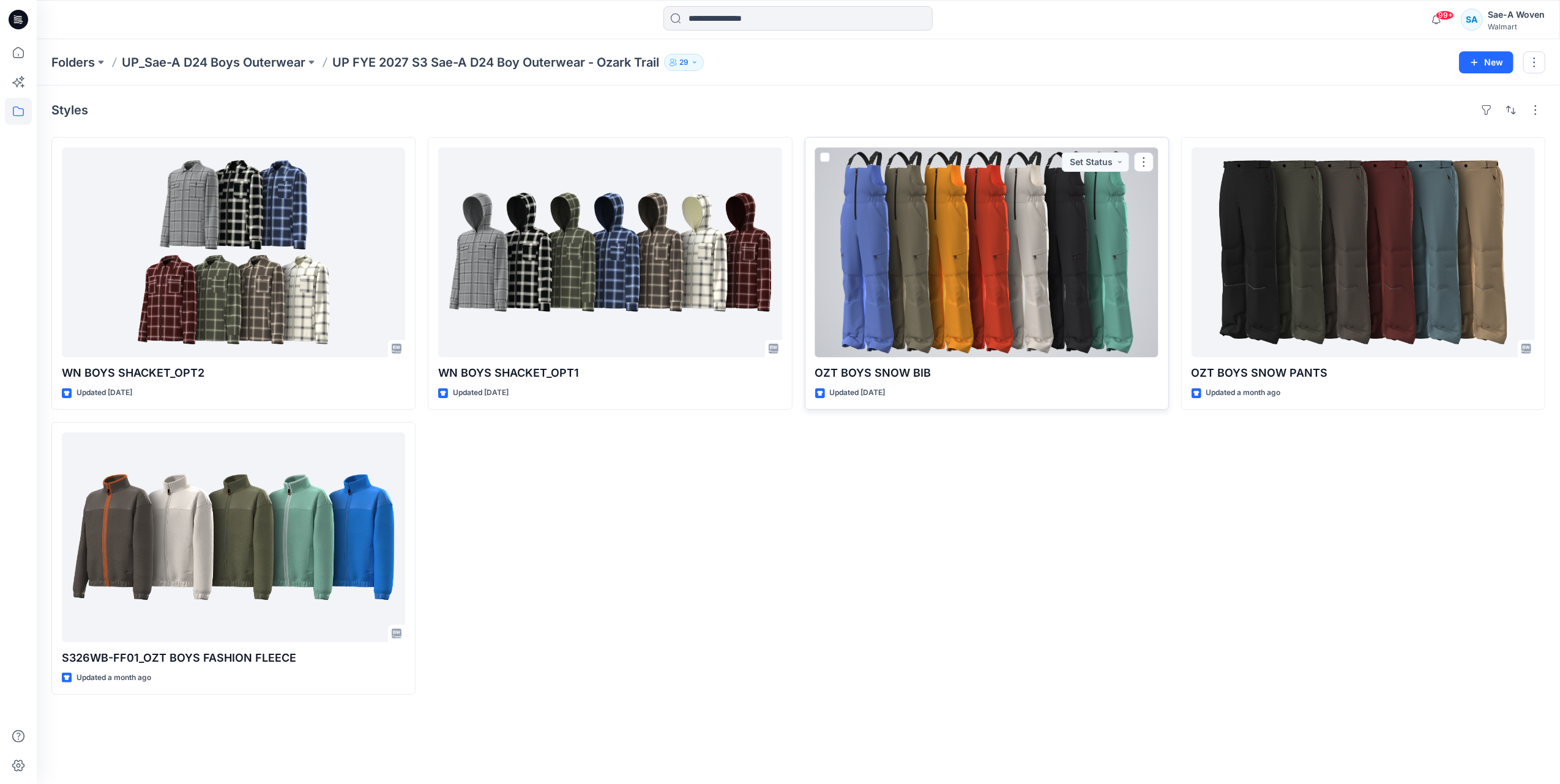
click at [970, 300] on div at bounding box center [987, 252] width 344 height 210
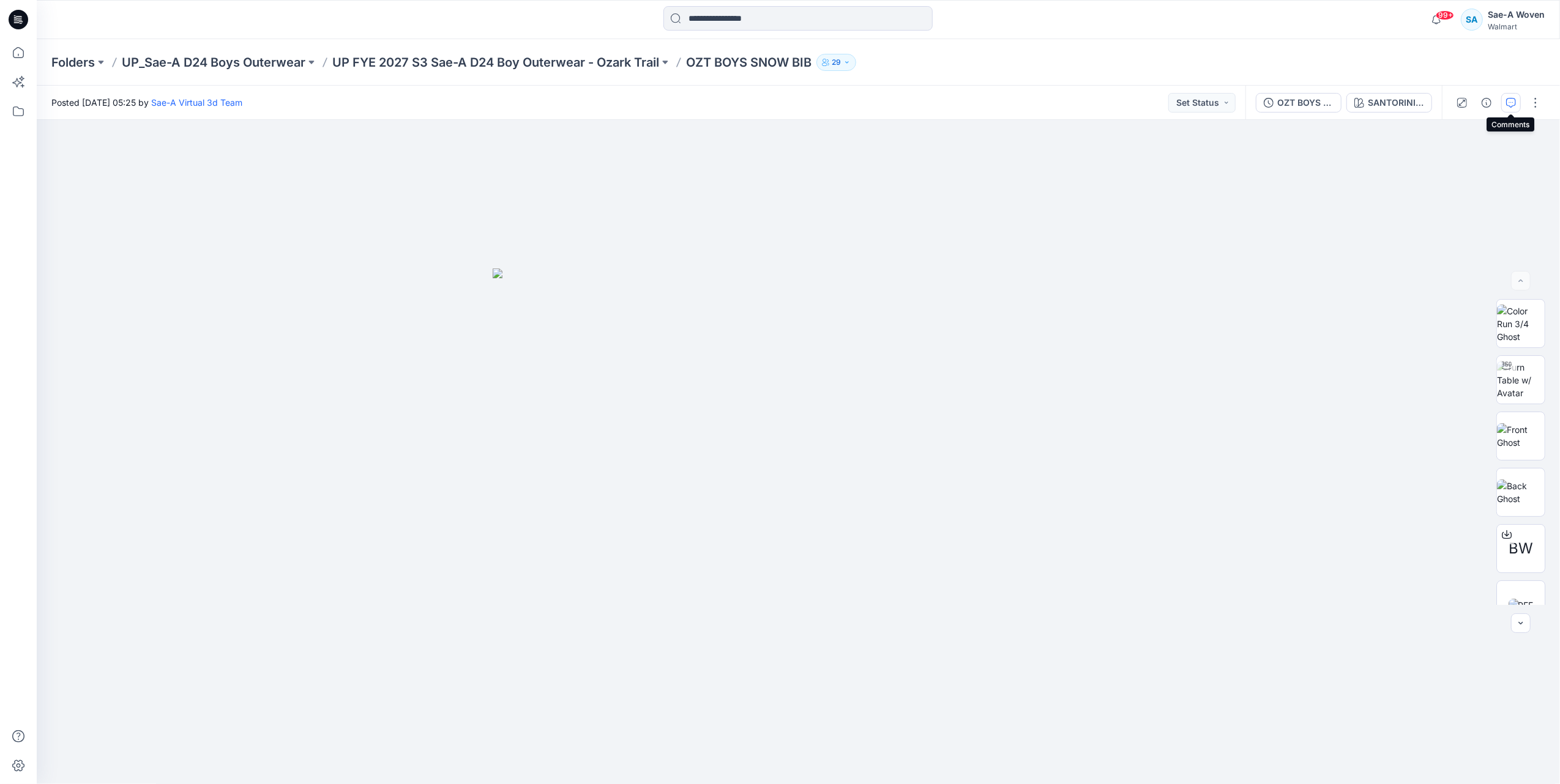
click at [1509, 103] on icon "button" at bounding box center [1510, 103] width 10 height 10
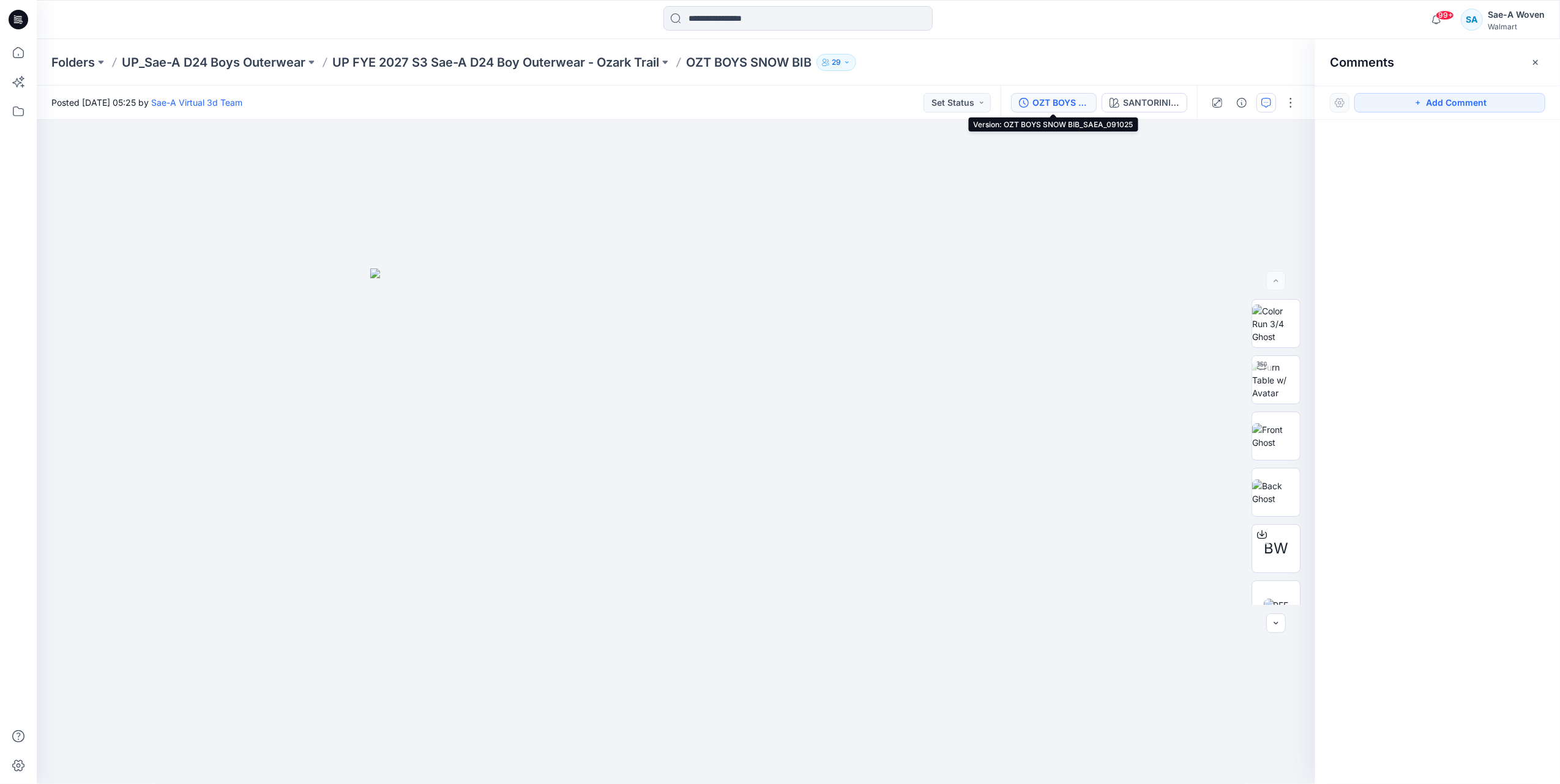
click at [1068, 99] on div "OZT BOYS SNOW BIB_SAEA_091025" at bounding box center [1061, 103] width 56 height 13
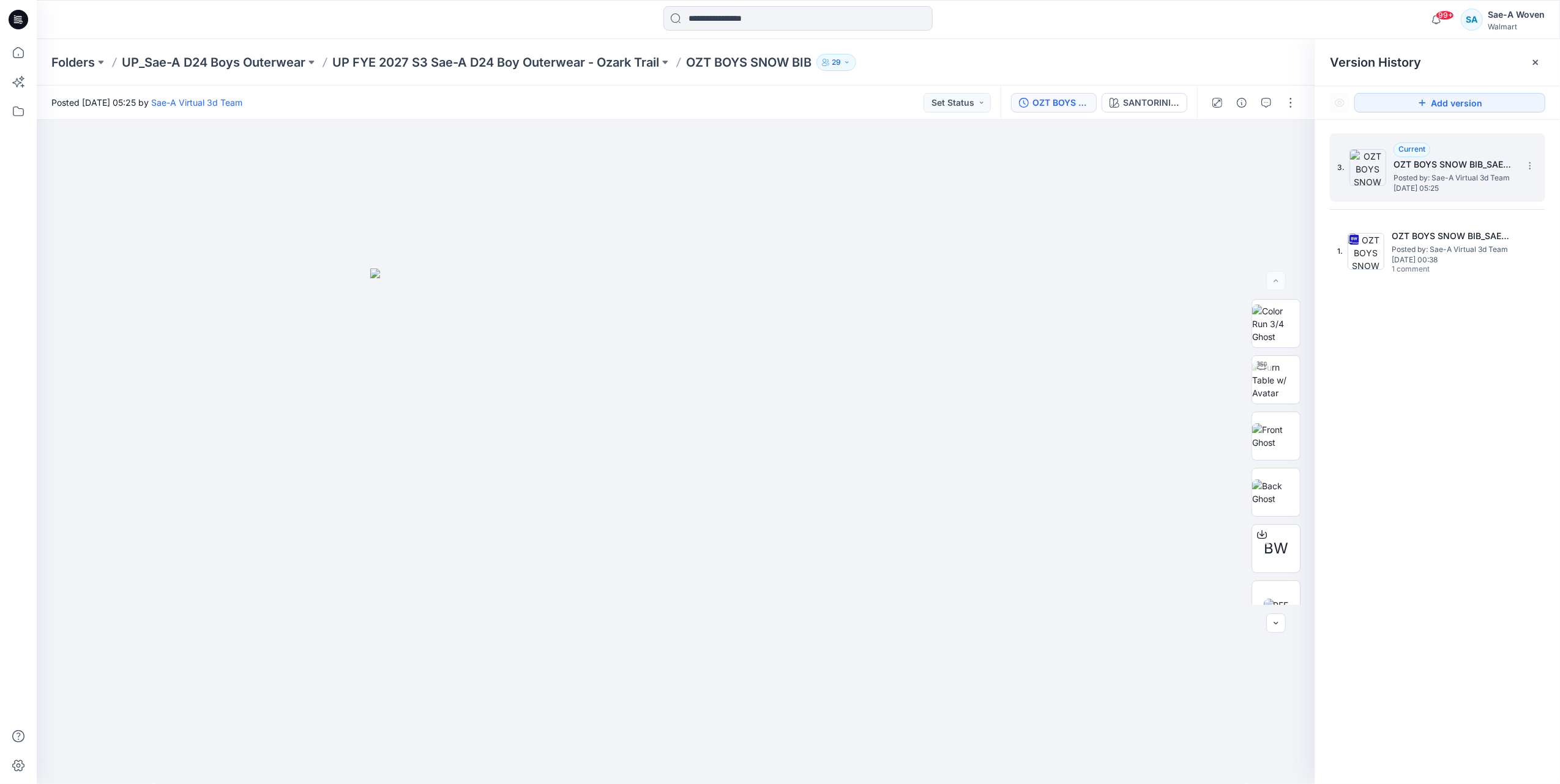
click at [1402, 171] on h5 "OZT BOYS SNOW BIB_SAEA_091025" at bounding box center [1455, 164] width 122 height 15
click at [1435, 254] on span "Posted by: Sae-A Virtual 3d Team" at bounding box center [1453, 249] width 122 height 12
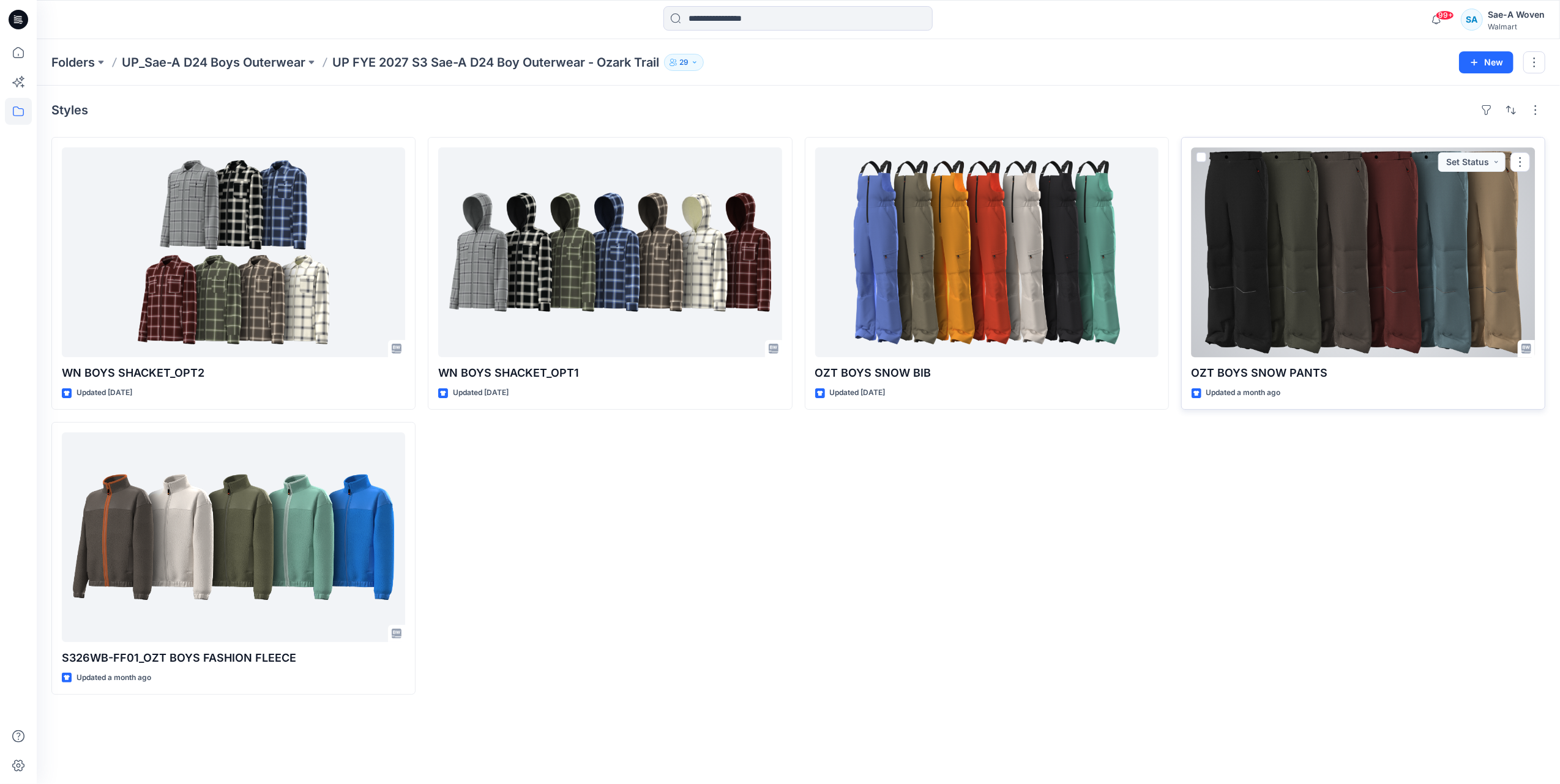
click at [1375, 286] on div at bounding box center [1363, 252] width 344 height 210
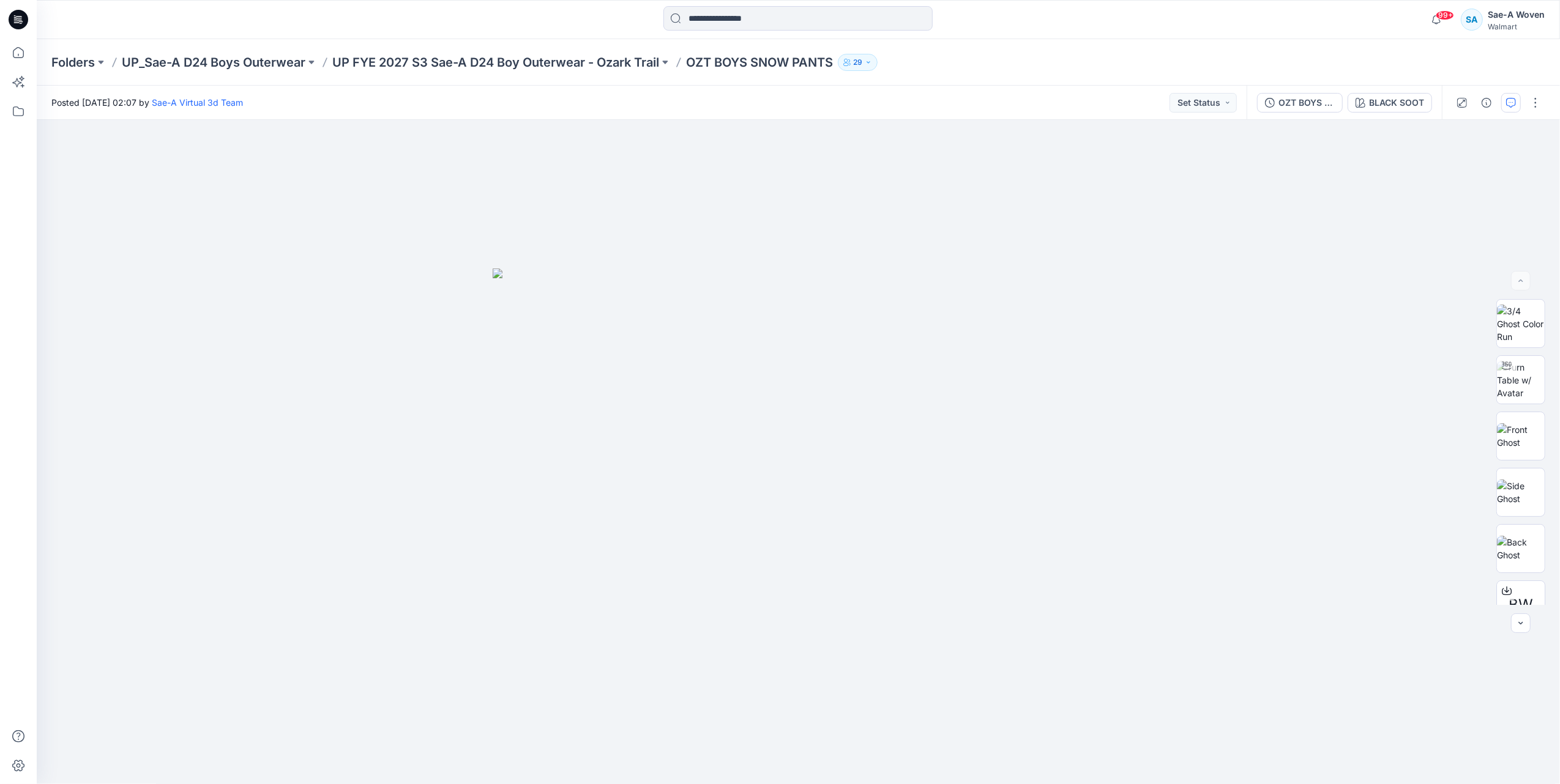
click at [1508, 101] on icon "button" at bounding box center [1510, 103] width 10 height 10
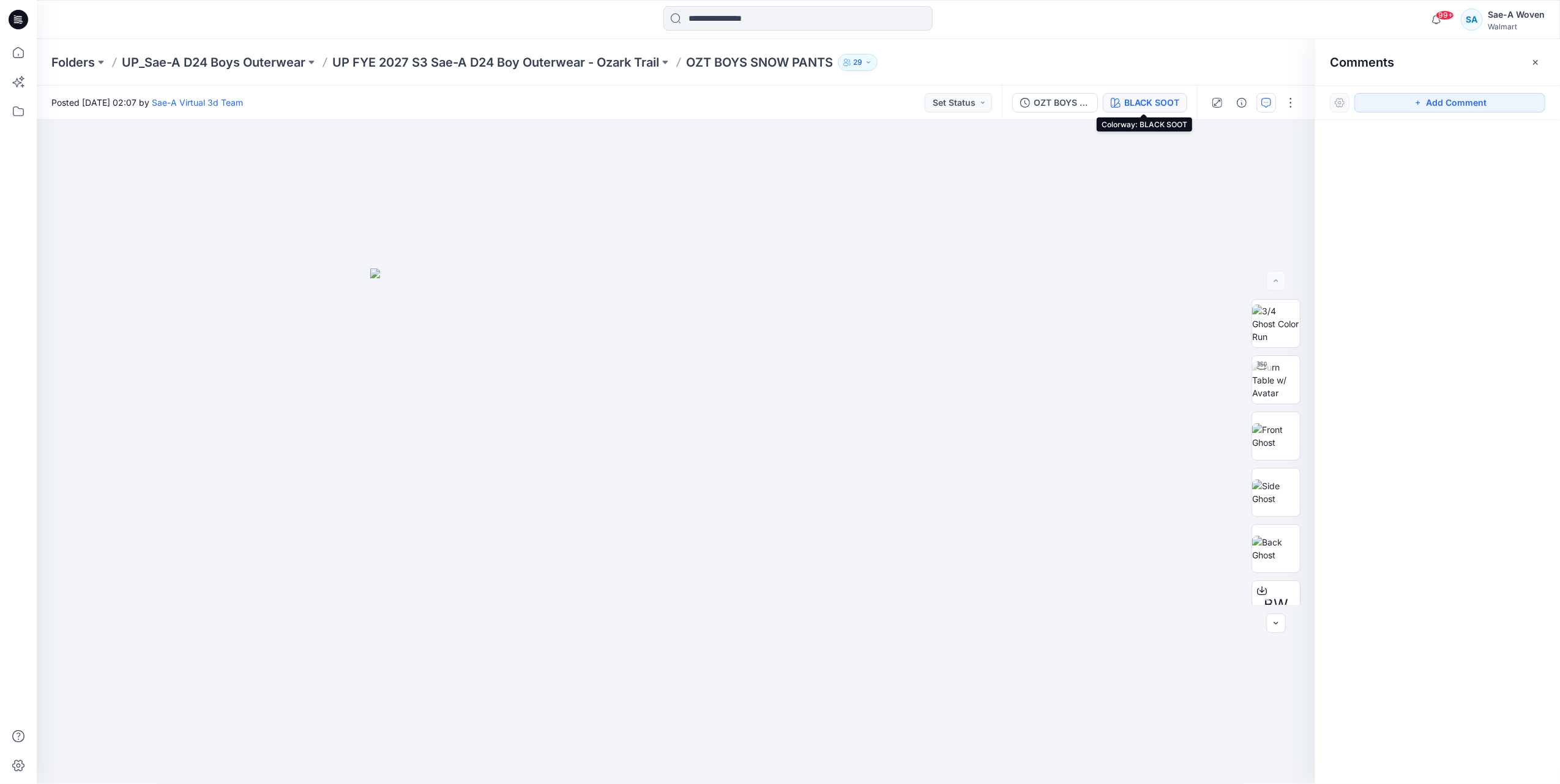
click at [1169, 98] on div "BLACK SOOT" at bounding box center [1151, 103] width 55 height 13
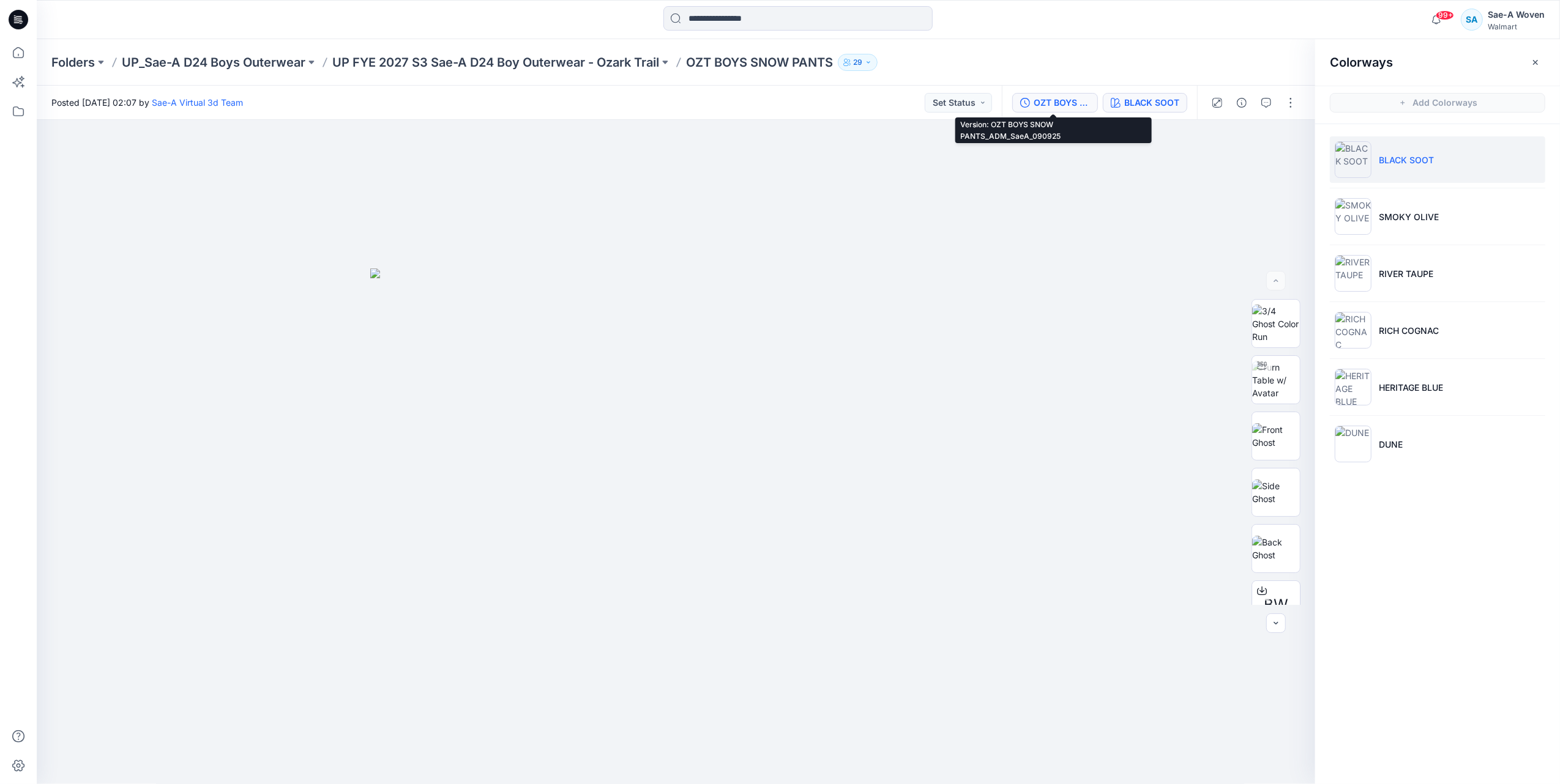
click at [1048, 98] on div "OZT BOYS SNOW PANTS_ADM_SaeA_090925" at bounding box center [1061, 103] width 56 height 13
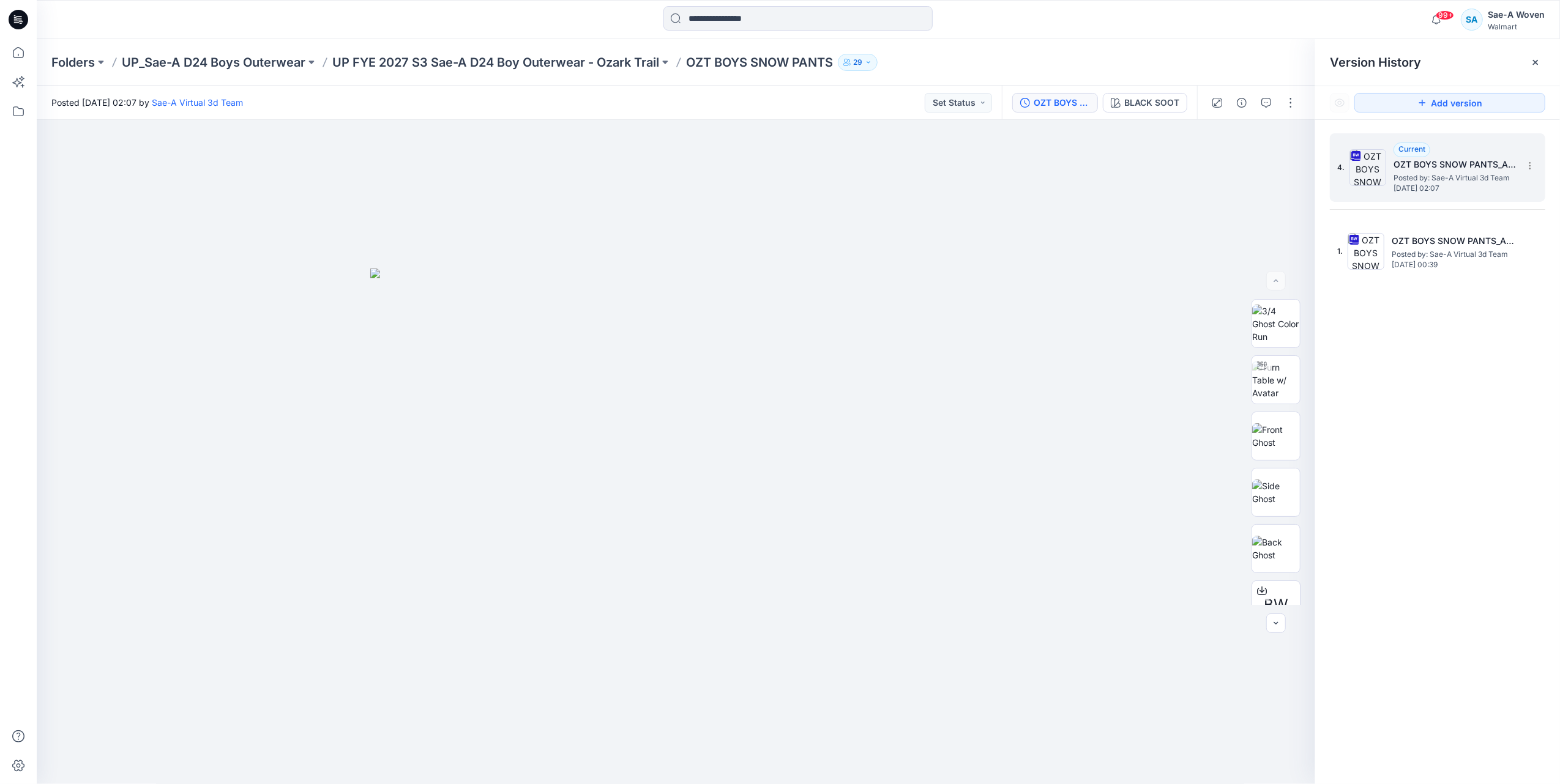
click at [1386, 181] on div "4. Current OZT BOYS SNOW PANTS_ADM_SaeA_090925 Posted by: Sae-A Virtual 3d Team…" at bounding box center [1429, 168] width 184 height 59
click at [1443, 260] on span "Posted by: Sae-A Virtual 3d Team" at bounding box center [1453, 254] width 122 height 12
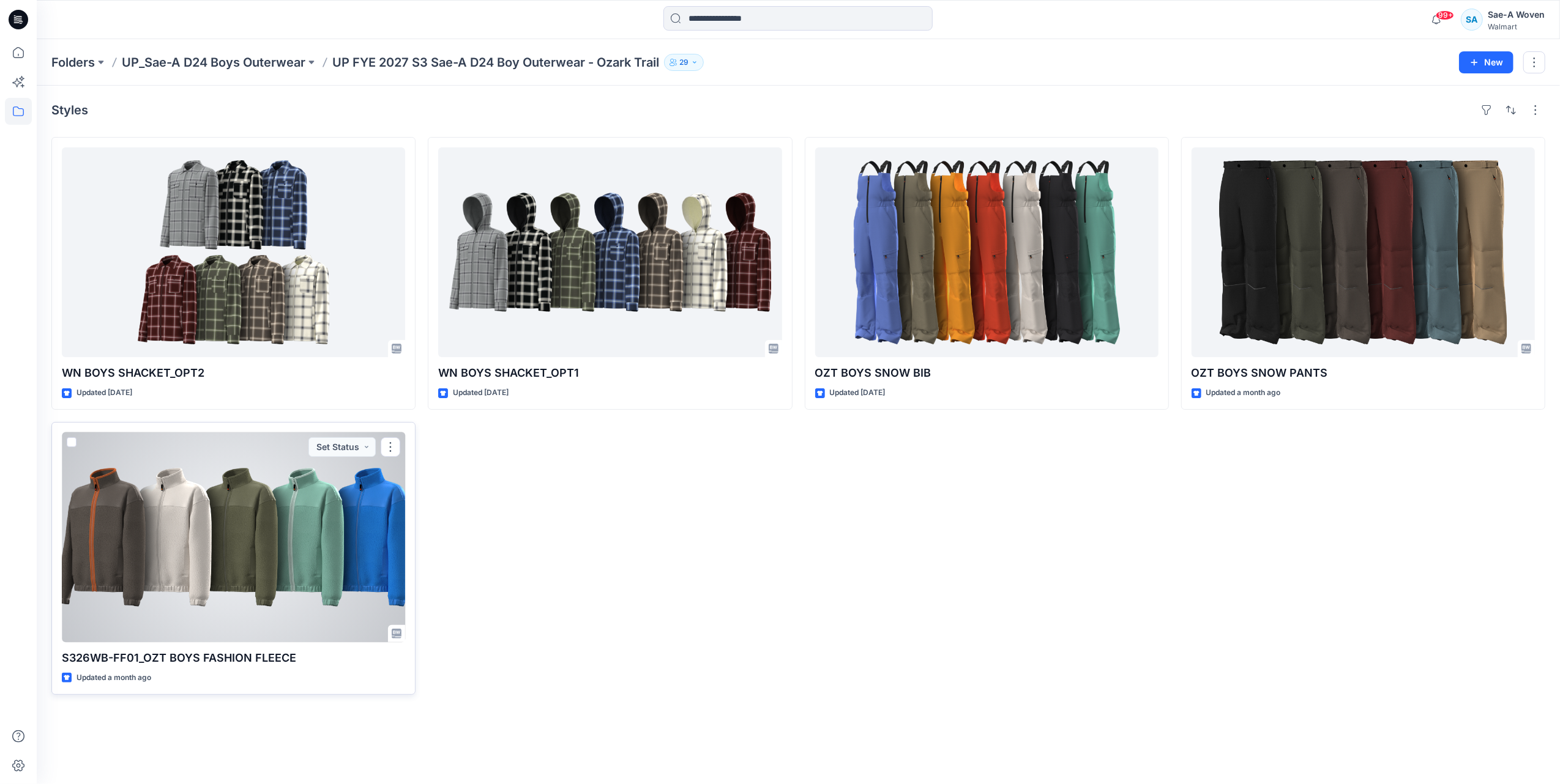
click at [321, 561] on div at bounding box center [233, 537] width 344 height 210
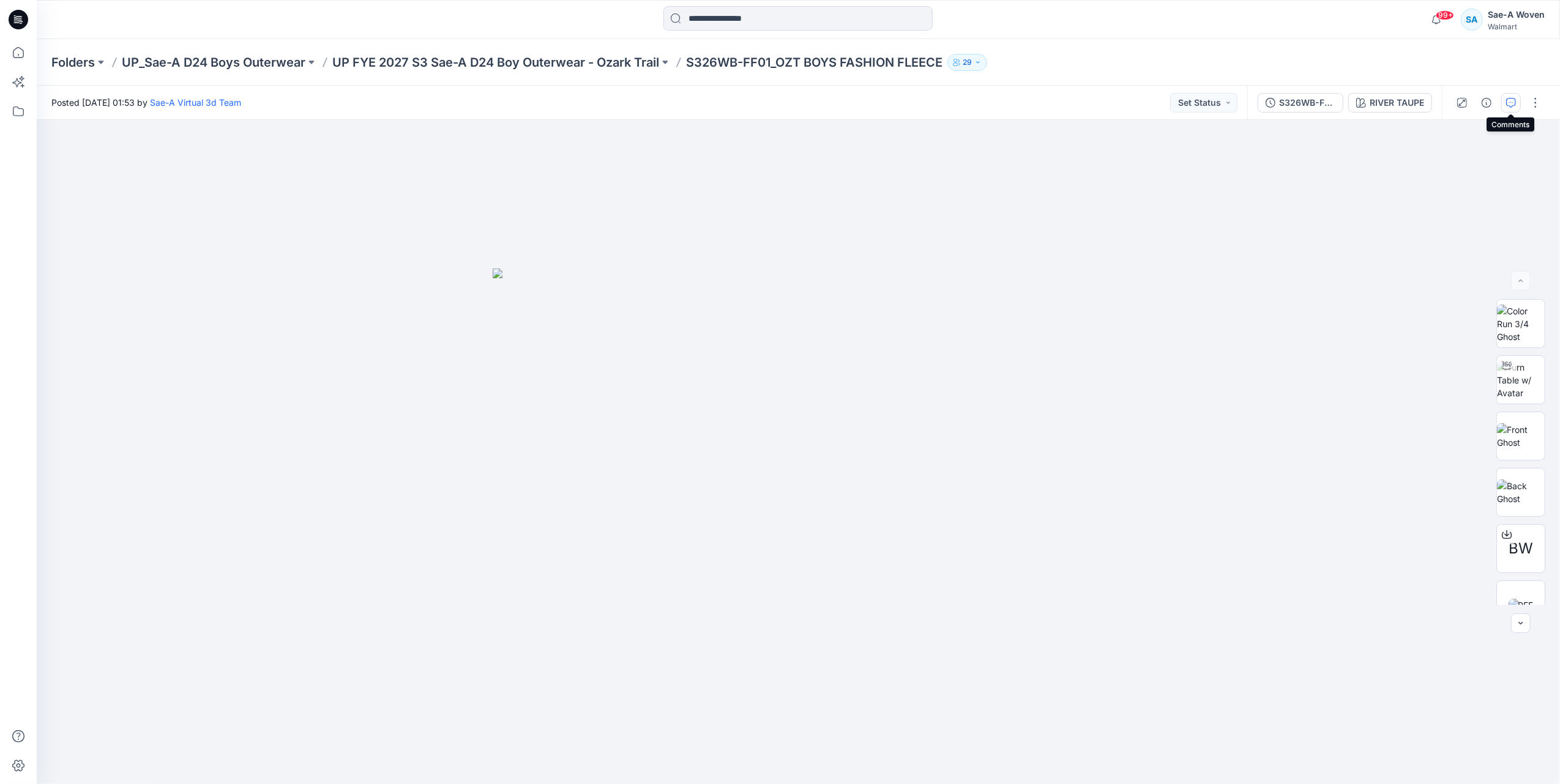
click at [1509, 107] on icon "button" at bounding box center [1510, 103] width 10 height 10
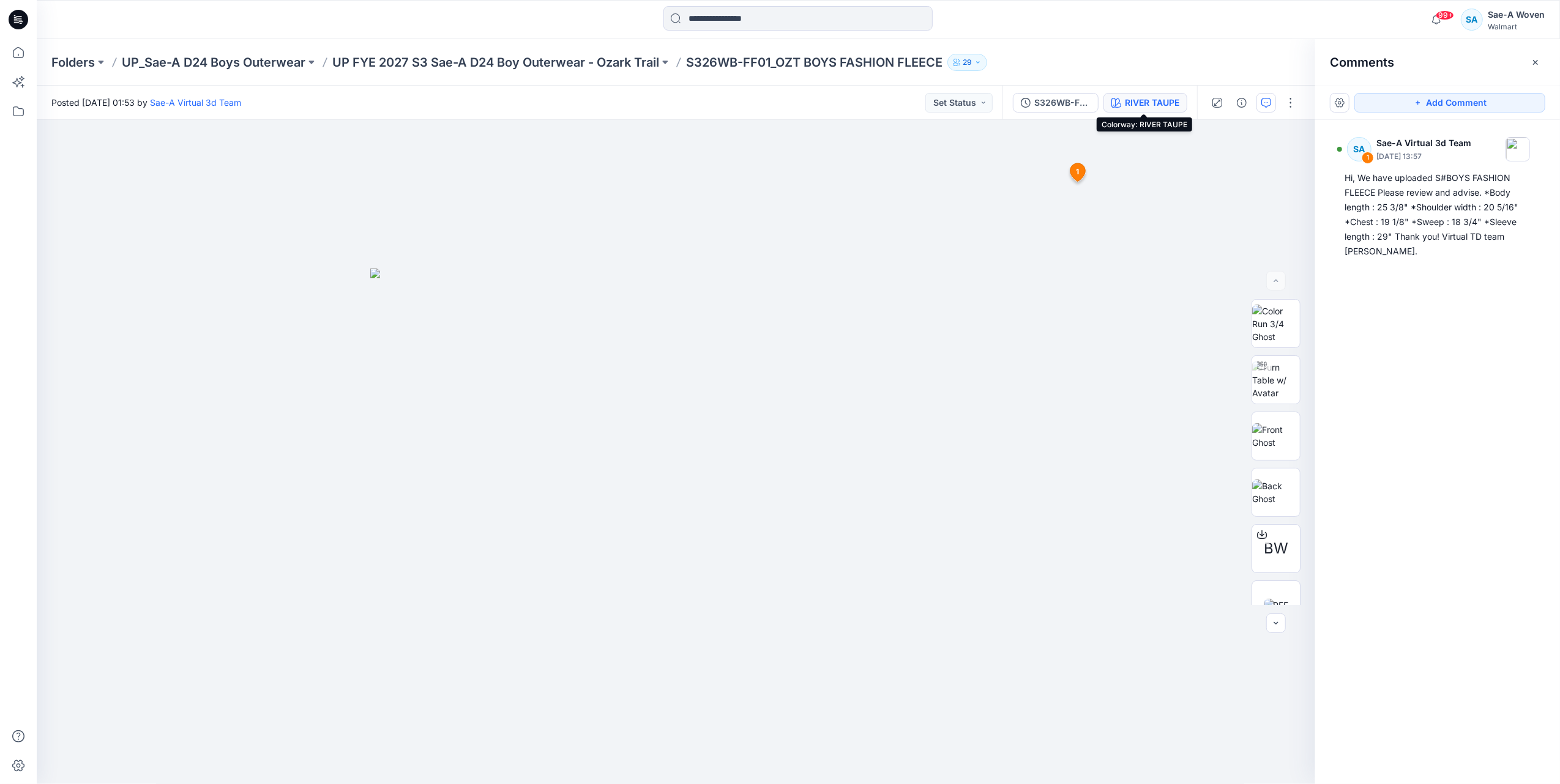
click at [1129, 106] on div "RIVER TAUPE" at bounding box center [1151, 103] width 54 height 13
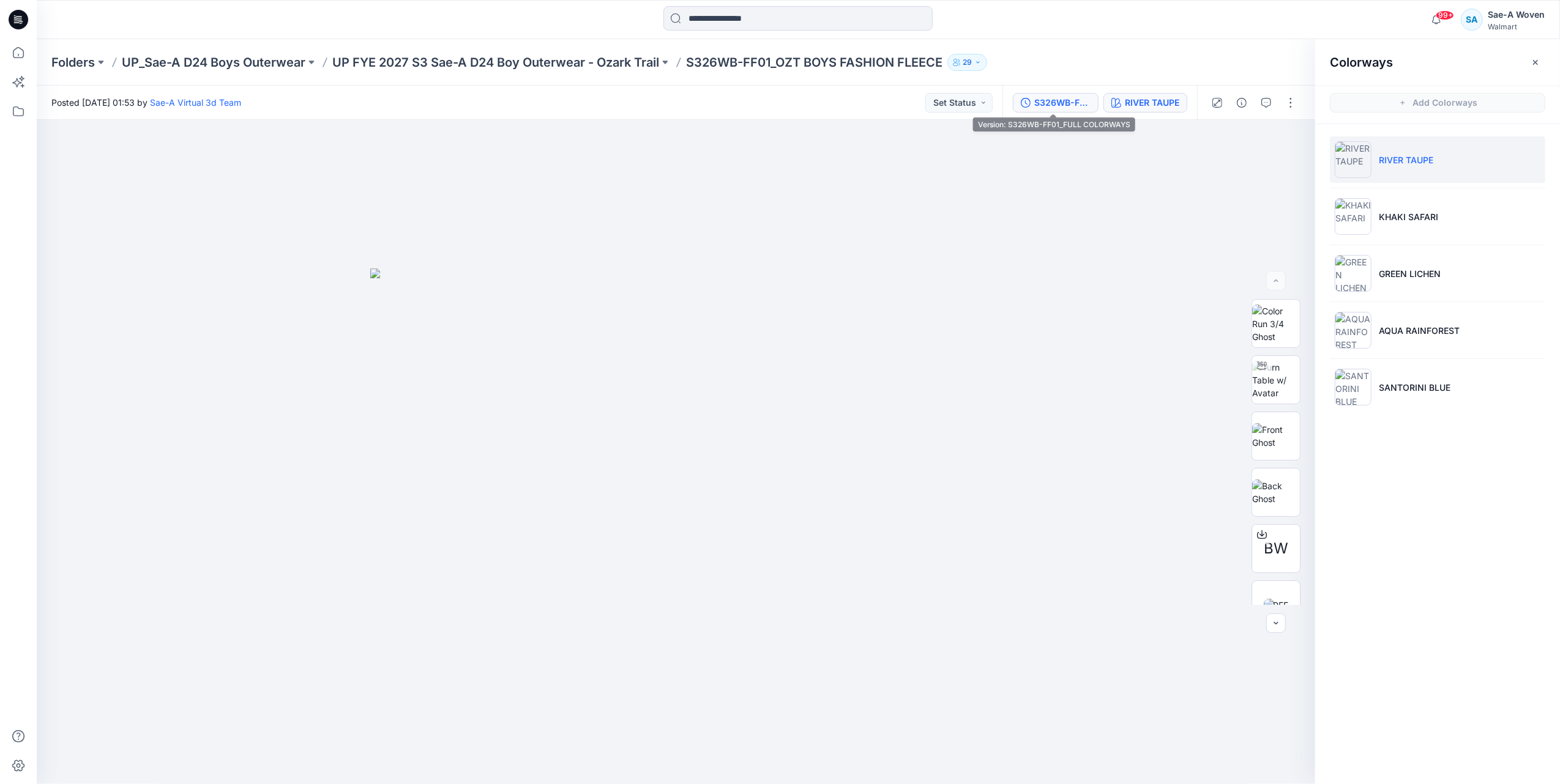
click at [1068, 106] on div "S326WB-FF01_FULL COLORWAYS" at bounding box center [1062, 103] width 56 height 13
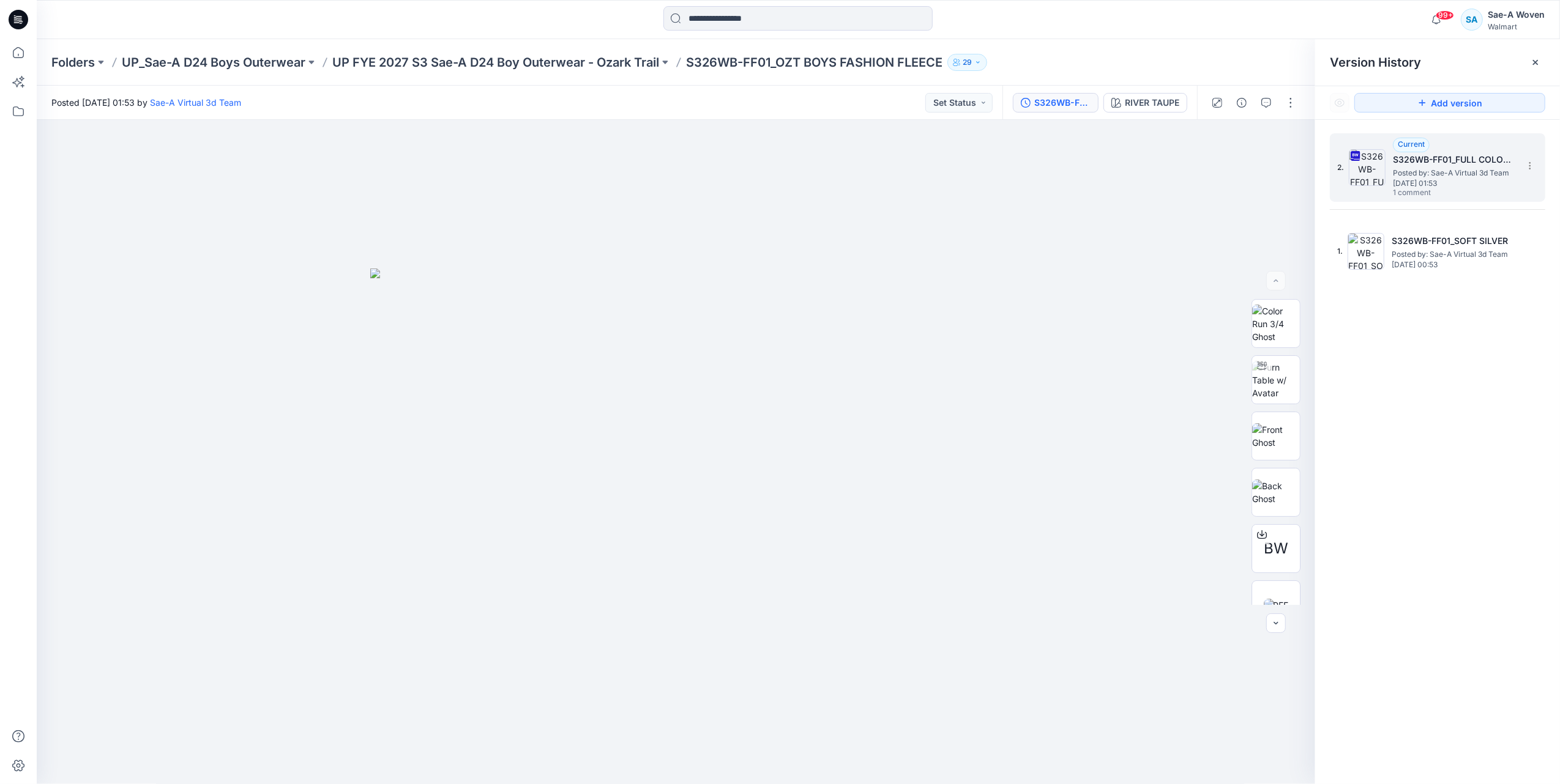
click at [1431, 171] on span "Posted by: Sae-A Virtual 3d Team" at bounding box center [1454, 173] width 122 height 12
click at [1445, 258] on span "Posted by: Sae-A Virtual 3d Team" at bounding box center [1453, 254] width 122 height 12
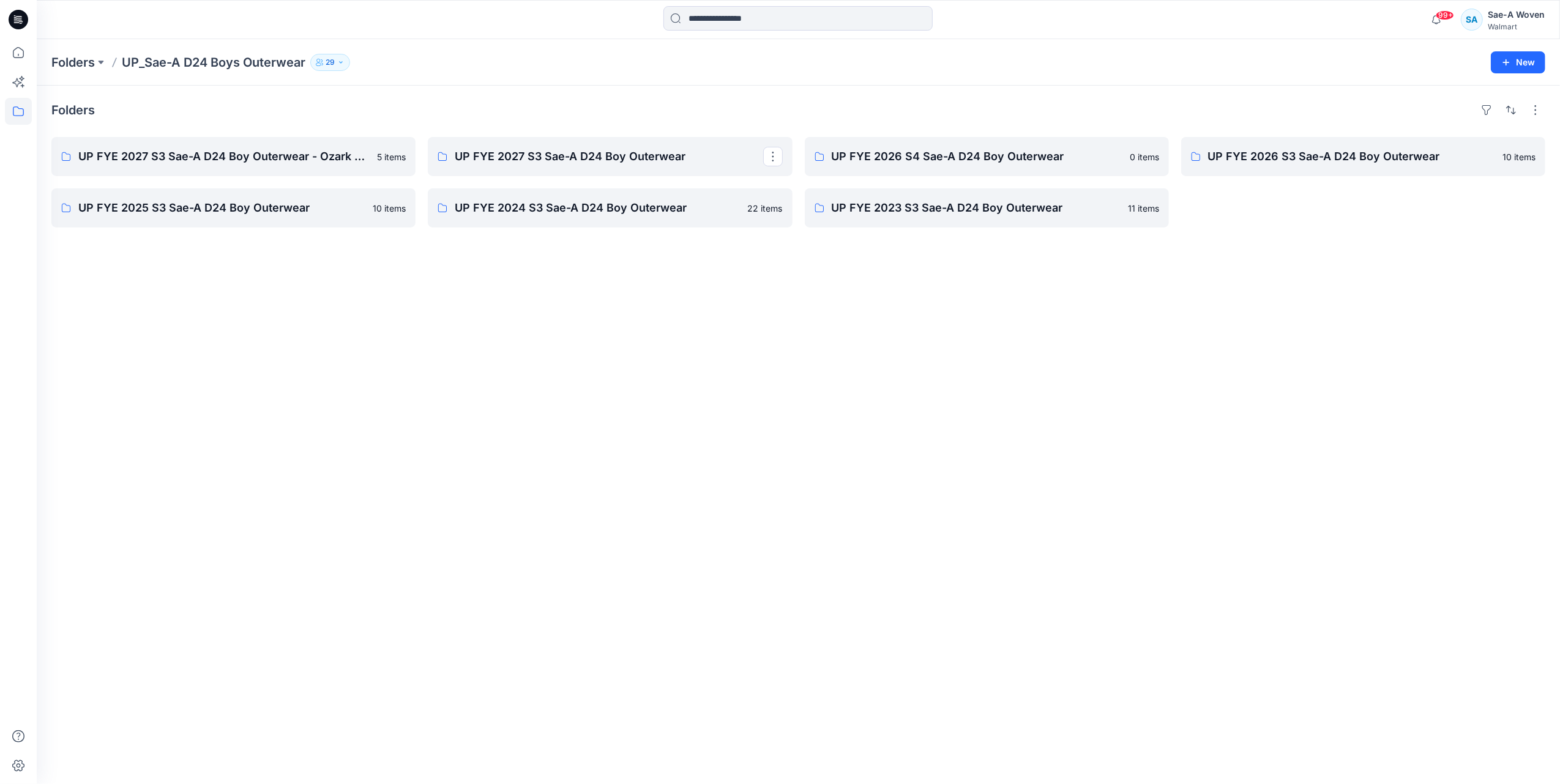
click at [514, 532] on div "Folders UP FYE 2027 S3 Sae-A D24 Boy Outerwear - Ozark Trail 5 items UP FYE 202…" at bounding box center [798, 435] width 1523 height 699
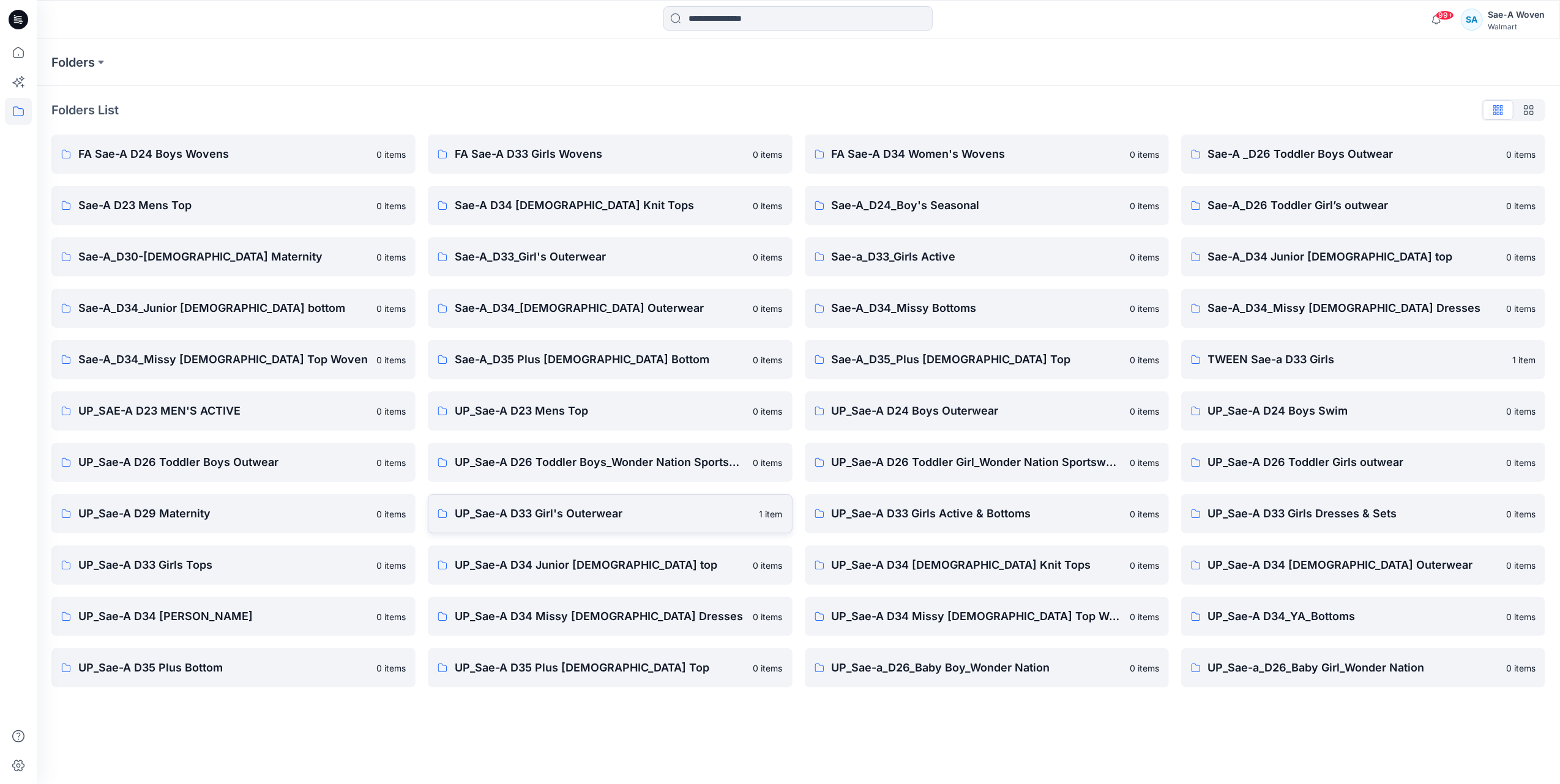
click at [547, 521] on p "UP_Sae-A D33 Girl's Outerwear" at bounding box center [603, 514] width 297 height 17
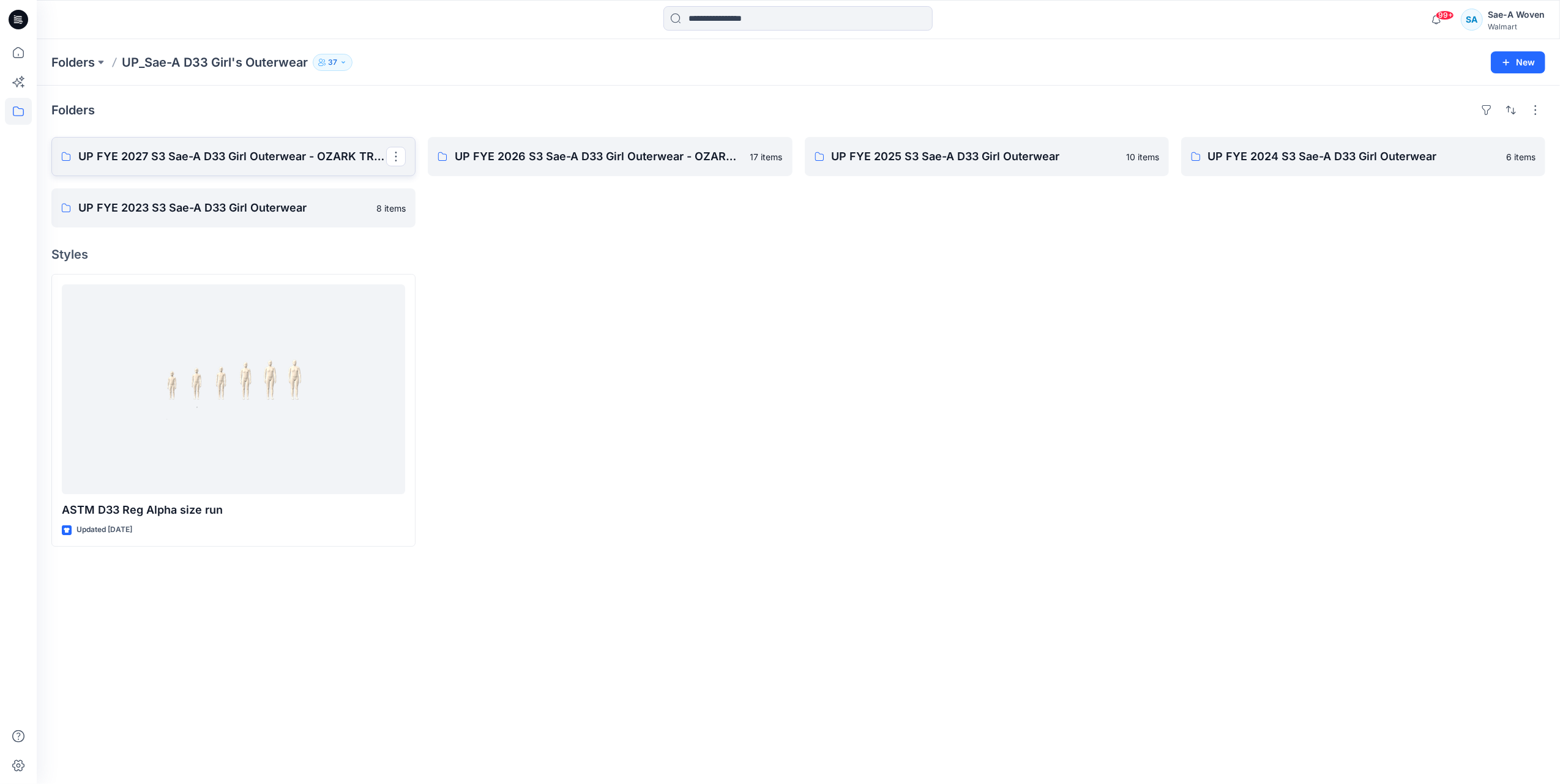
click at [311, 162] on p "UP FYE 2027 S3 Sae-A D33 Girl Outerwear - OZARK TRAIL" at bounding box center [232, 157] width 308 height 17
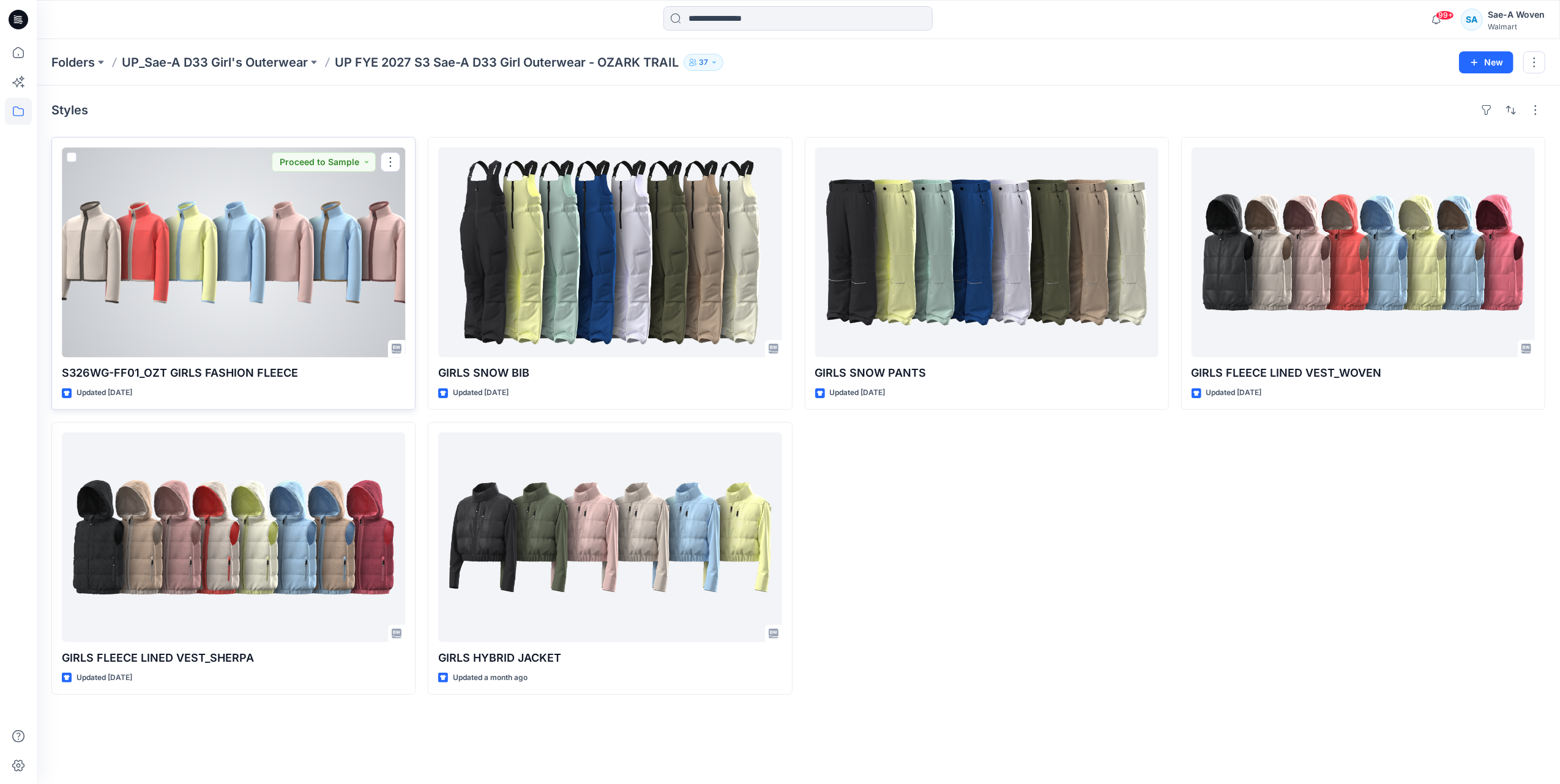
click at [345, 249] on div at bounding box center [233, 252] width 344 height 210
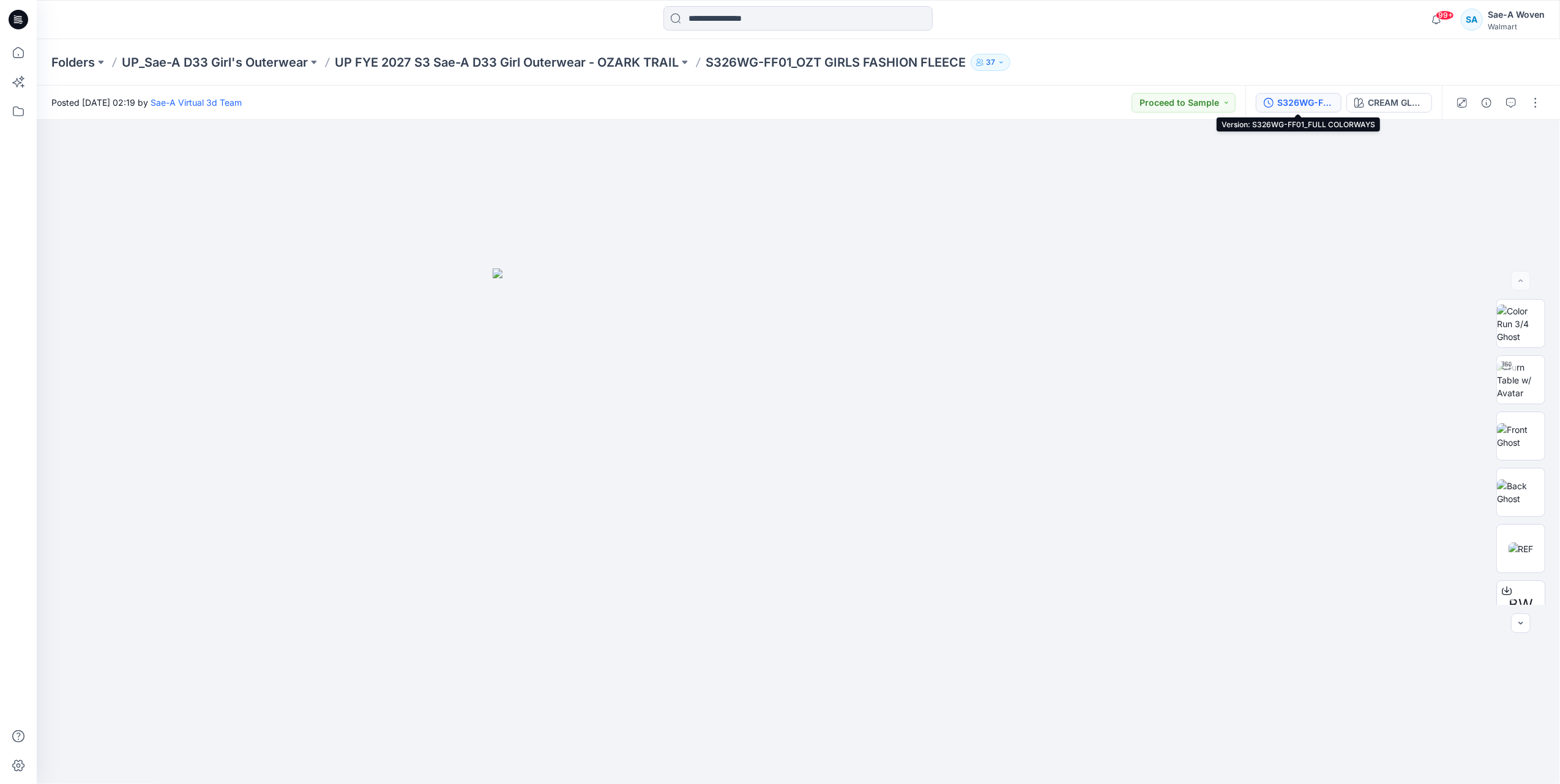
click at [1313, 101] on div "S326WG-FF01_FULL COLORWAYS" at bounding box center [1305, 103] width 56 height 13
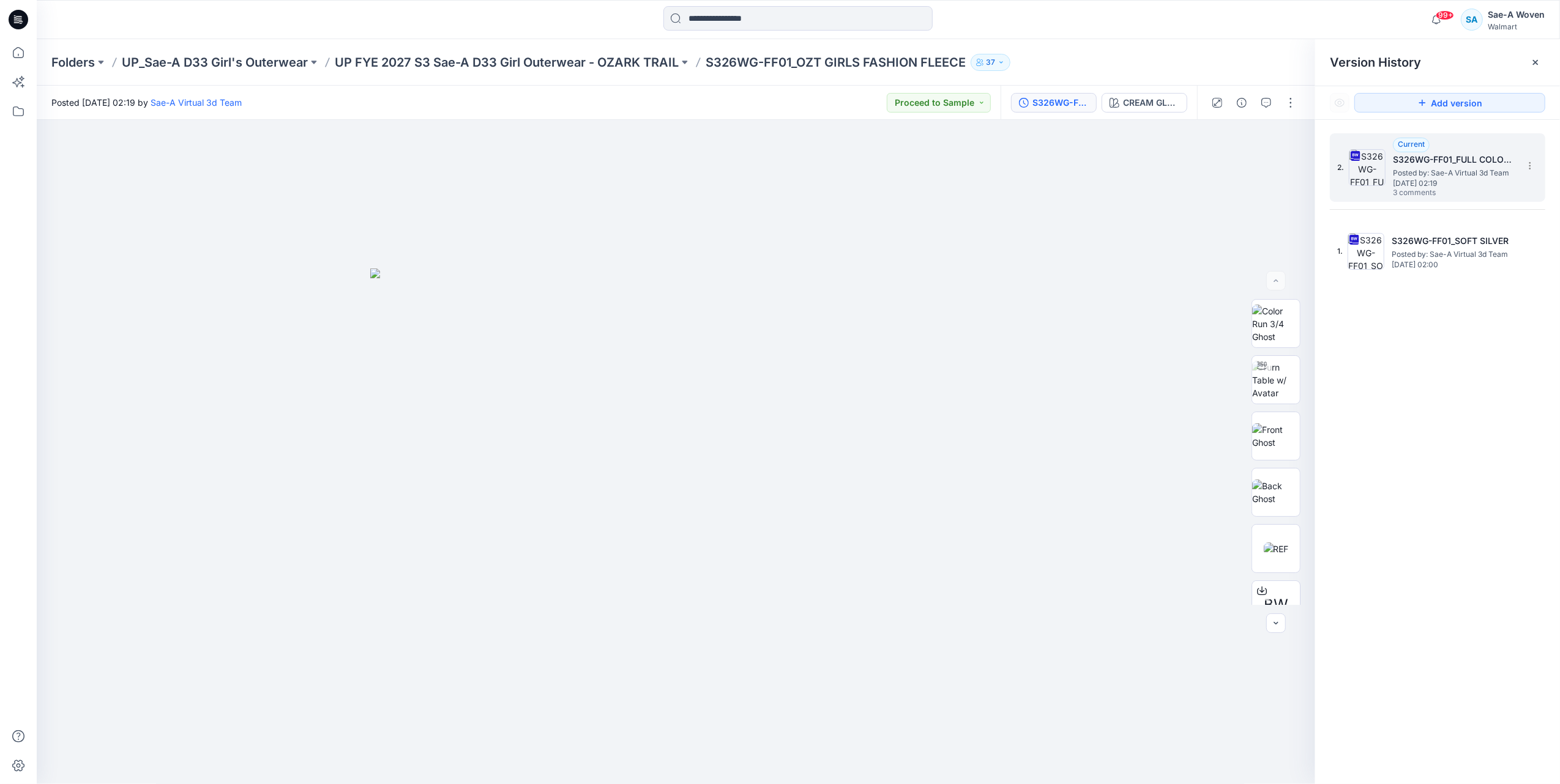
click at [1462, 159] on h5 "S326WG-FF01_FULL COLORWAYS" at bounding box center [1454, 160] width 122 height 15
click at [1264, 95] on button "button" at bounding box center [1265, 103] width 19 height 19
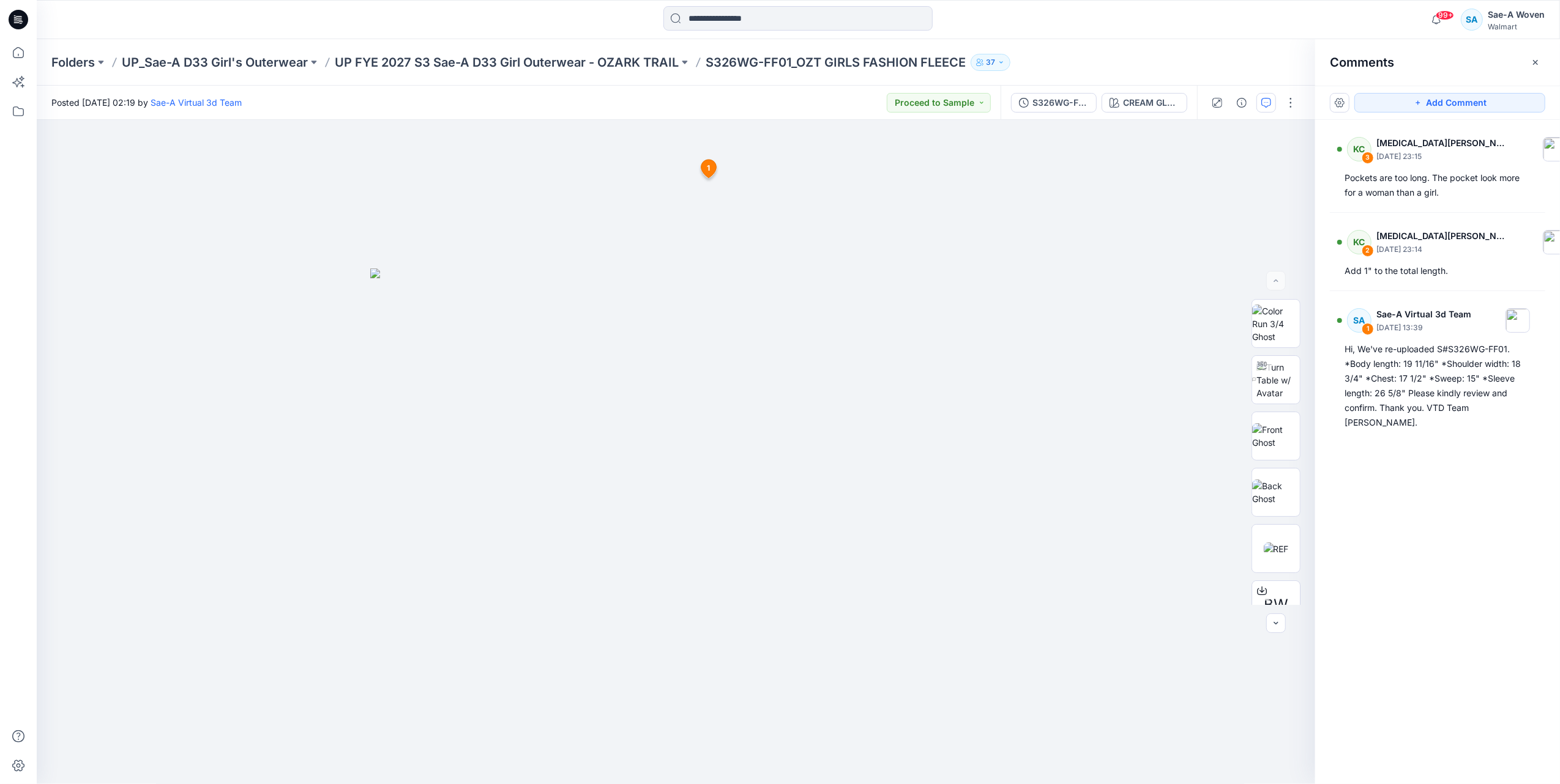
click at [111, 23] on div at bounding box center [227, 19] width 380 height 27
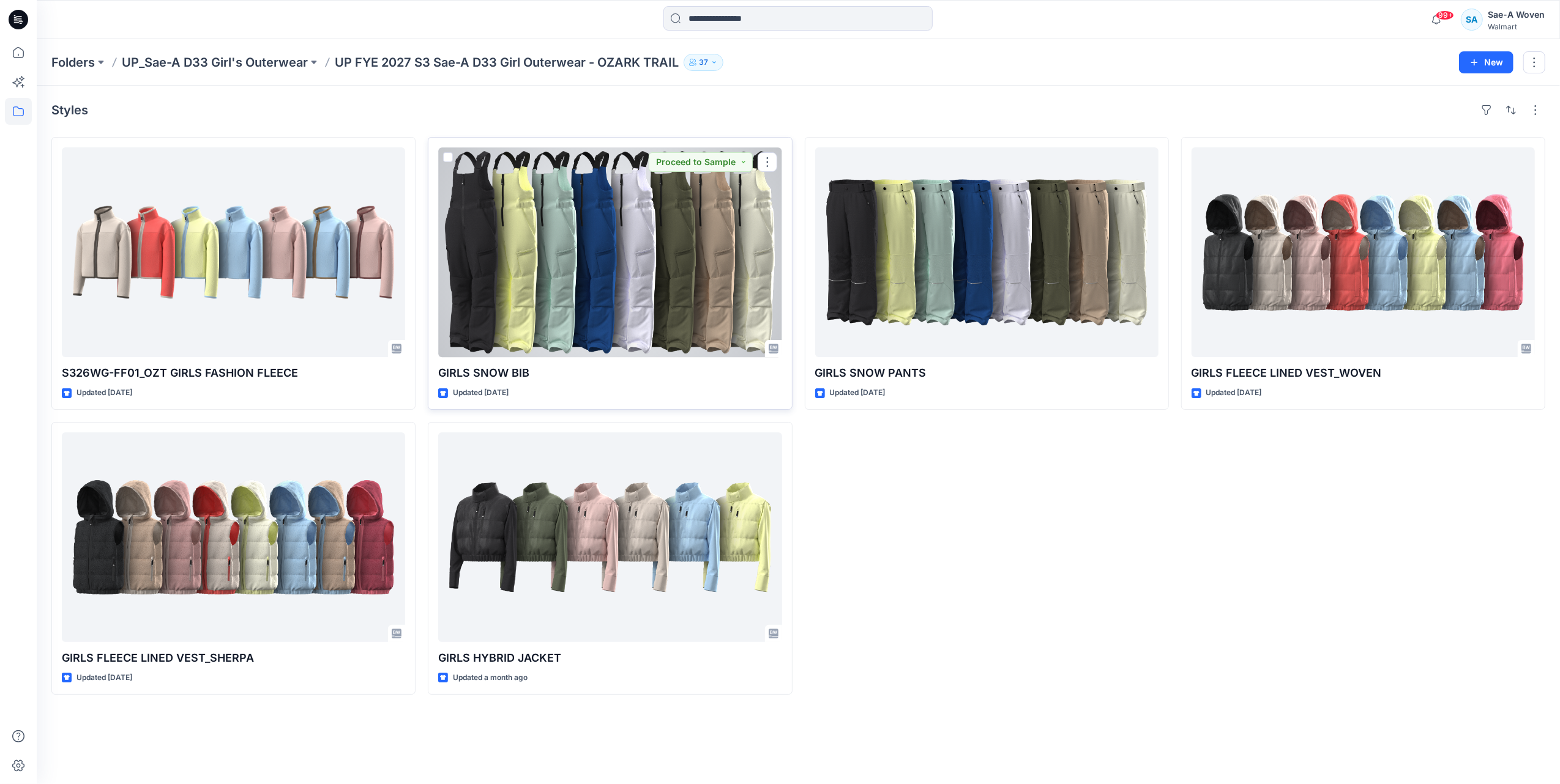
click at [573, 268] on div at bounding box center [610, 252] width 344 height 210
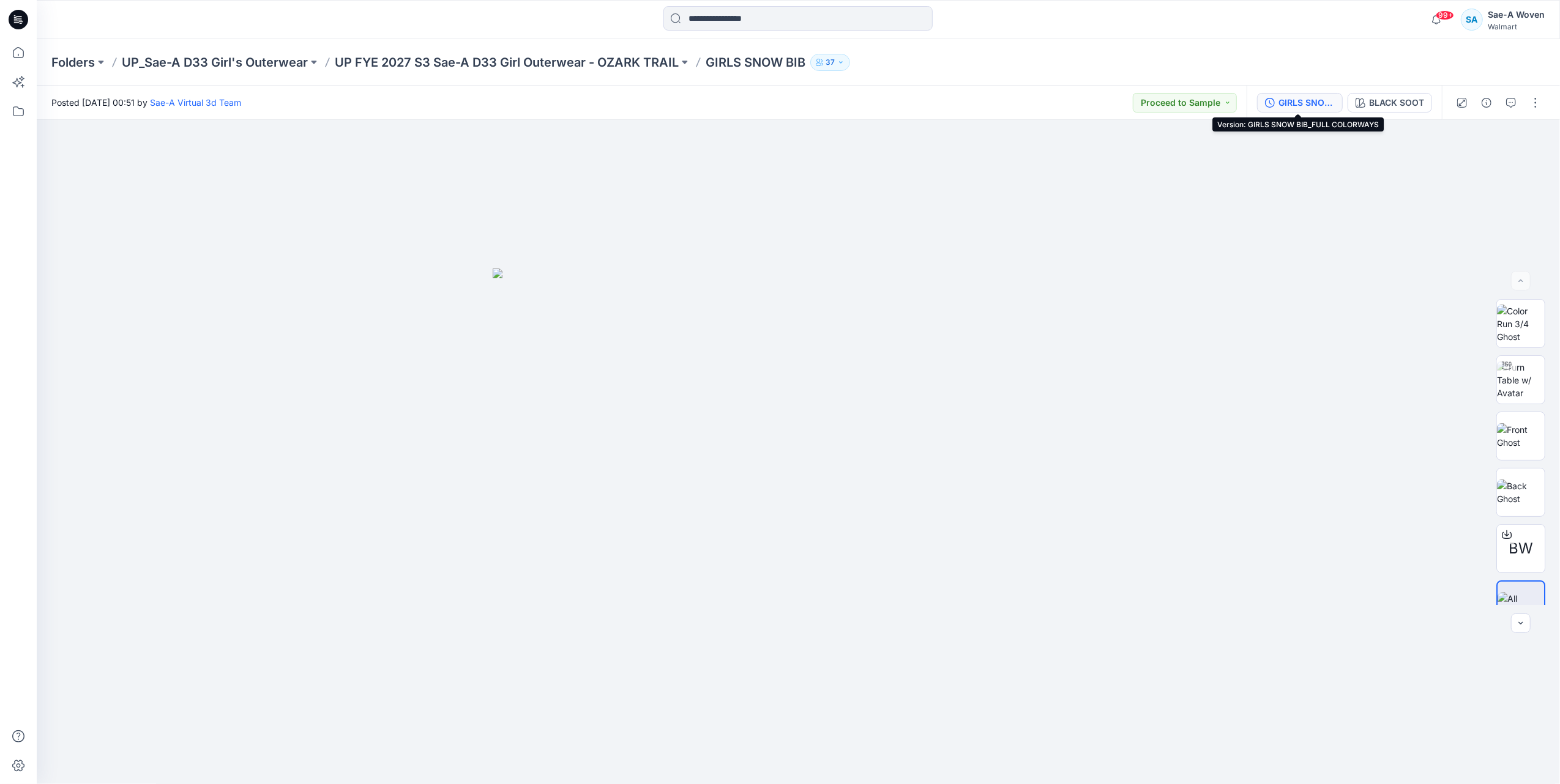
click at [1304, 96] on div "GIRLS SNOW BIB_FULL COLORWAYS" at bounding box center [1306, 103] width 56 height 13
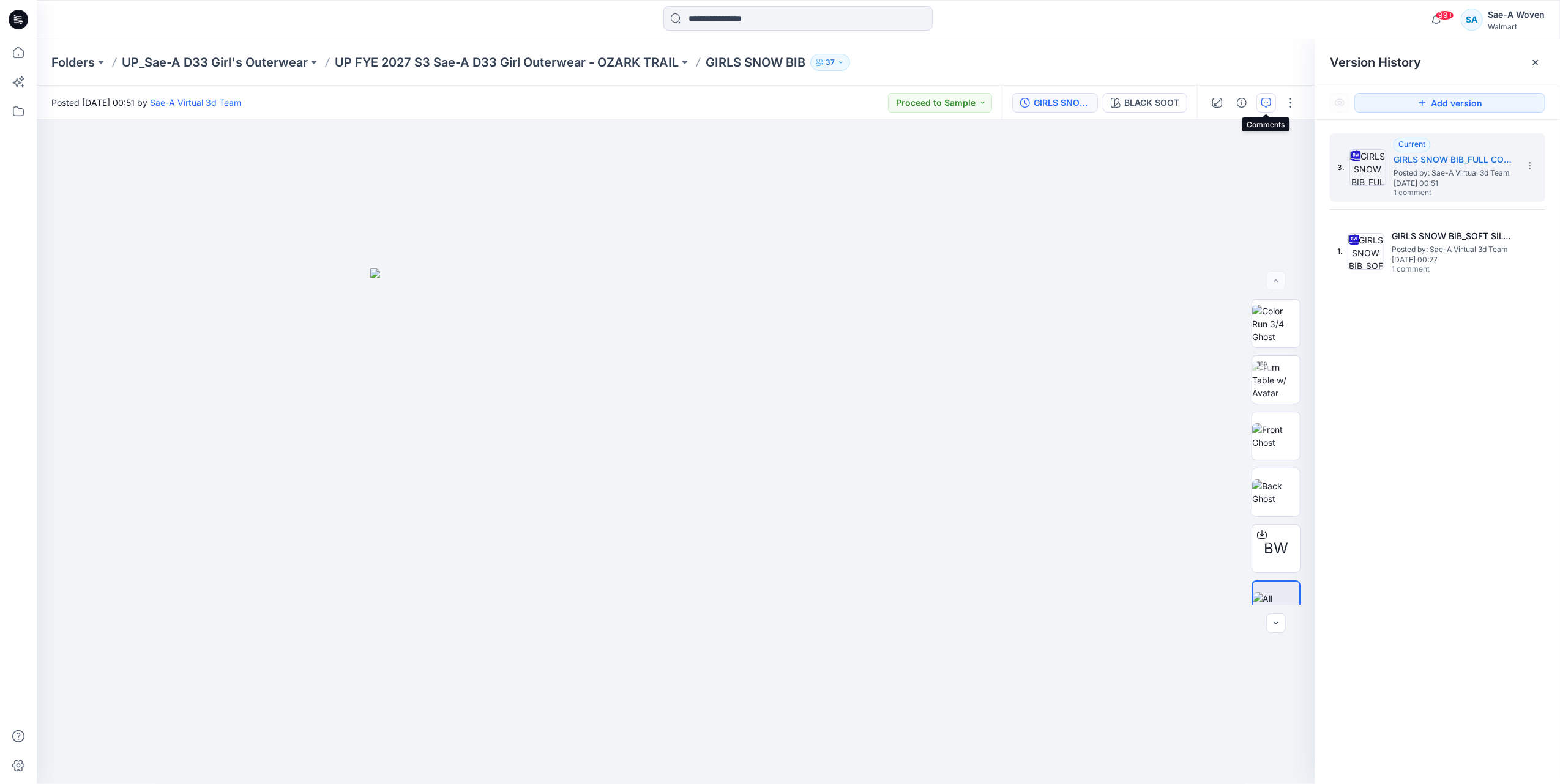
click at [1259, 97] on button "button" at bounding box center [1265, 103] width 19 height 19
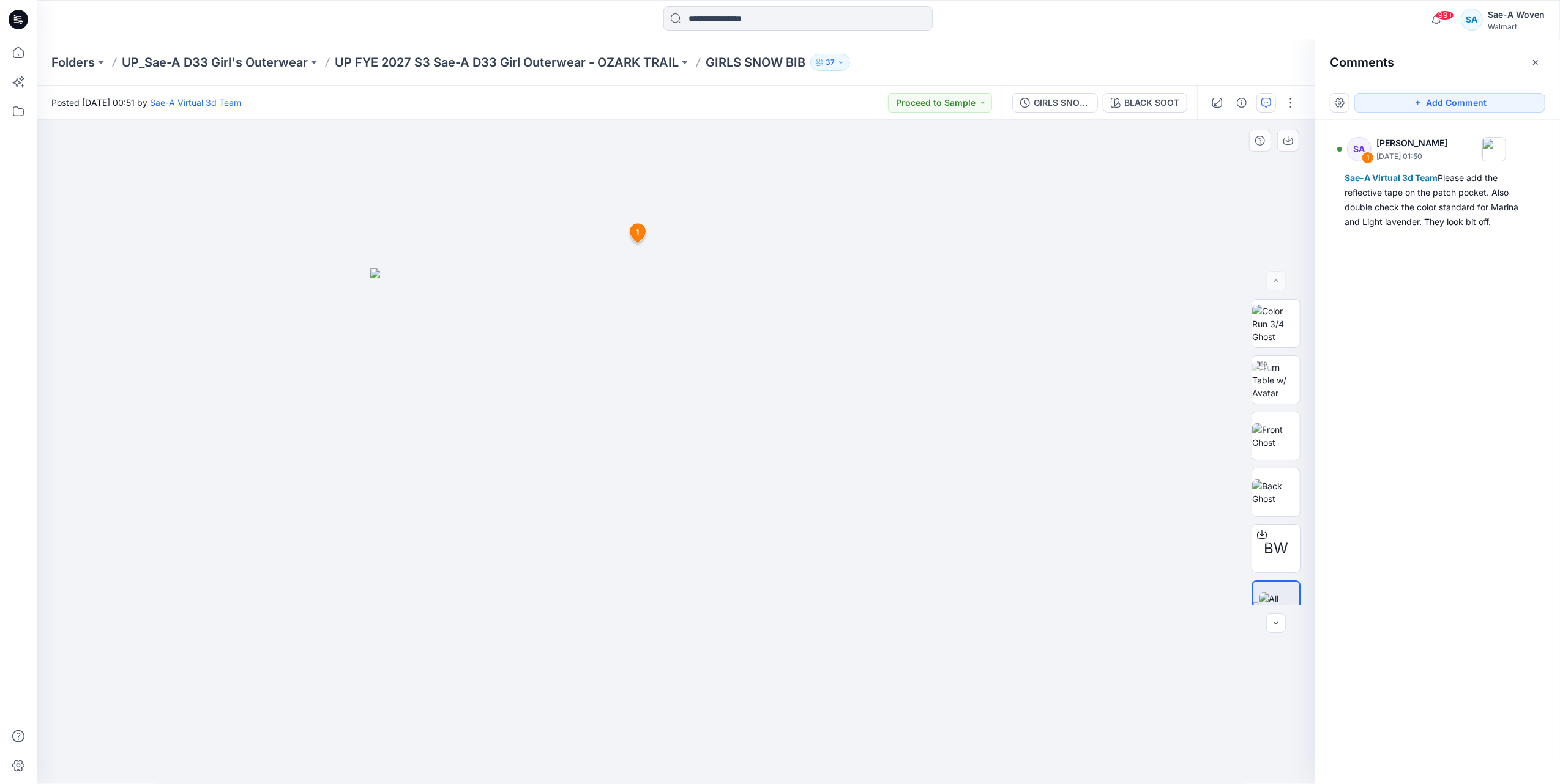
click at [130, 147] on div at bounding box center [676, 452] width 1278 height 665
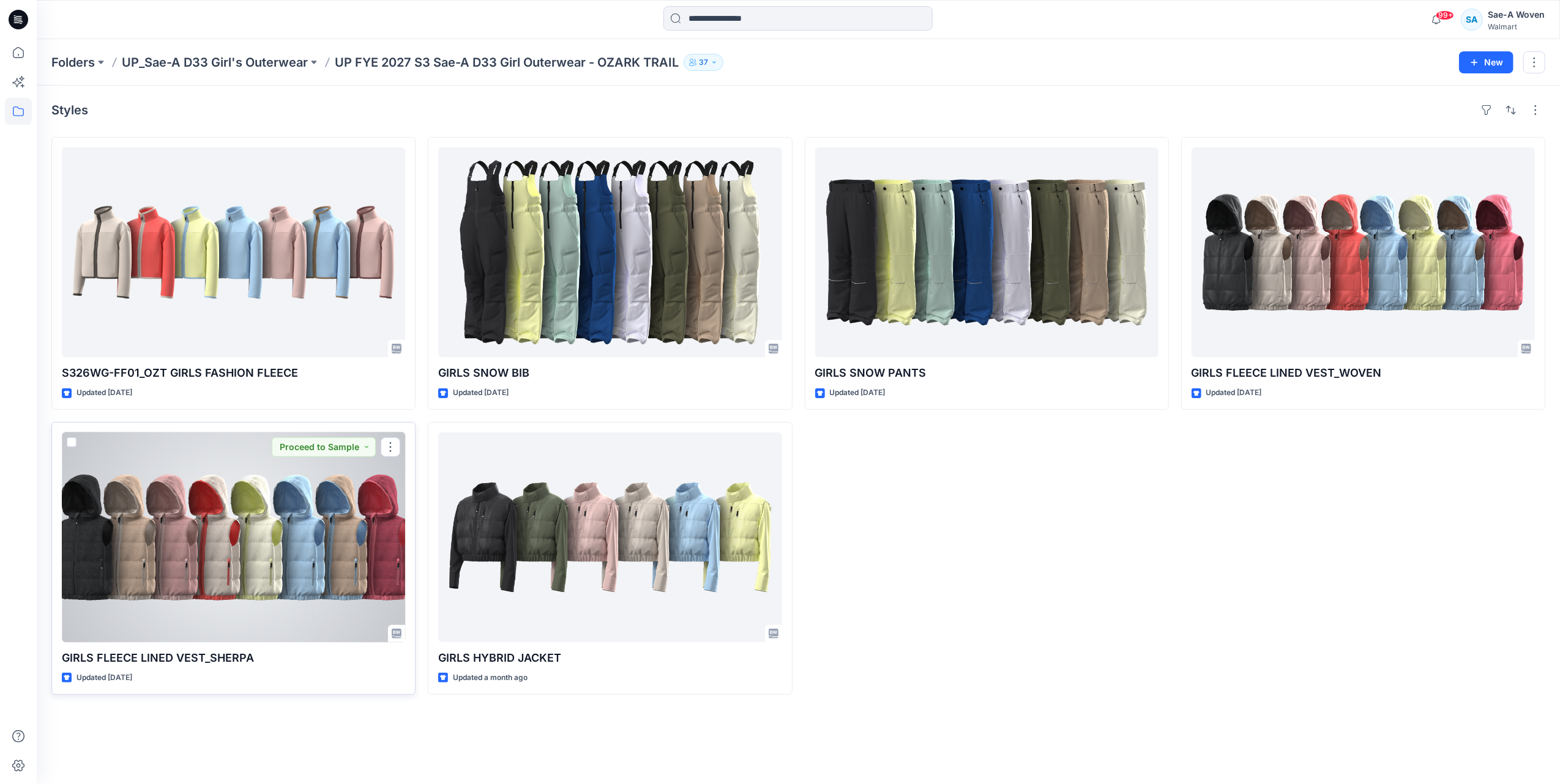
click at [251, 535] on div at bounding box center [233, 537] width 344 height 210
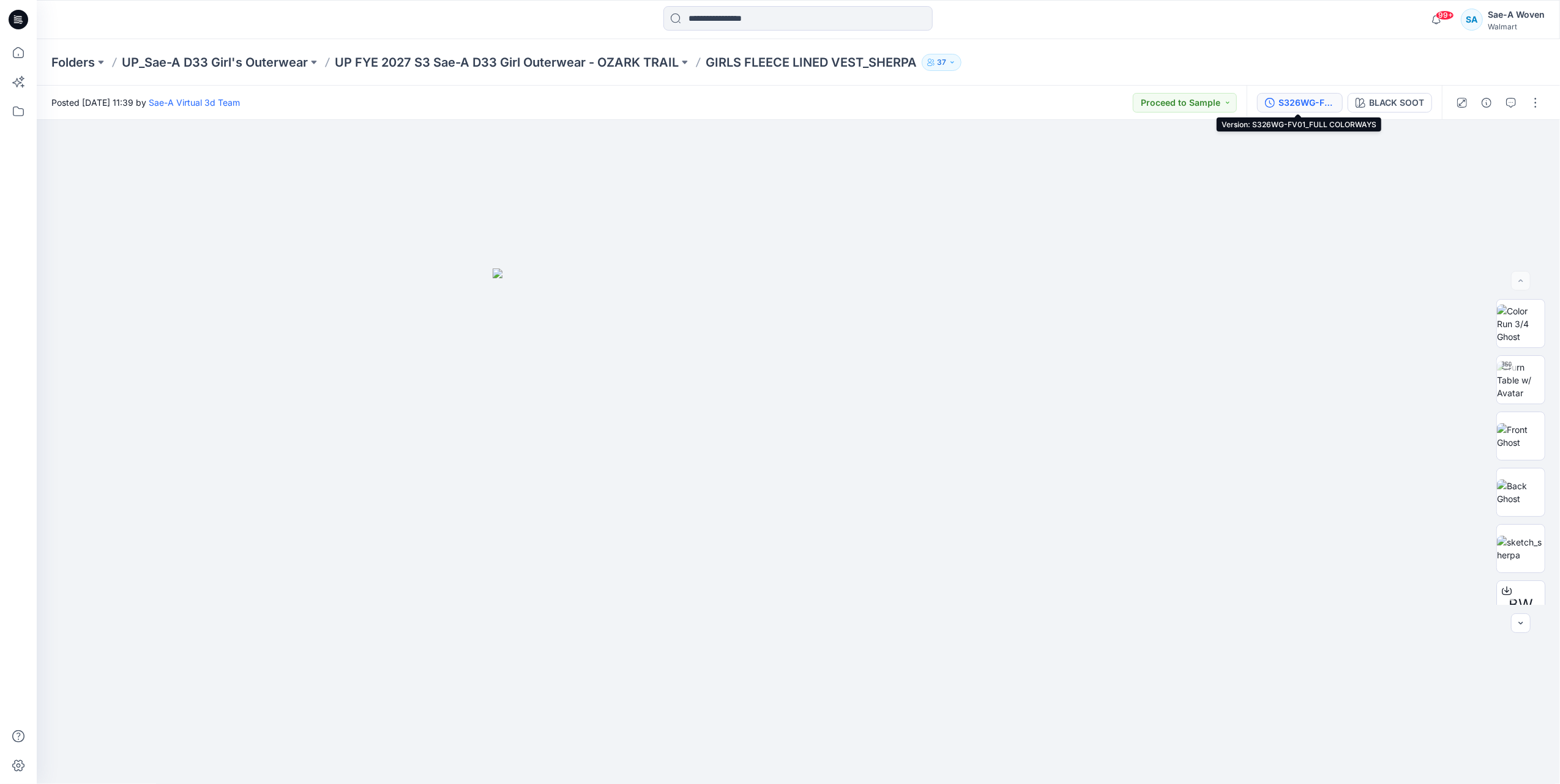
click at [1290, 101] on div "S326WG-FV01_FULL COLORWAYS" at bounding box center [1306, 103] width 56 height 13
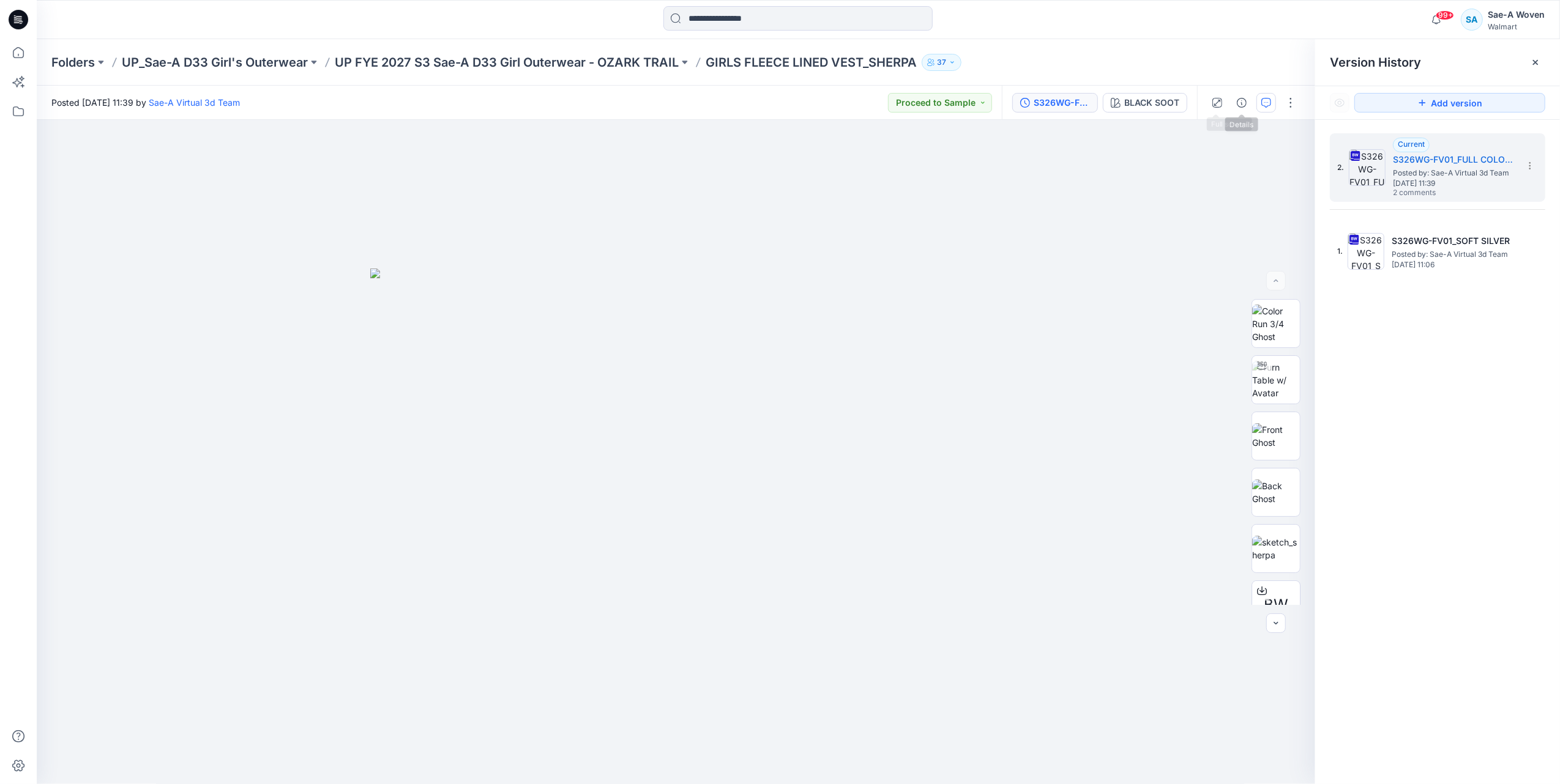
click at [1267, 105] on icon "button" at bounding box center [1266, 103] width 10 height 10
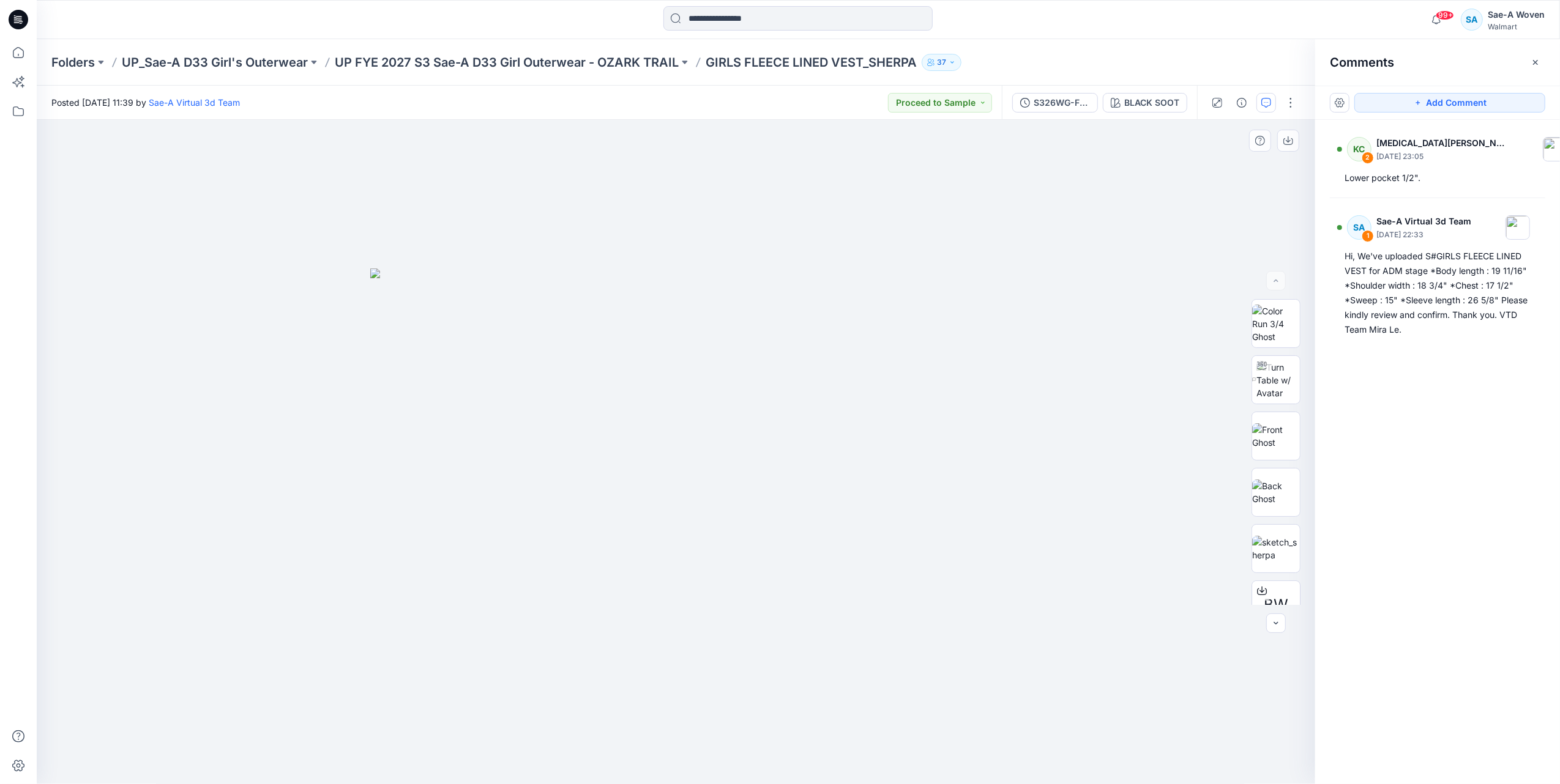
click at [91, 211] on div at bounding box center [676, 452] width 1278 height 665
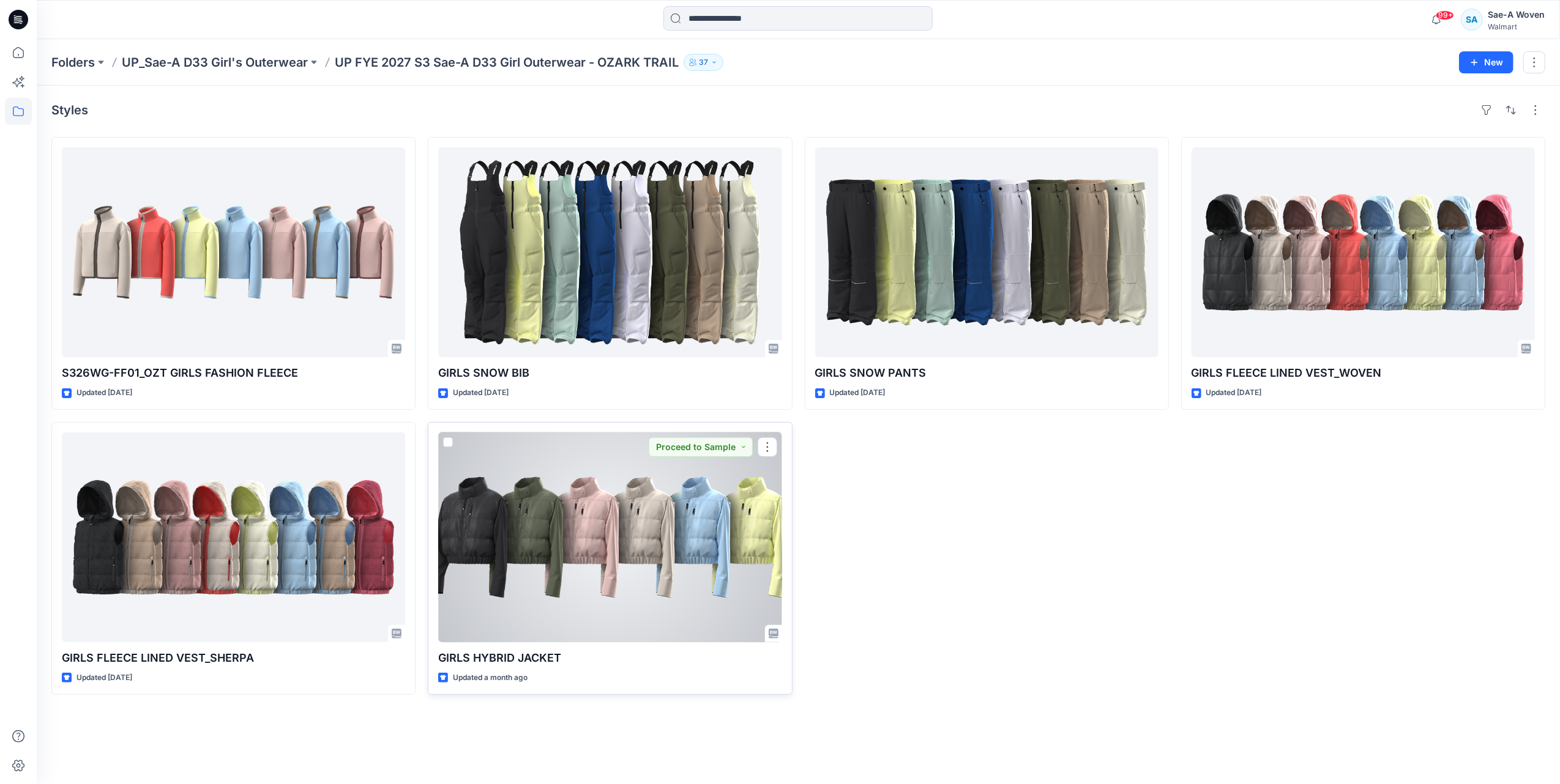
click at [630, 539] on div at bounding box center [610, 537] width 344 height 210
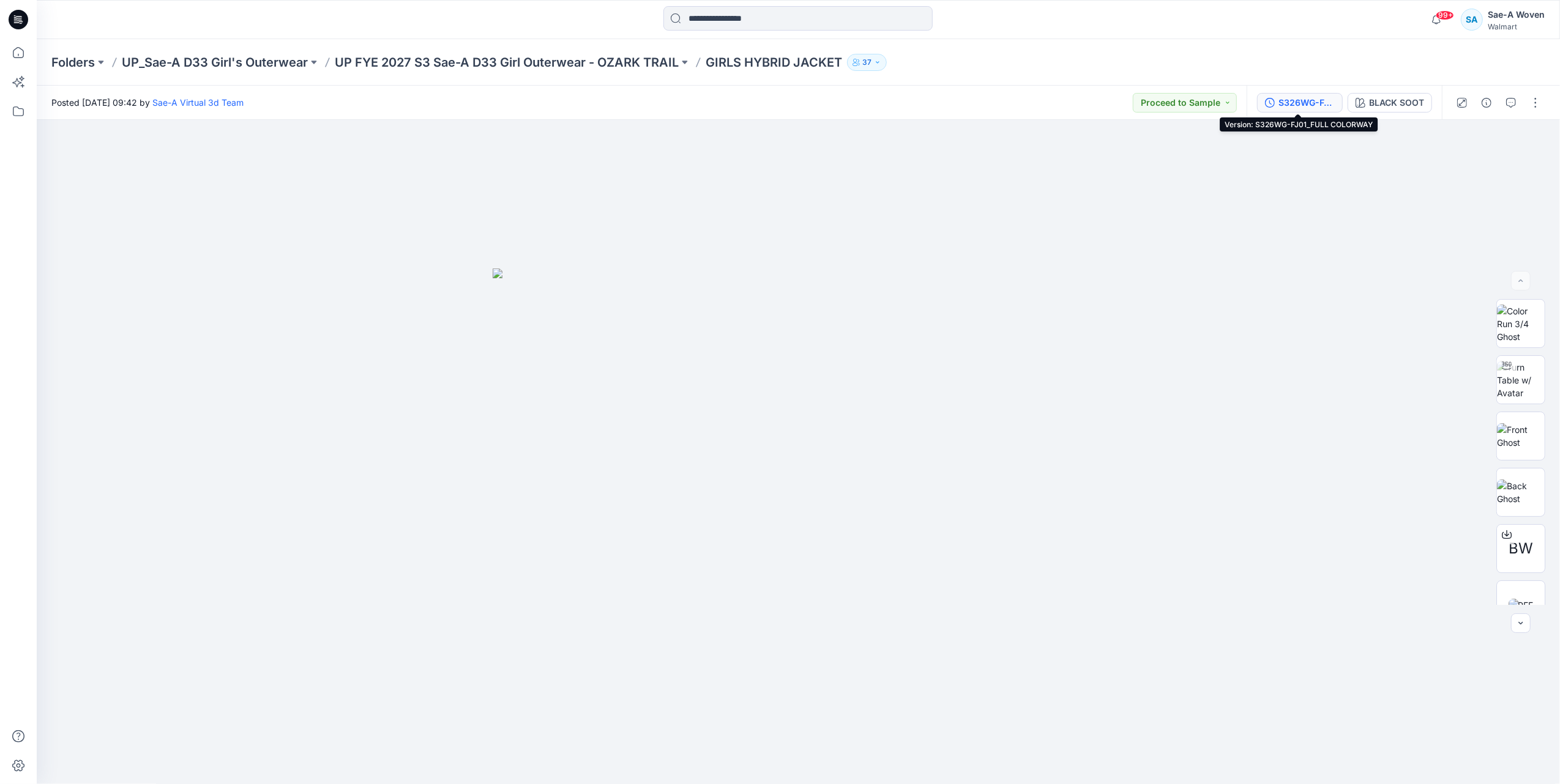
click at [1312, 104] on div "S326WG-FJ01_FULL COLORWAY" at bounding box center [1306, 103] width 56 height 13
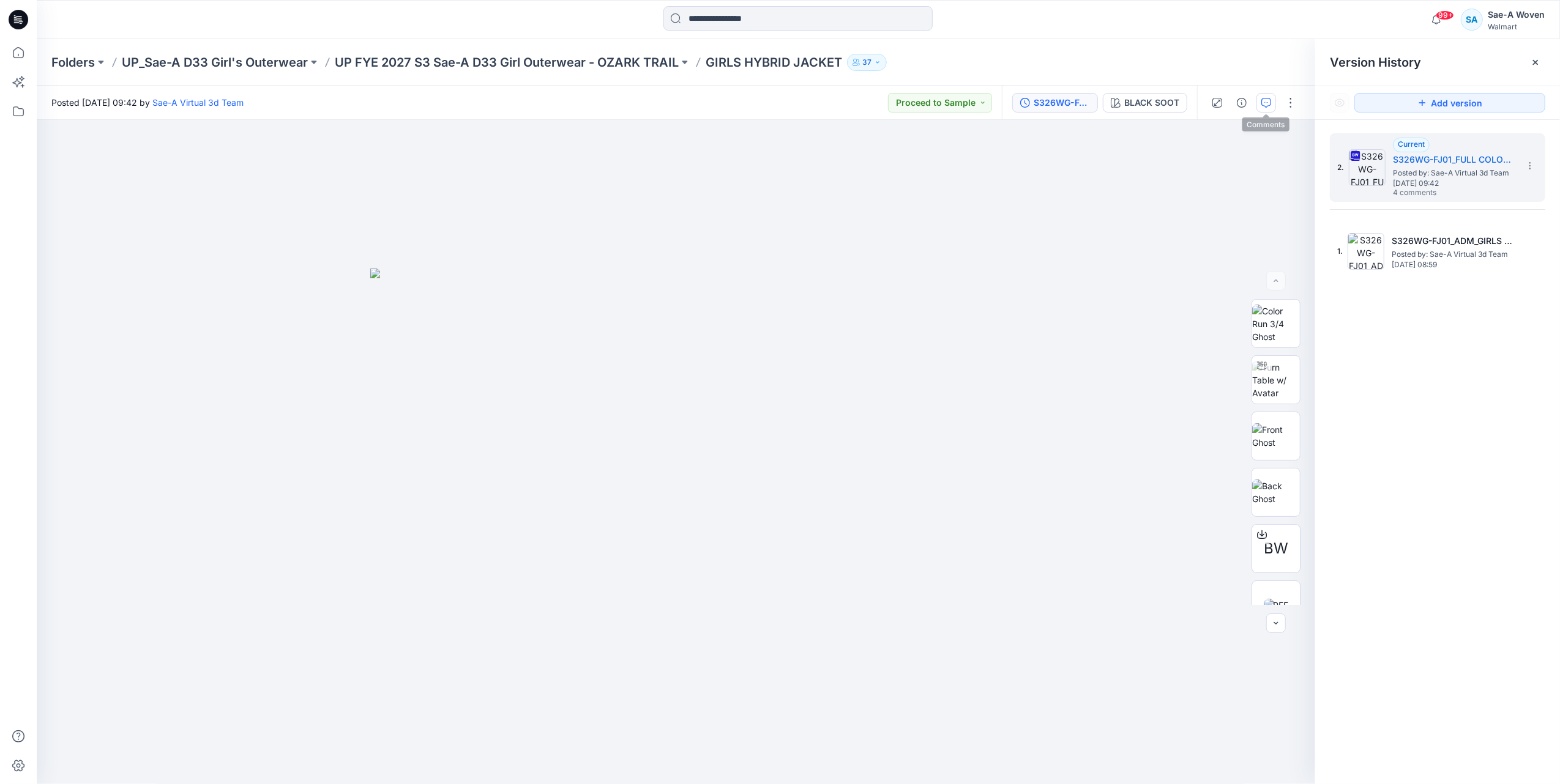
click at [1268, 101] on icon "button" at bounding box center [1266, 101] width 4 height 1
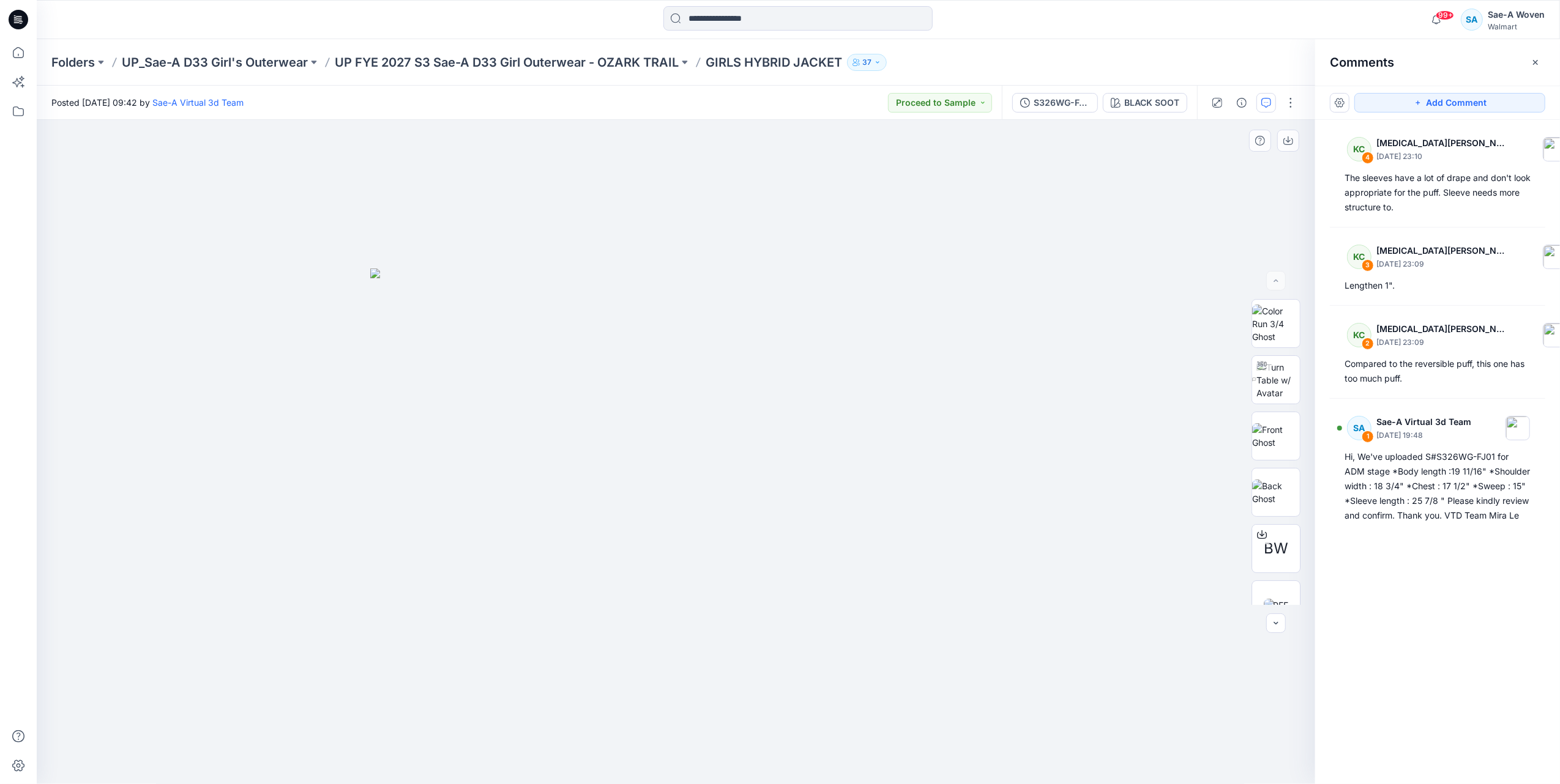
drag, startPoint x: 113, startPoint y: 224, endPoint x: 113, endPoint y: 213, distance: 11.0
click at [113, 224] on div at bounding box center [676, 452] width 1278 height 665
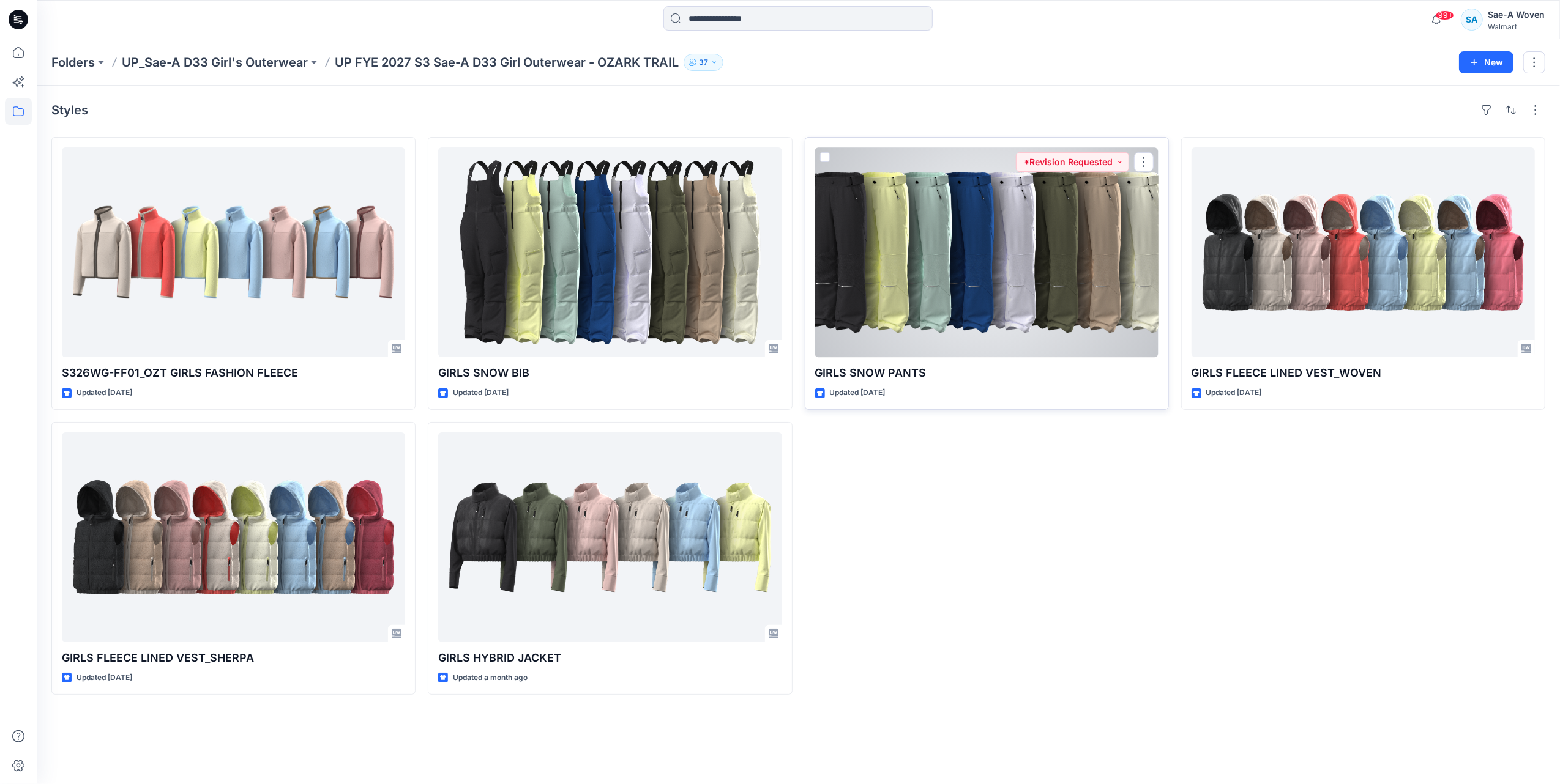
click at [1013, 233] on div at bounding box center [987, 252] width 344 height 210
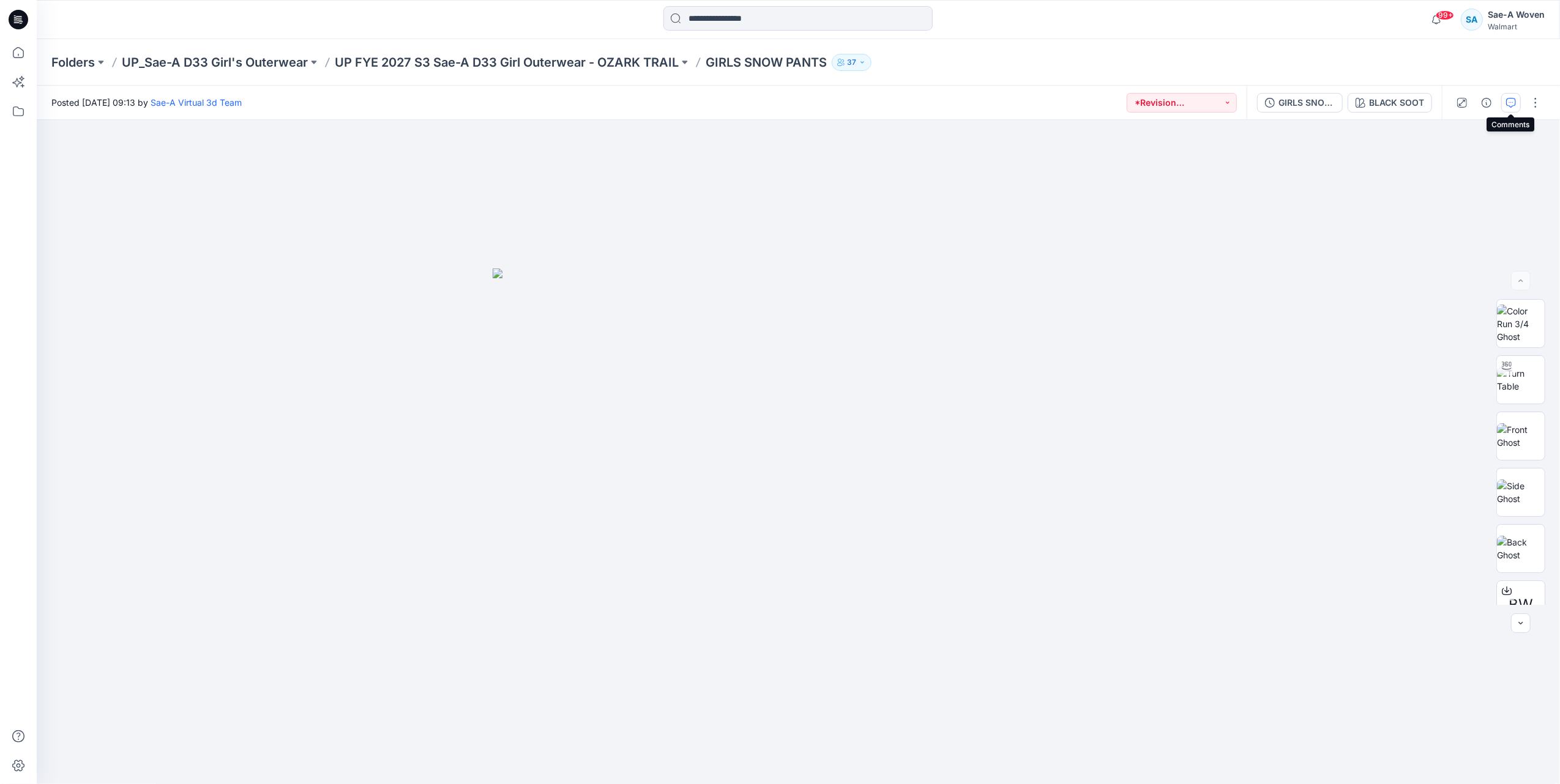
click at [1506, 103] on icon "button" at bounding box center [1510, 103] width 10 height 10
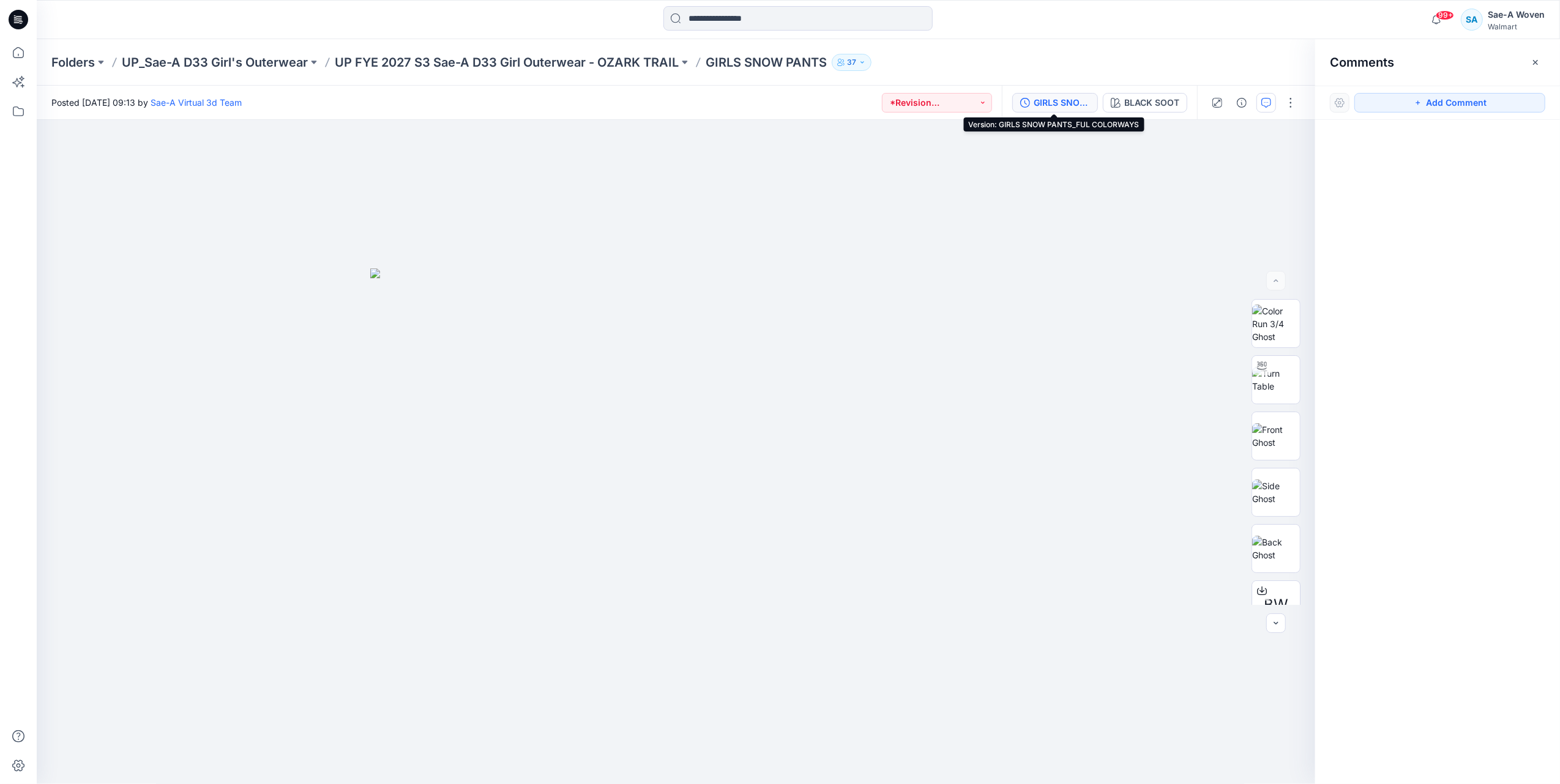
click at [1038, 106] on div "GIRLS SNOW PANTS_FUL COLORWAYS" at bounding box center [1061, 103] width 56 height 13
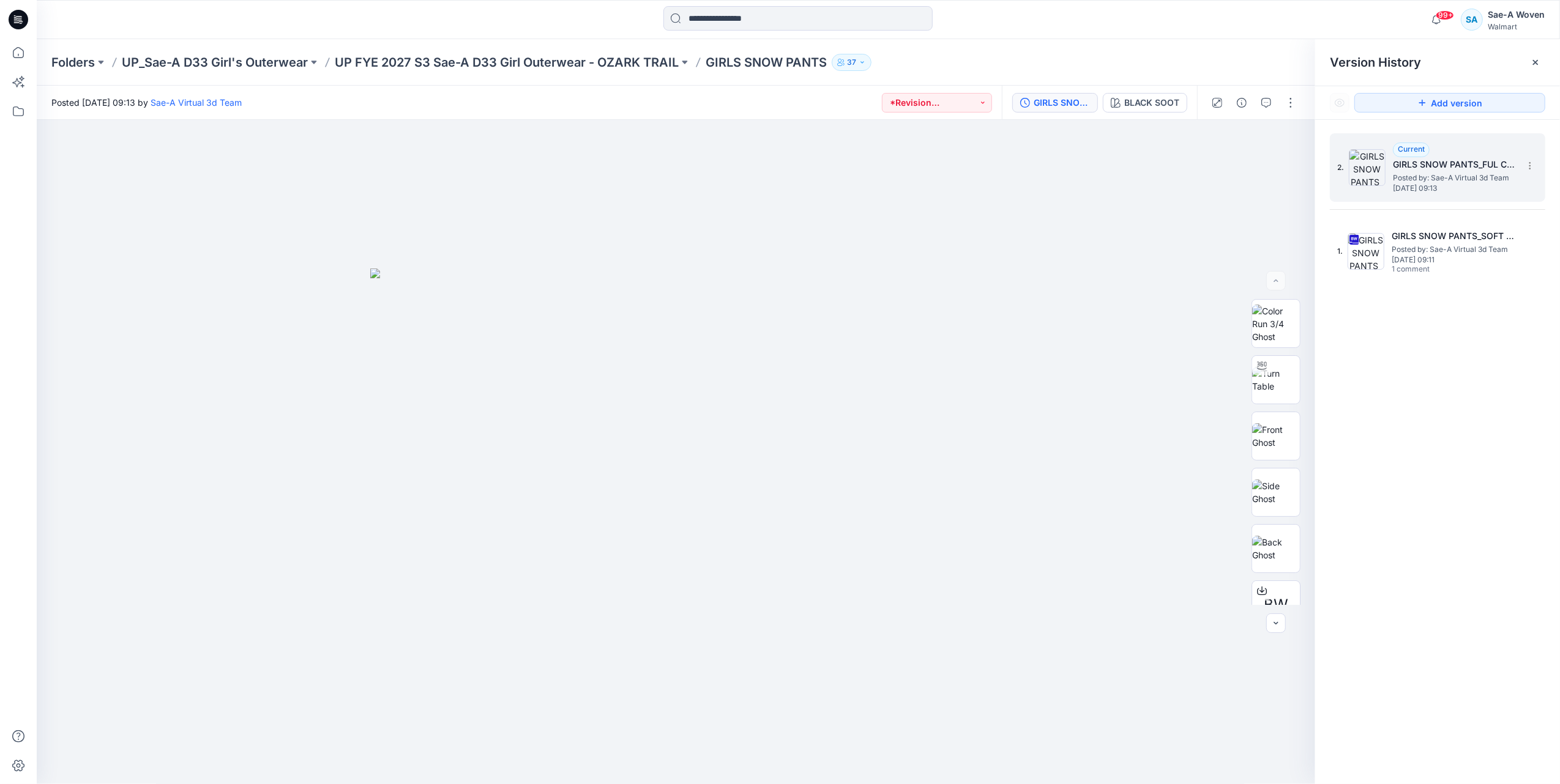
click at [1436, 172] on span "Posted by: Sae-A Virtual 3d Team" at bounding box center [1454, 178] width 122 height 12
click at [1265, 99] on icon "button" at bounding box center [1266, 103] width 10 height 10
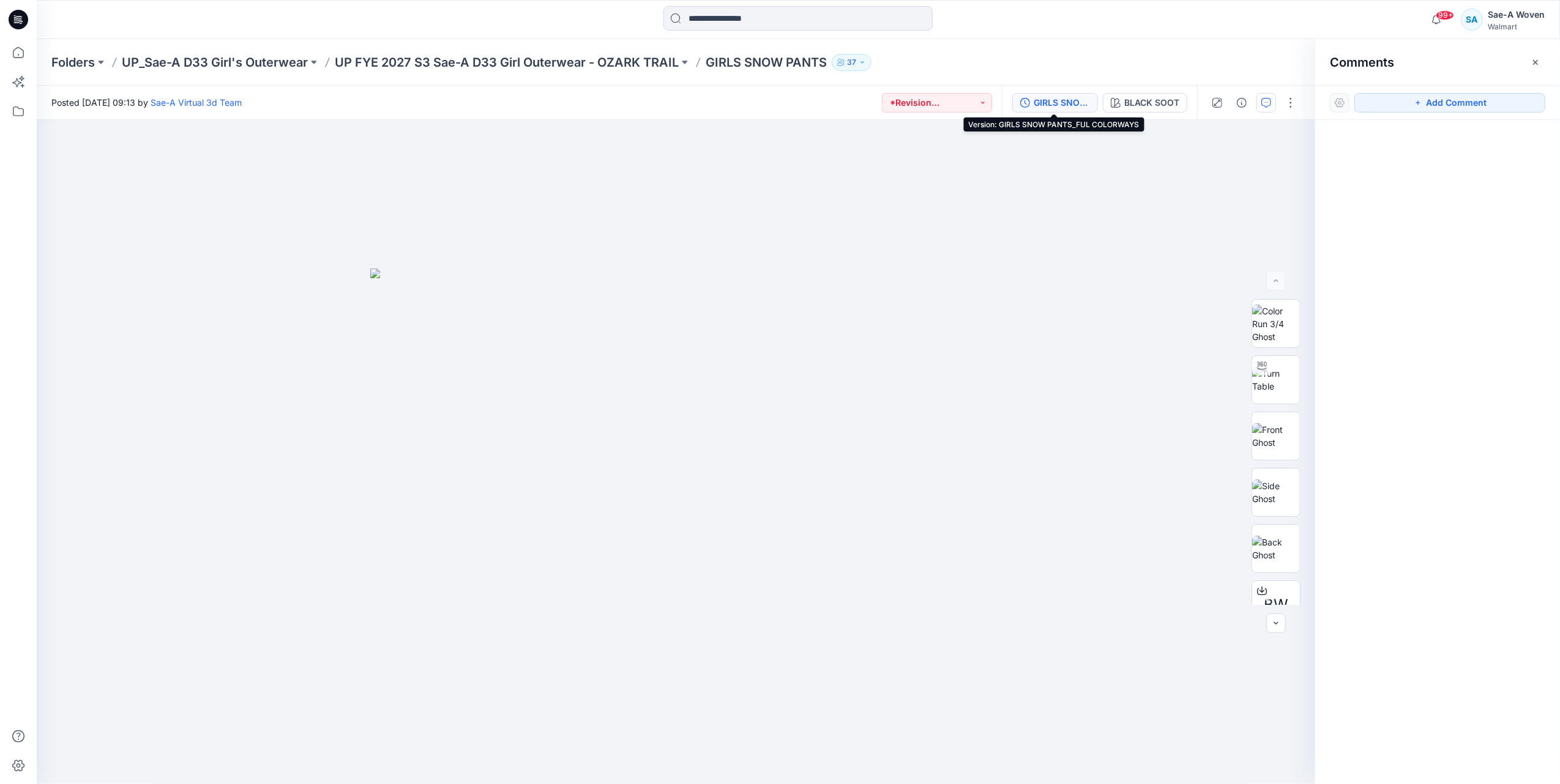
click at [1068, 104] on div "GIRLS SNOW PANTS_FUL COLORWAYS" at bounding box center [1061, 103] width 56 height 13
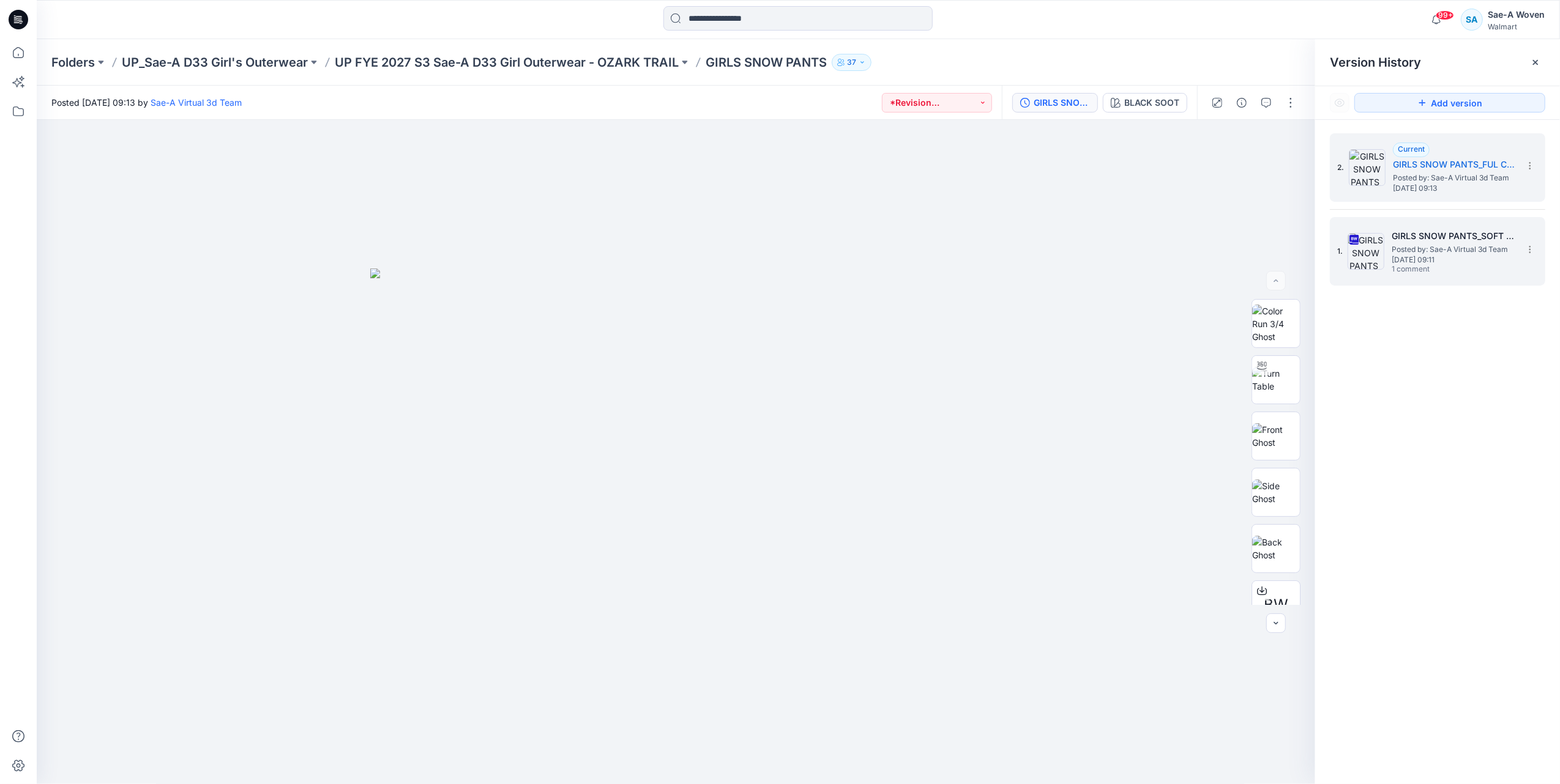
click at [1398, 233] on h5 "GIRLS SNOW PANTS_SOFT SILVER" at bounding box center [1453, 236] width 122 height 15
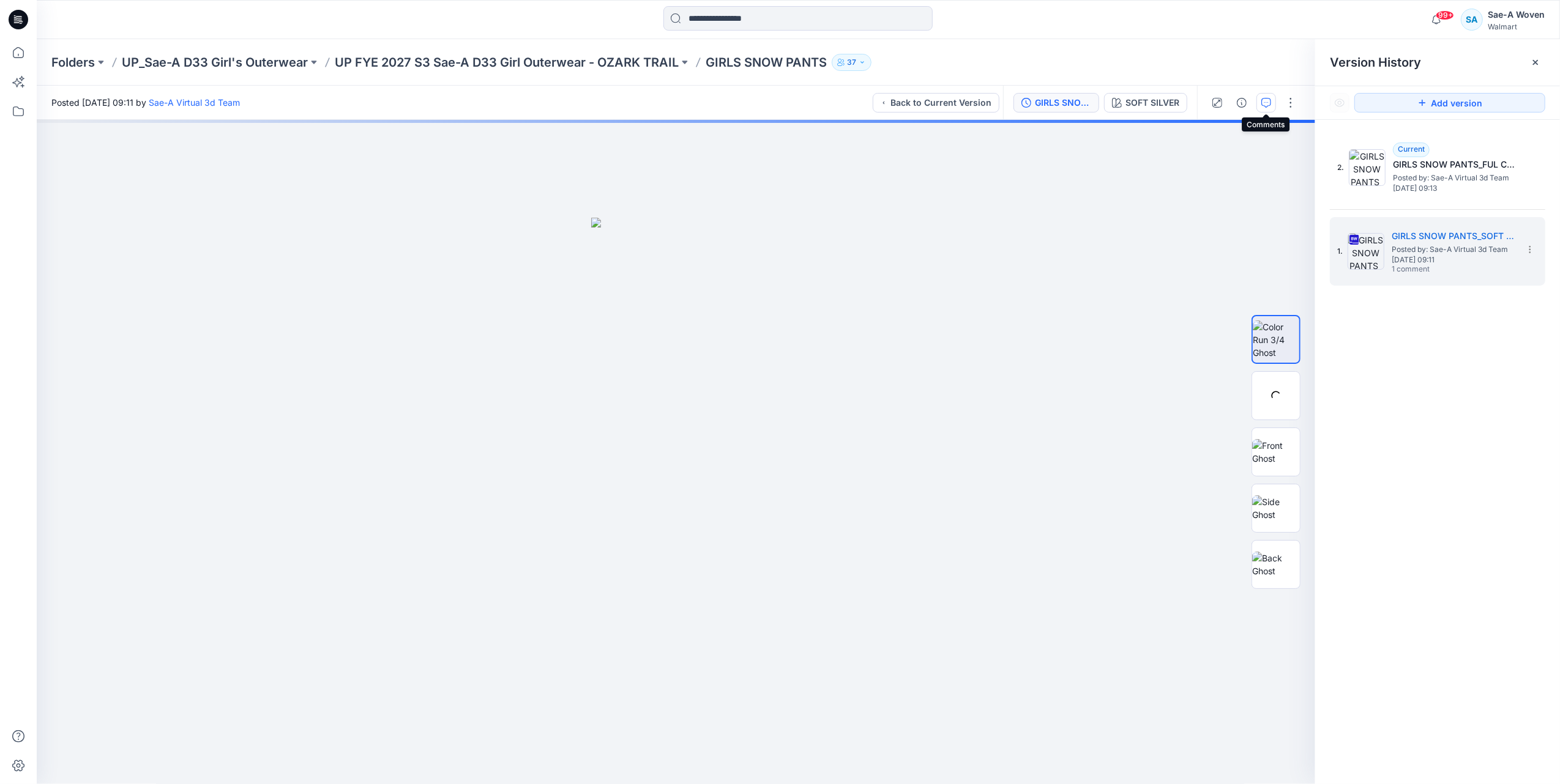
click at [1265, 108] on button "button" at bounding box center [1265, 103] width 19 height 19
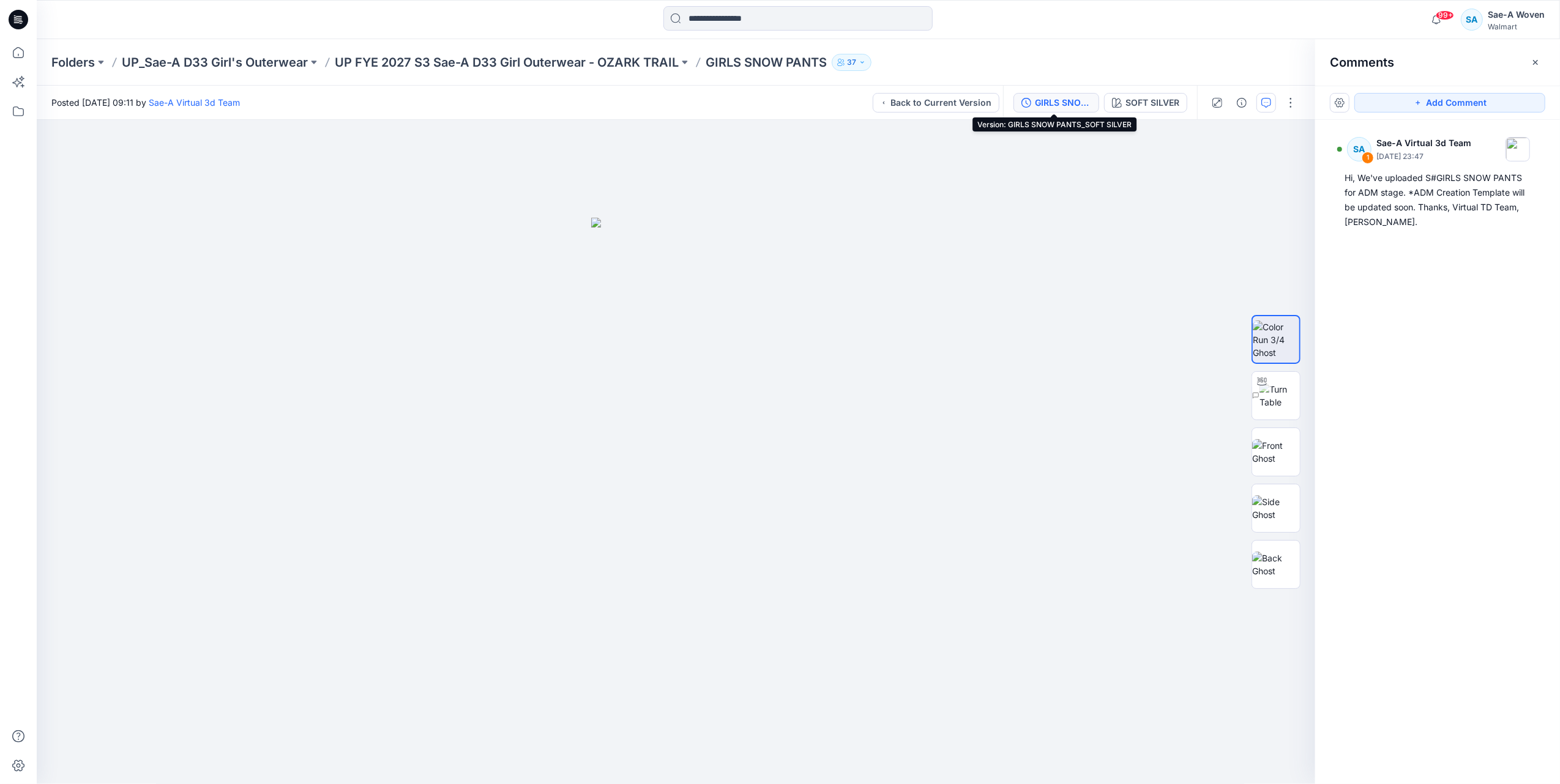
click at [1051, 103] on div "GIRLS SNOW PANTS_SOFT SILVER" at bounding box center [1063, 103] width 56 height 13
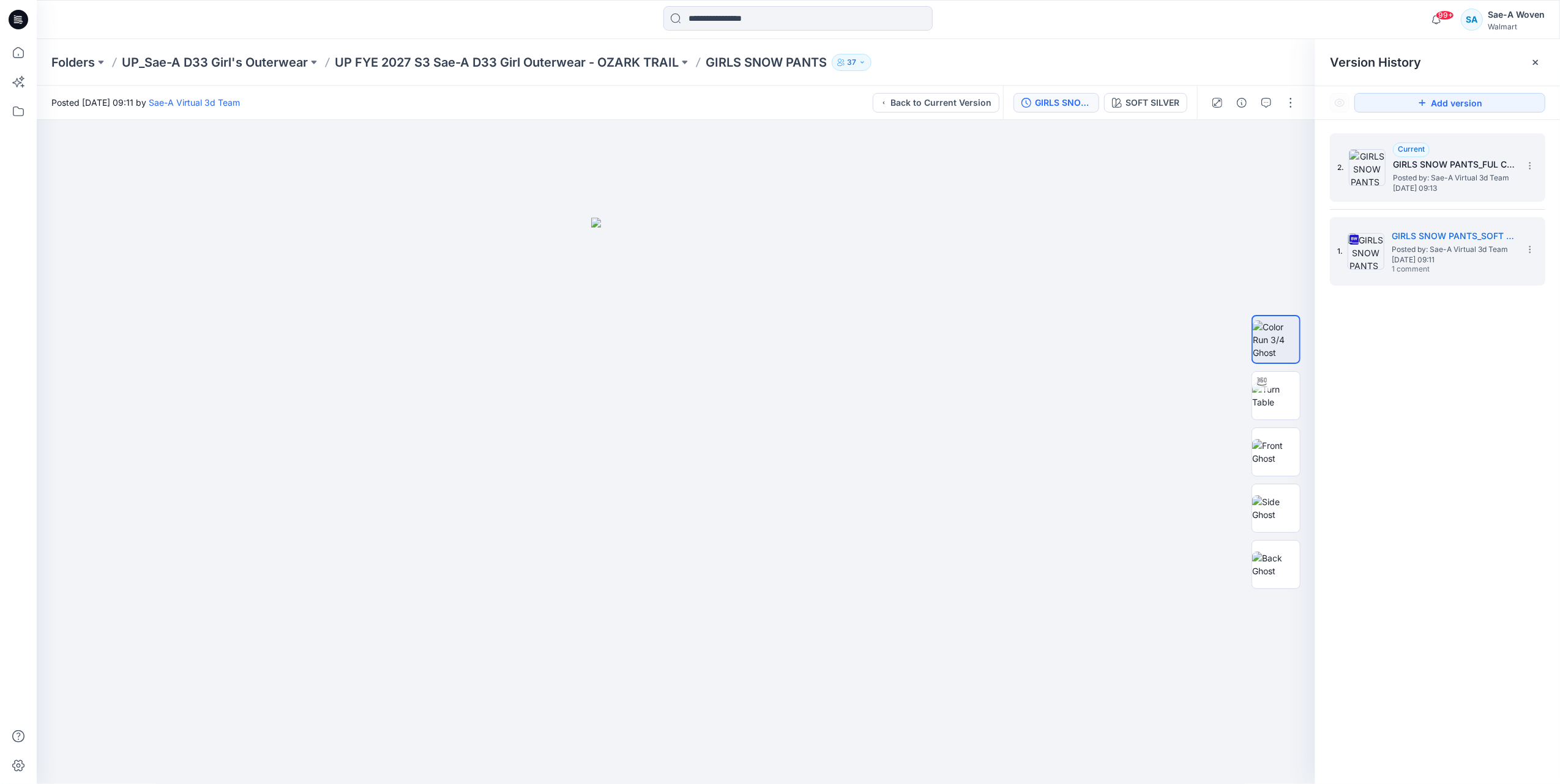
click at [1448, 178] on span "Posted by: Sae-A Virtual 3d Team" at bounding box center [1454, 178] width 122 height 12
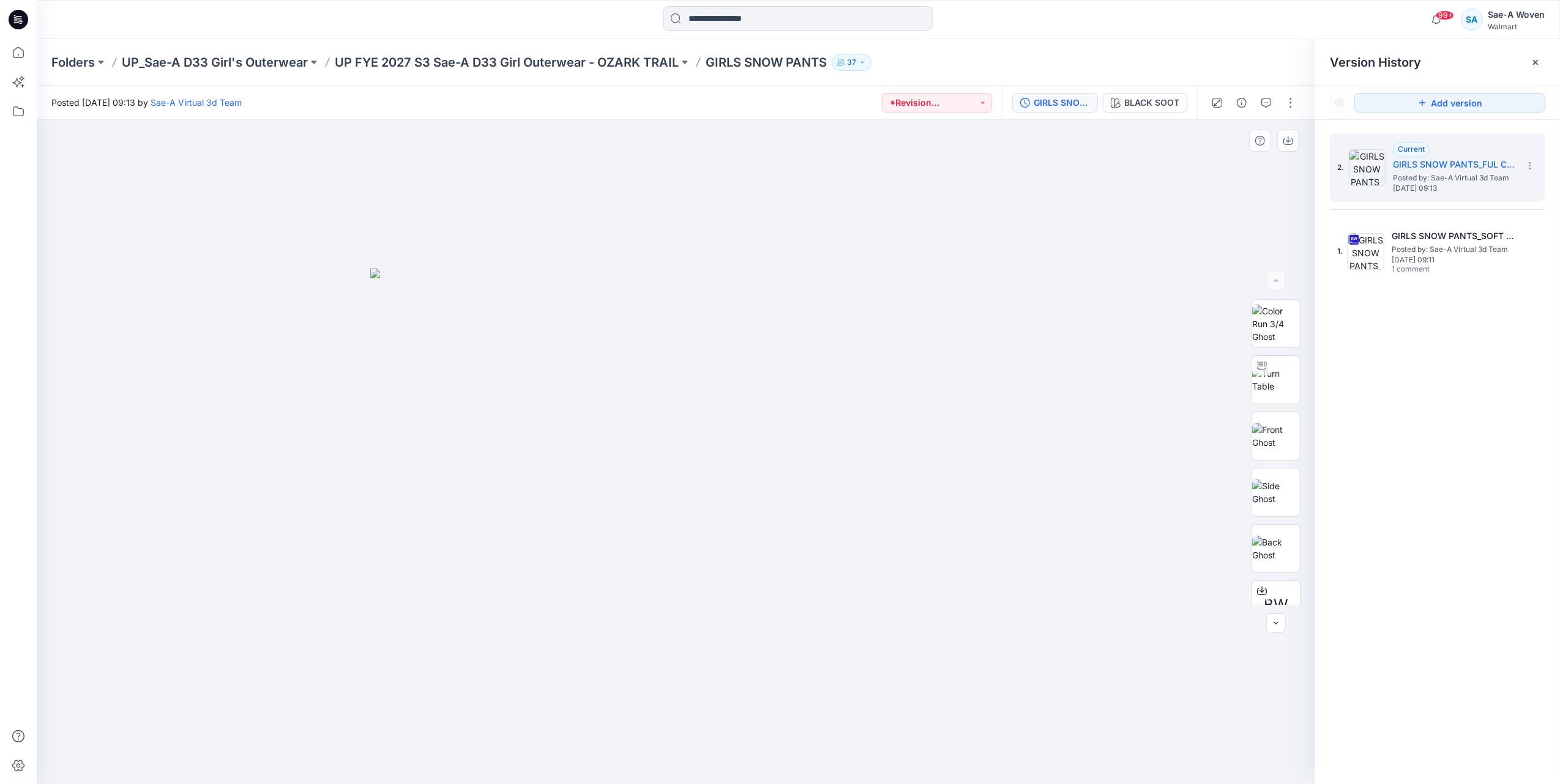
click at [775, 421] on img at bounding box center [676, 526] width 612 height 516
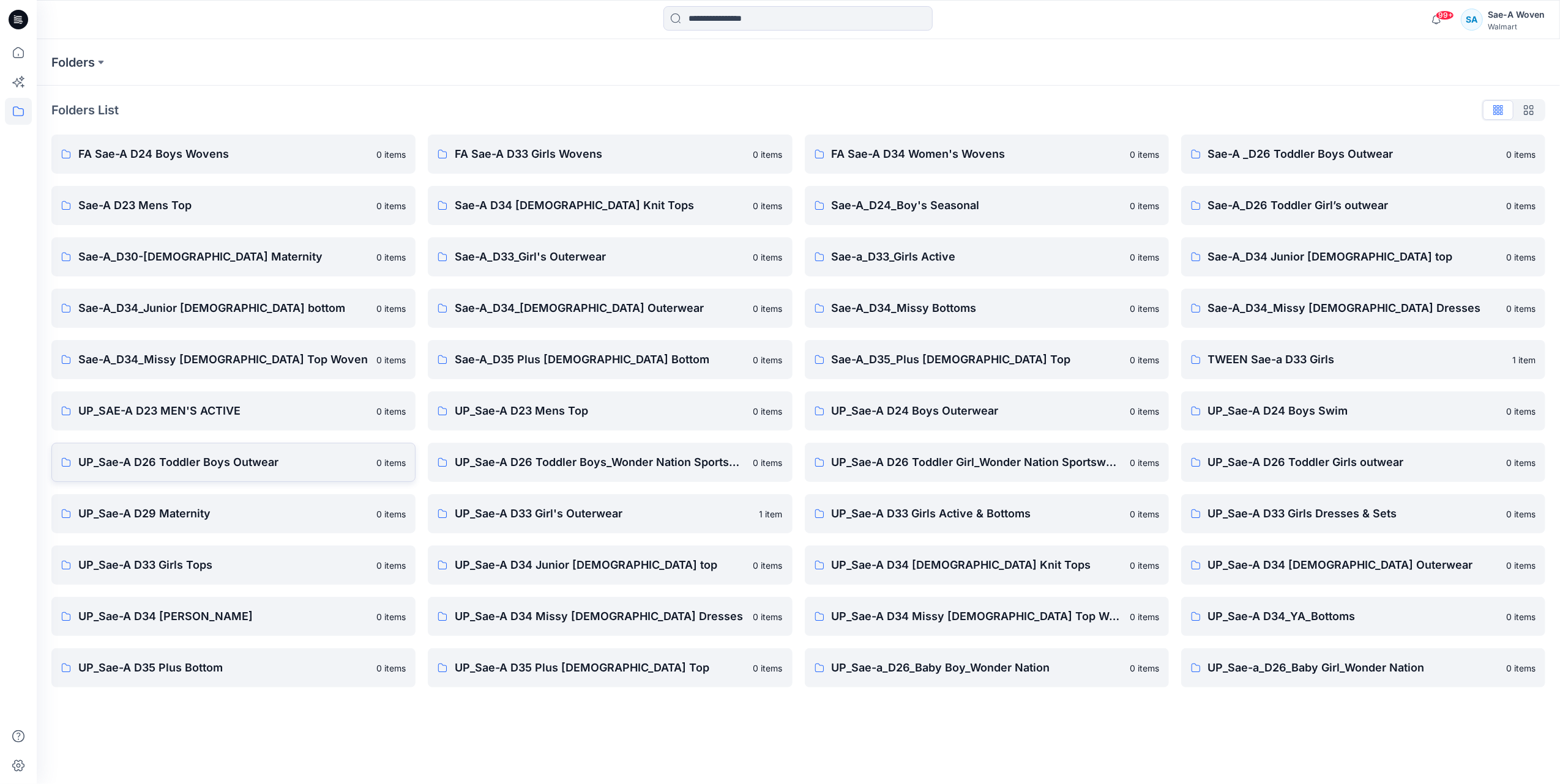
click at [128, 460] on p "UP_Sae-A D26 Toddler Boys Outwear" at bounding box center [223, 463] width 291 height 17
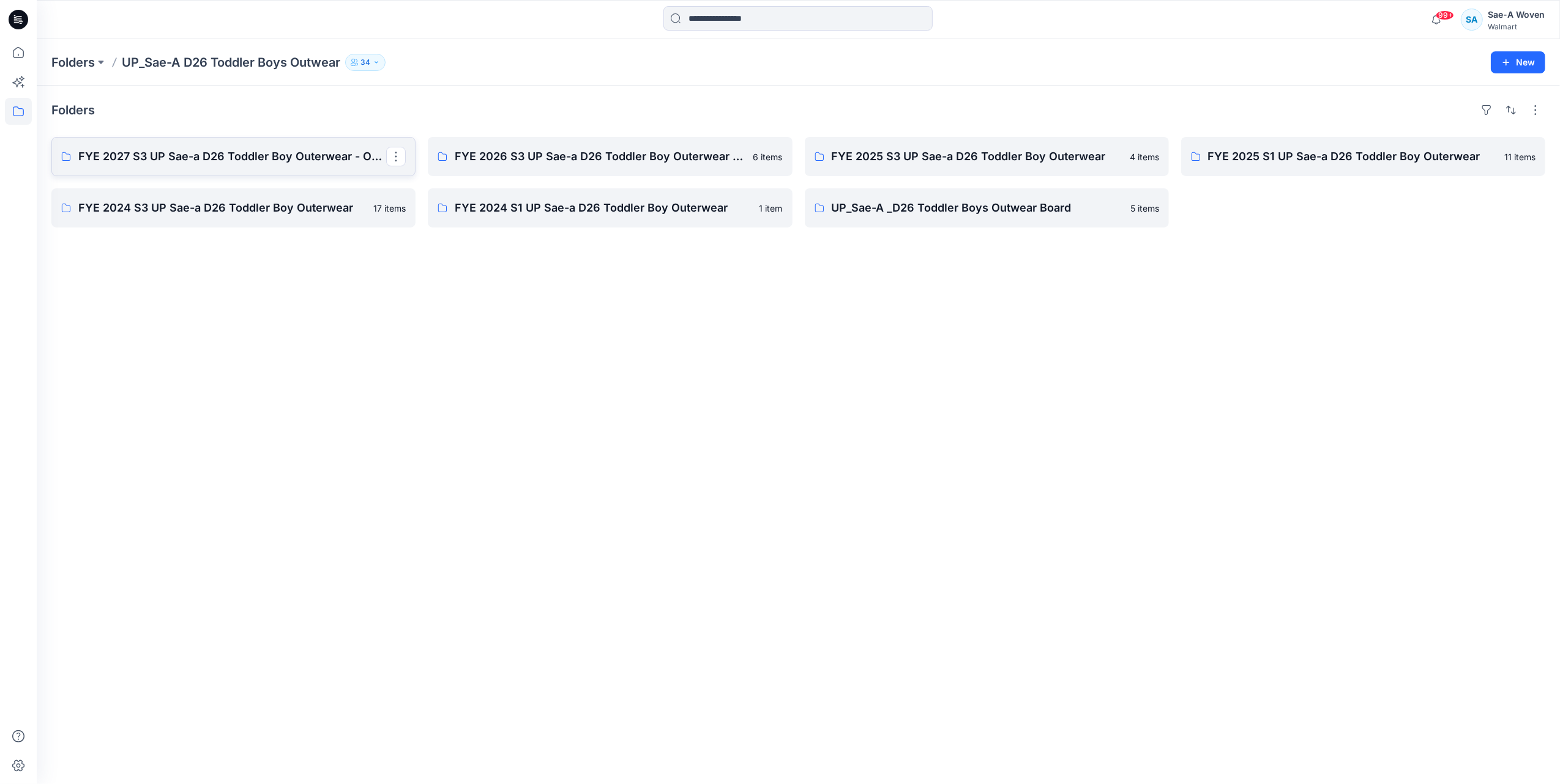
click at [235, 154] on p "FYE 2027 S3 UP Sae-a D26 Toddler Boy Outerwear - Ozark Trail" at bounding box center [232, 157] width 308 height 17
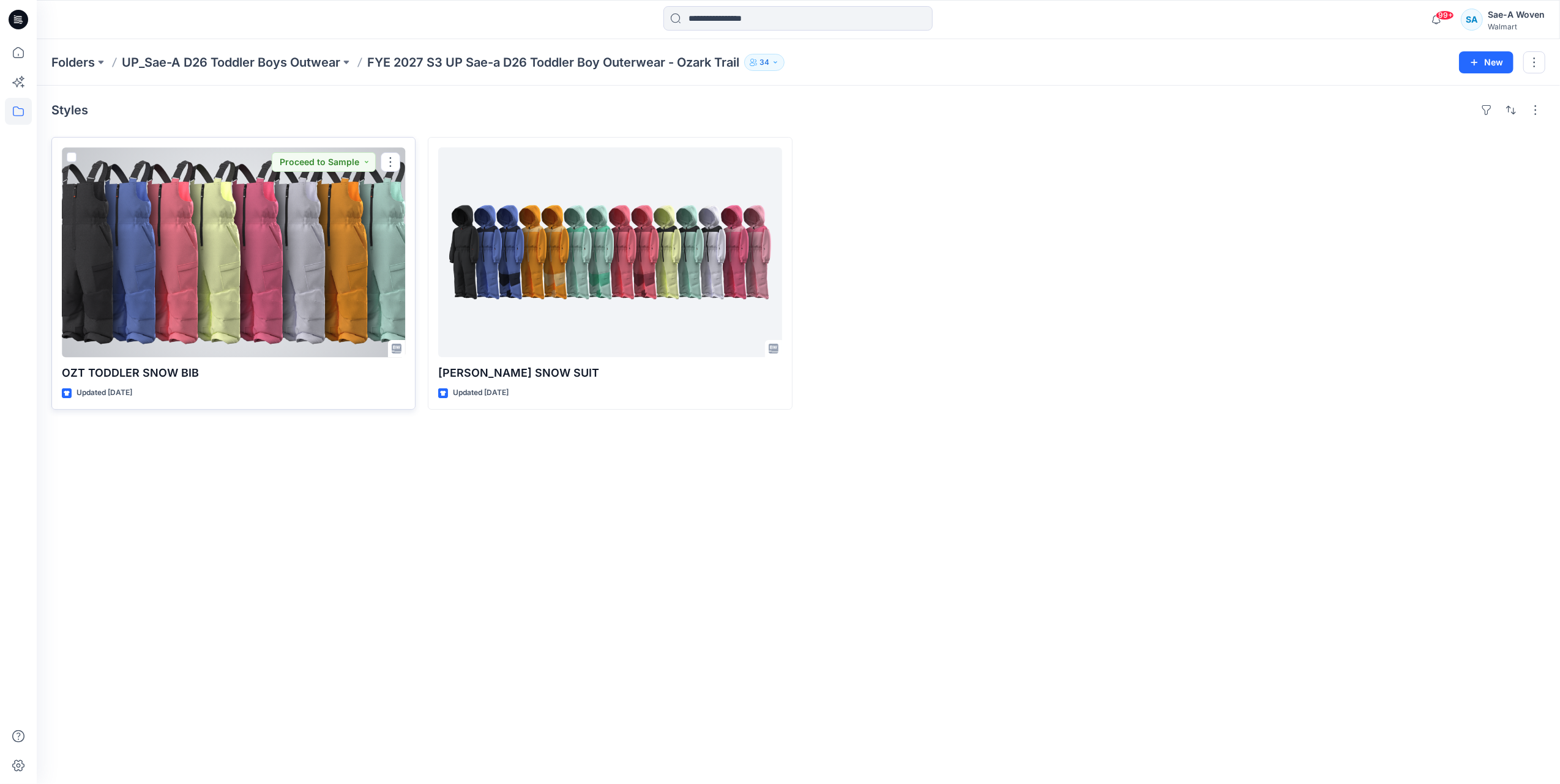
click at [321, 299] on div at bounding box center [233, 252] width 344 height 210
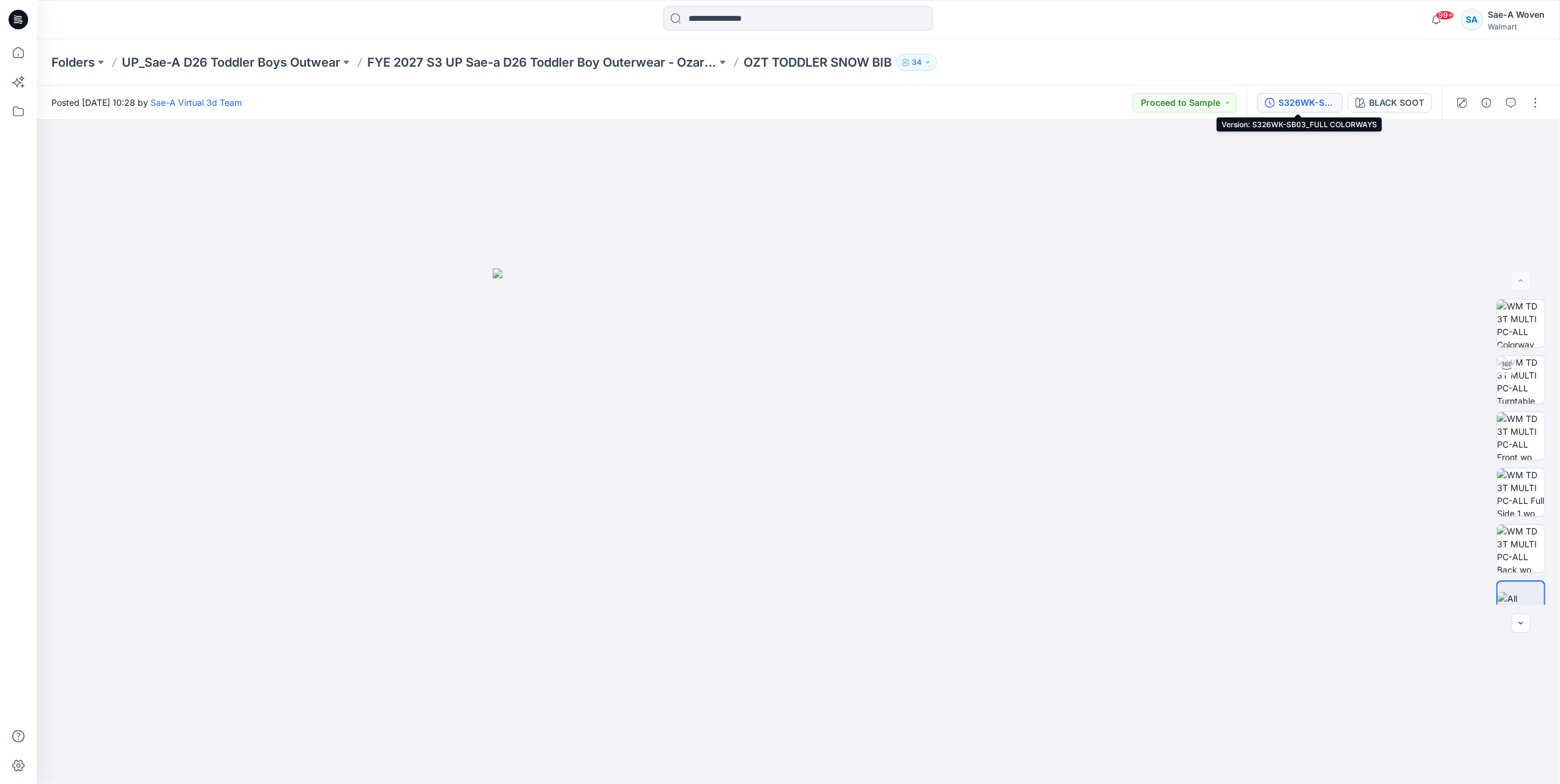
click at [1312, 103] on div "S326WK-SB03_FULL COLORWAYS" at bounding box center [1306, 103] width 56 height 13
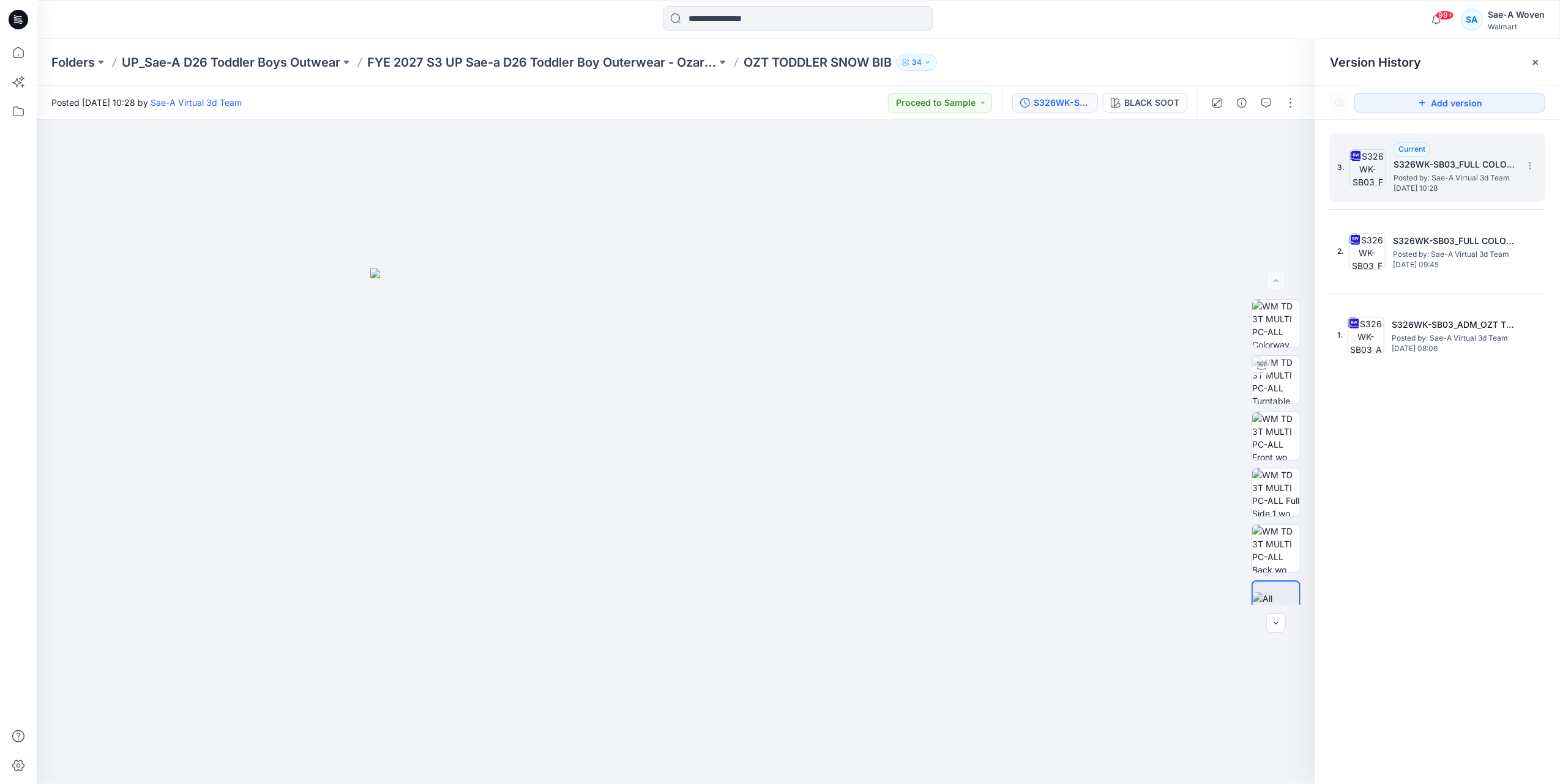
click at [1477, 174] on span "Posted by: Sae-A Virtual 3d Team" at bounding box center [1455, 178] width 122 height 12
click at [1265, 101] on icon "button" at bounding box center [1266, 103] width 10 height 10
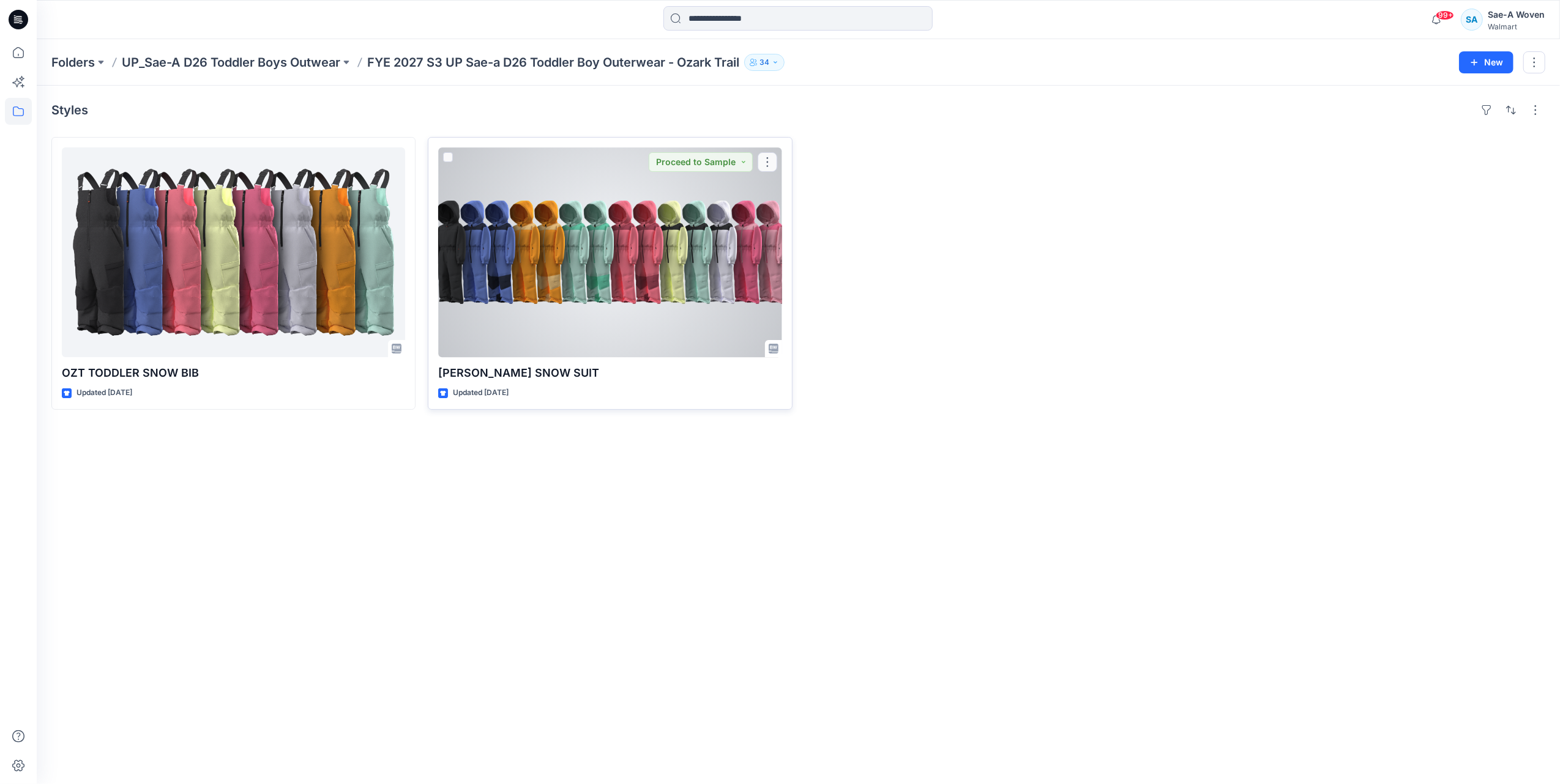
click at [715, 247] on div at bounding box center [610, 252] width 344 height 210
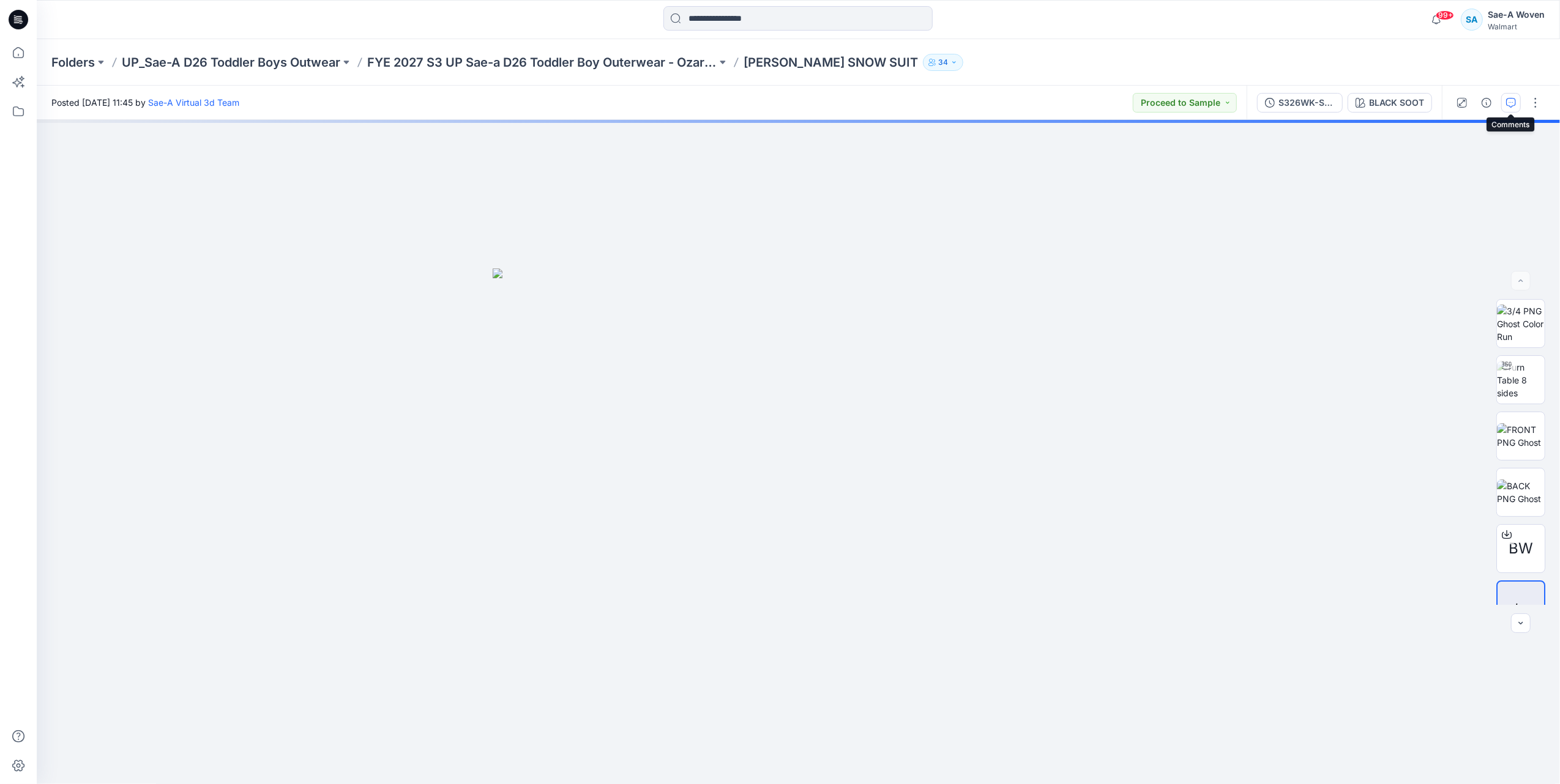
click at [1508, 106] on icon "button" at bounding box center [1510, 103] width 10 height 10
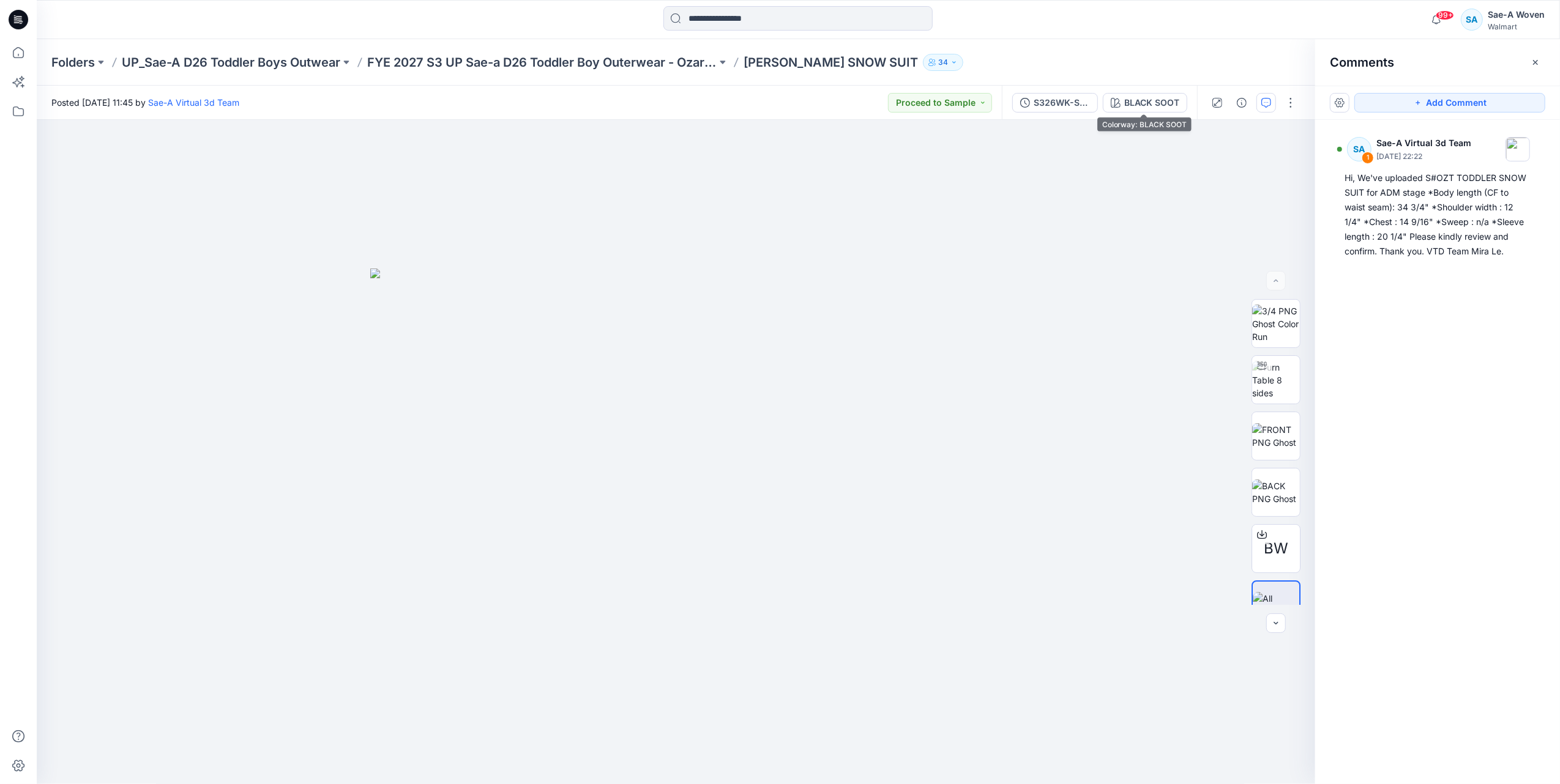
click at [1055, 113] on div "S326WK-SS01_FULL COLORWAYS BLACK SOOT" at bounding box center [1099, 103] width 195 height 34
click at [1084, 99] on div "S326WK-SS01_FULL COLORWAYS" at bounding box center [1061, 103] width 56 height 13
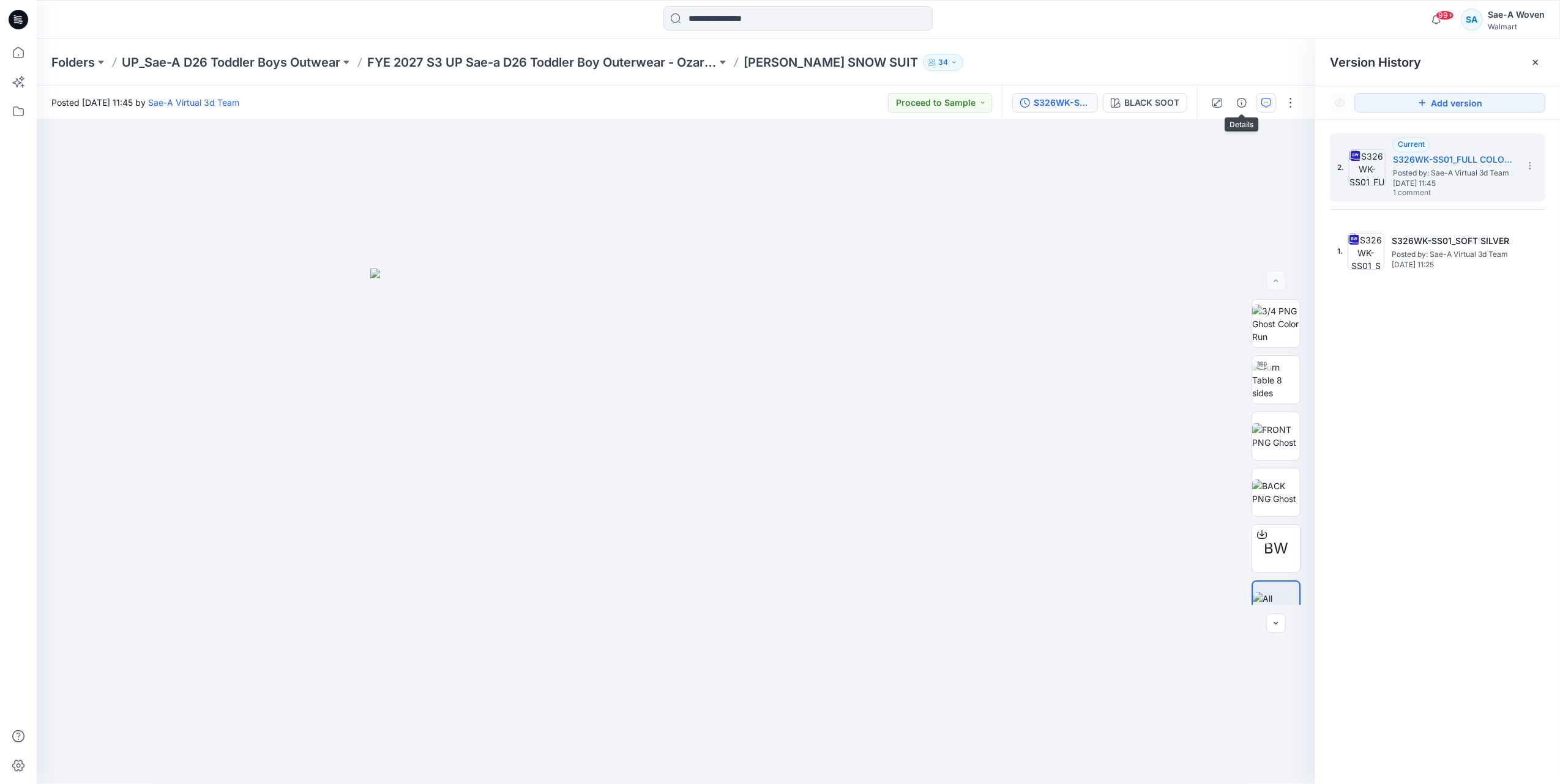
click at [1247, 97] on button "button" at bounding box center [1241, 103] width 19 height 19
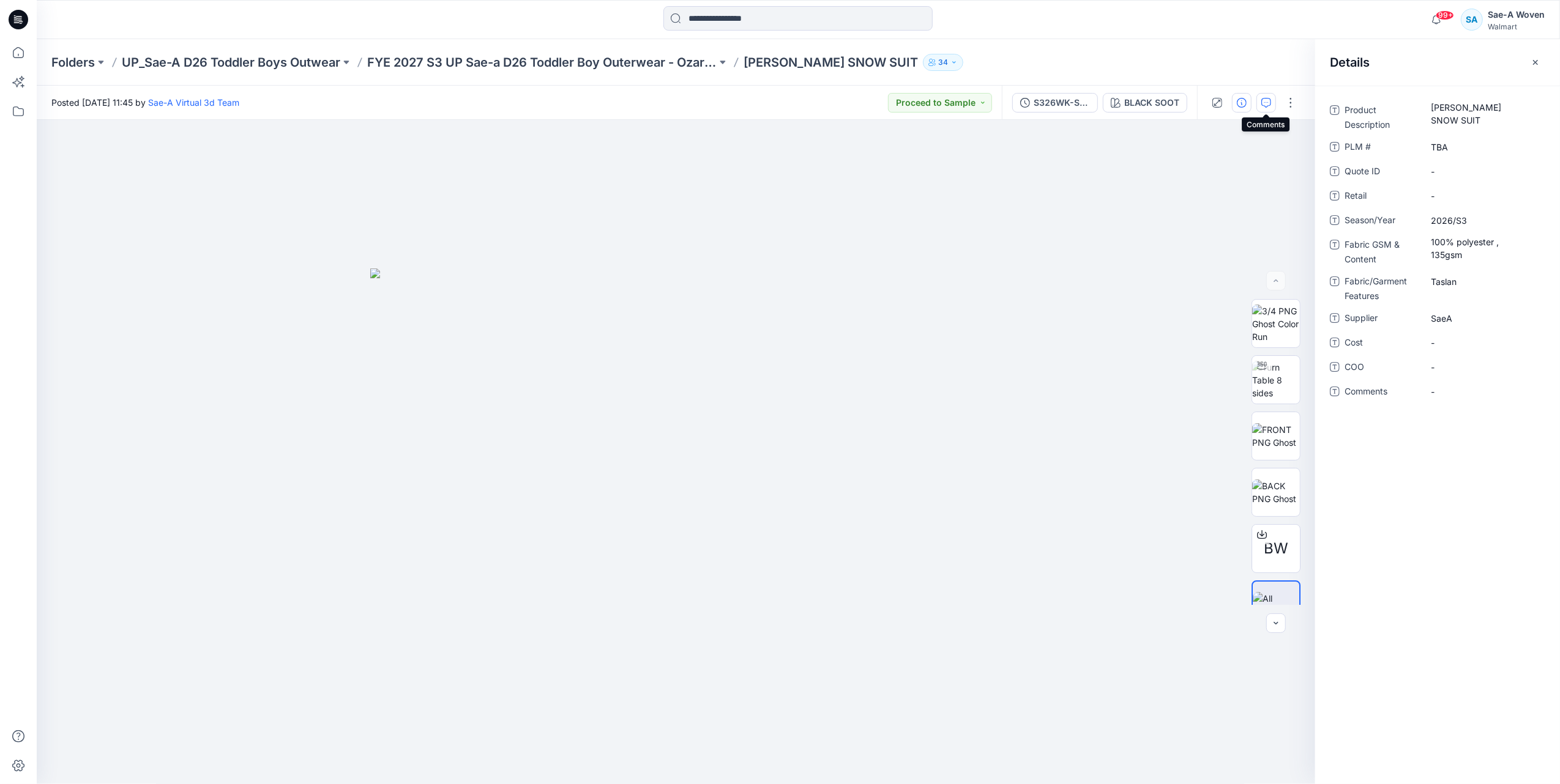
click at [1264, 101] on icon "button" at bounding box center [1266, 103] width 10 height 10
